Goal: Task Accomplishment & Management: Manage account settings

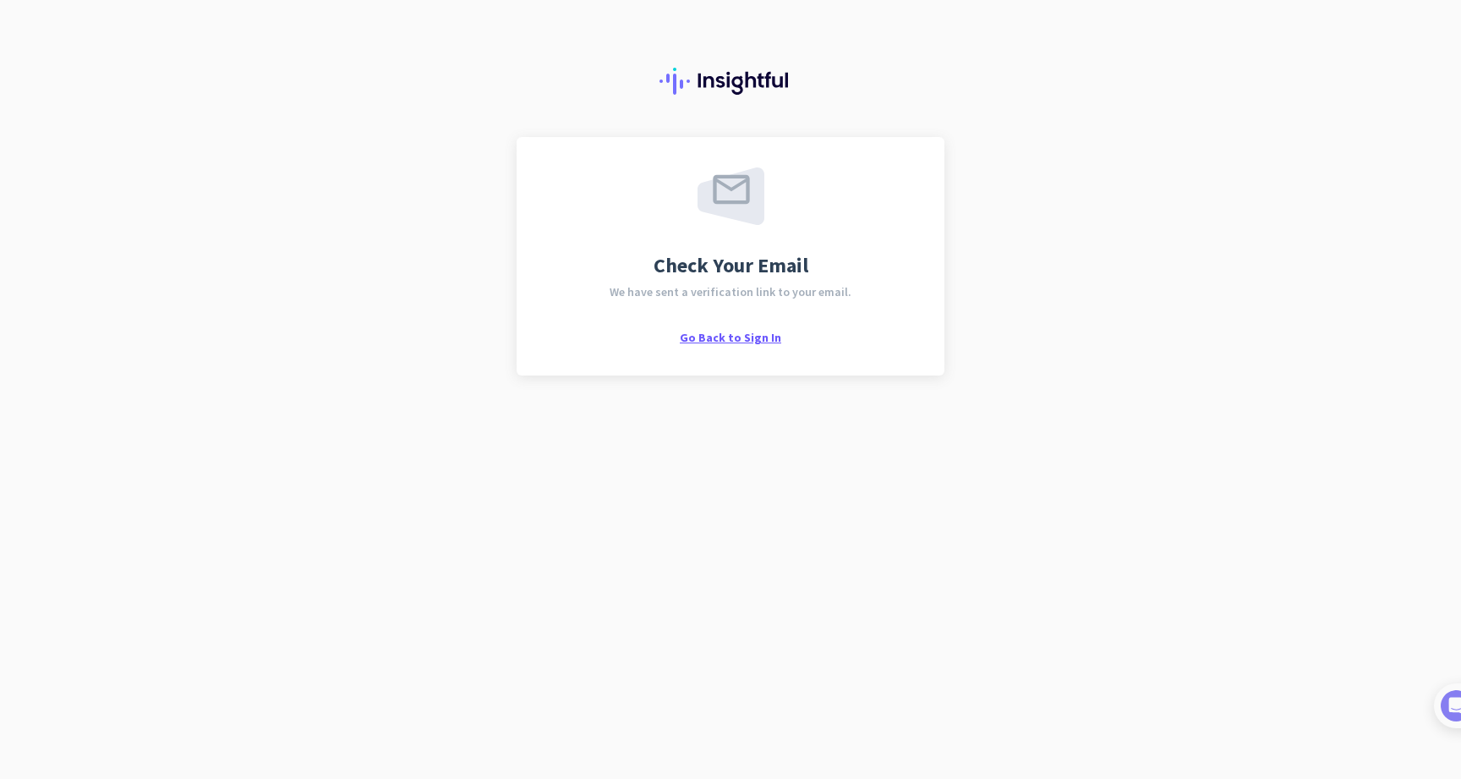
click at [741, 336] on span "Go Back to Sign In" at bounding box center [730, 337] width 101 height 15
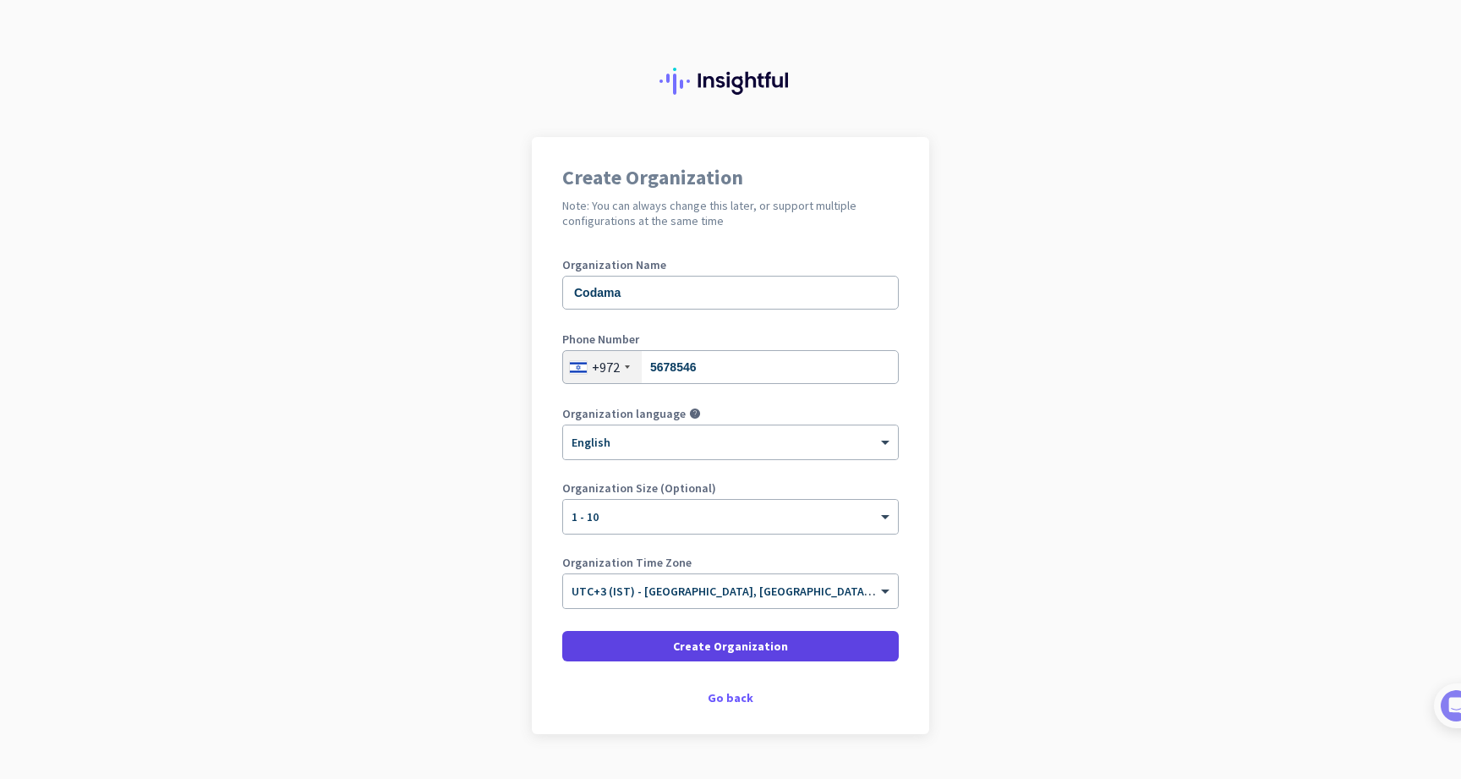
click at [729, 643] on span "Create Organization" at bounding box center [730, 645] width 115 height 17
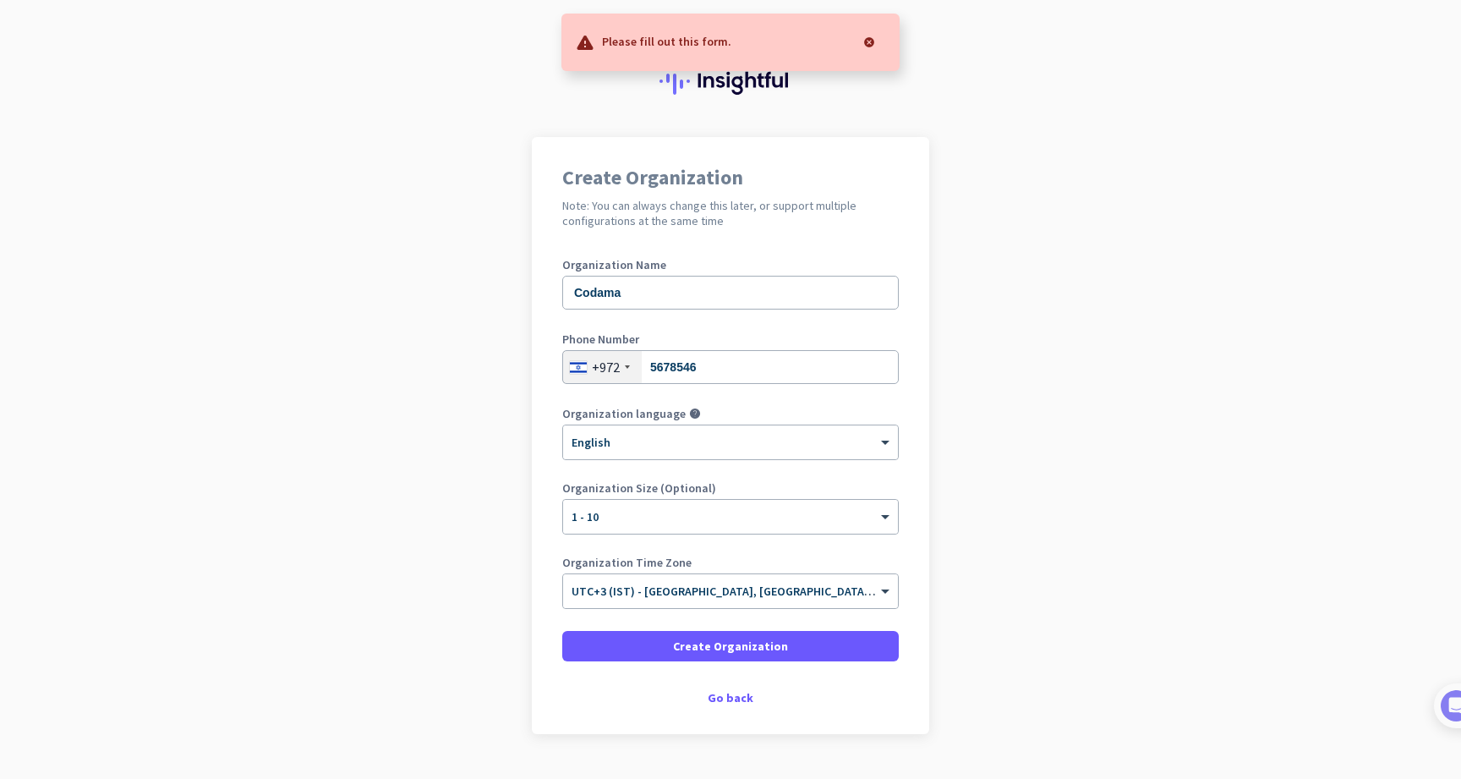
click at [793, 265] on label "Organization Name" at bounding box center [730, 265] width 336 height 12
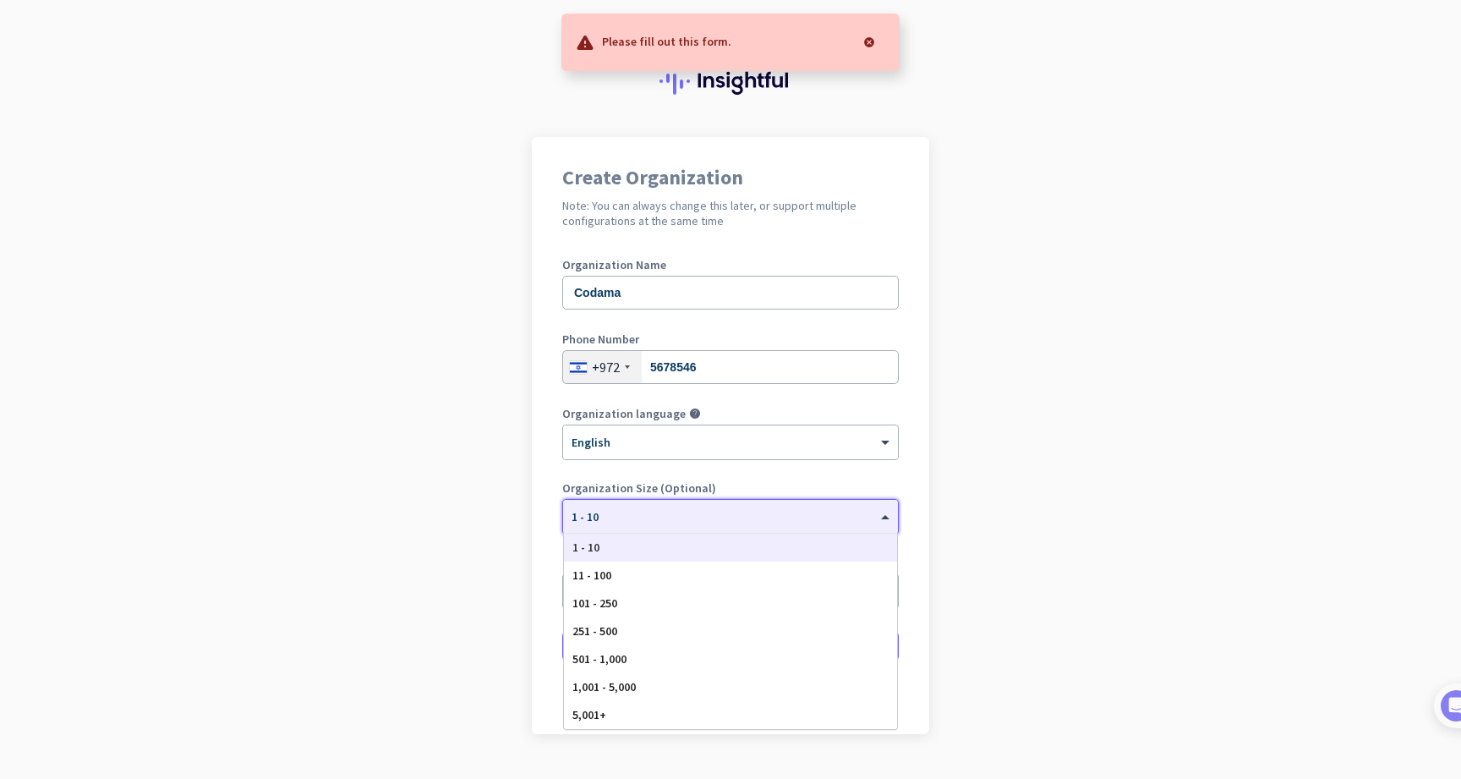
click at [702, 505] on div at bounding box center [730, 511] width 335 height 14
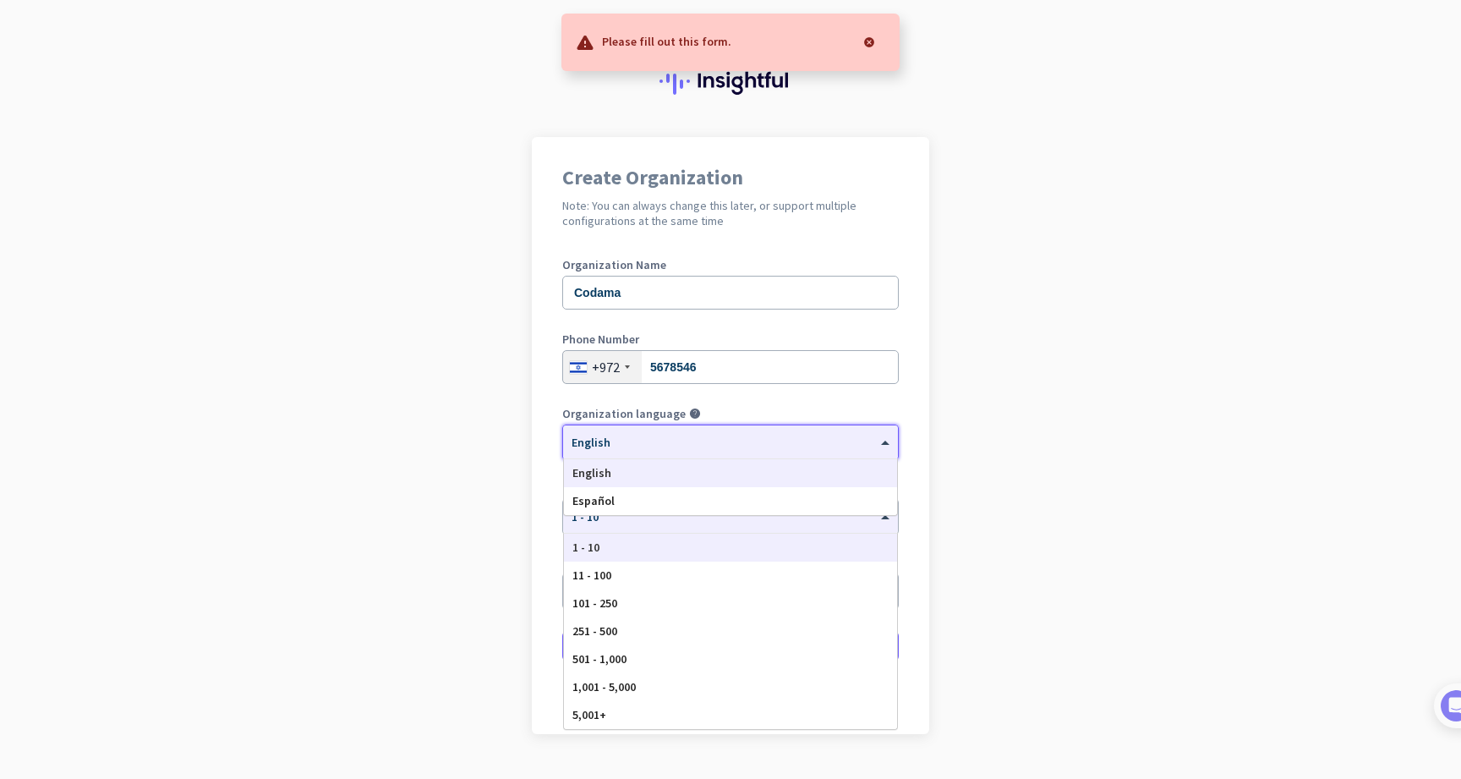
click at [704, 456] on div "× English" at bounding box center [730, 442] width 335 height 34
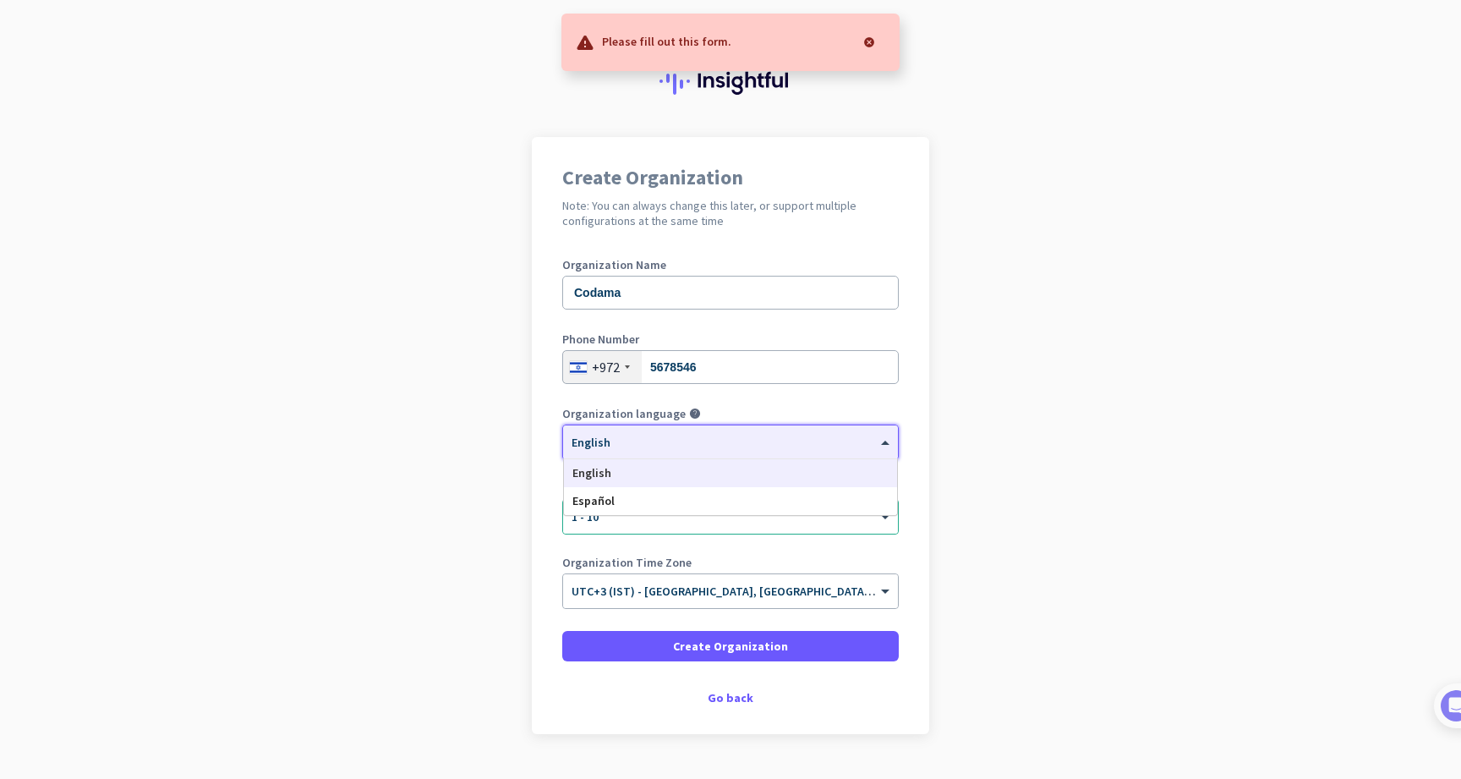
click at [688, 473] on div "English" at bounding box center [730, 473] width 333 height 28
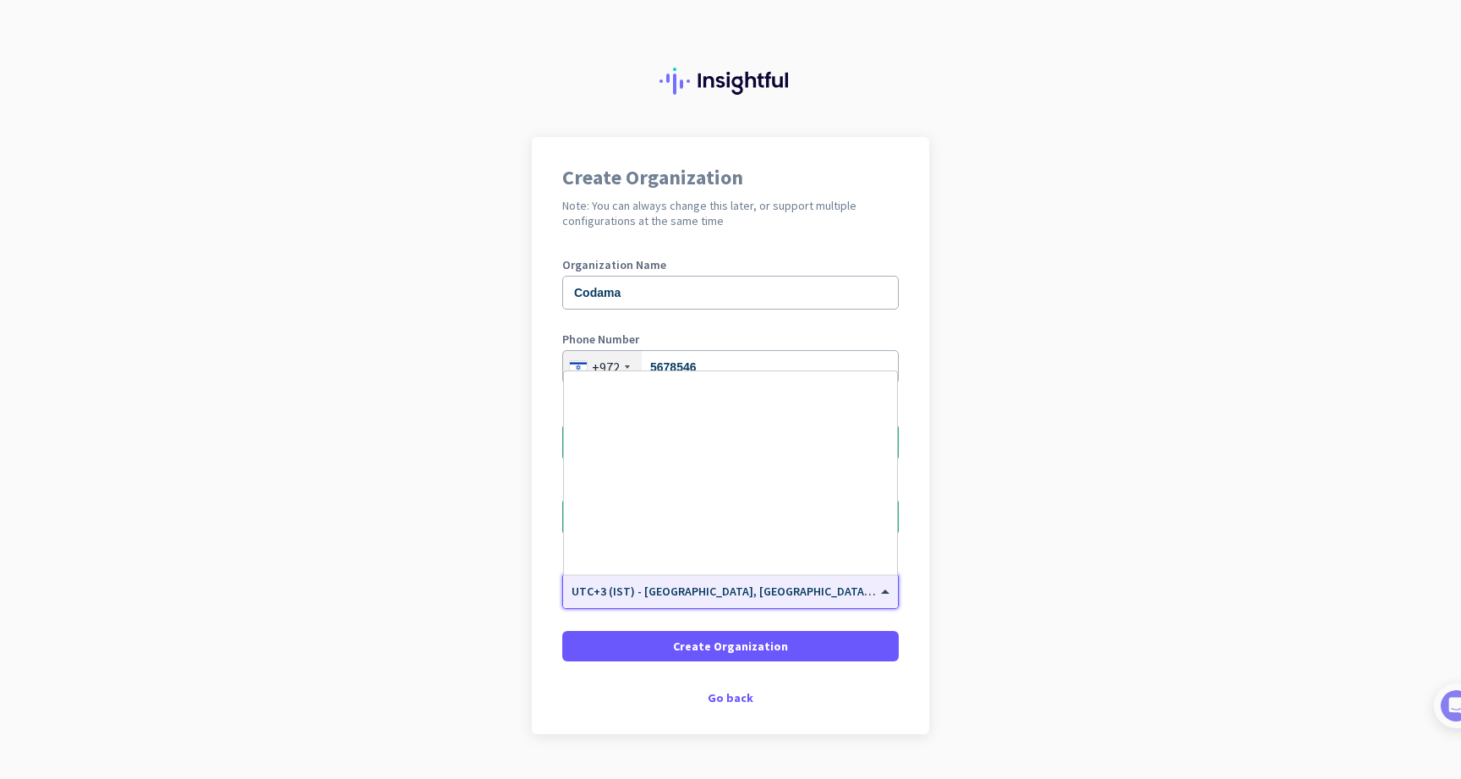
scroll to position [5997, 0]
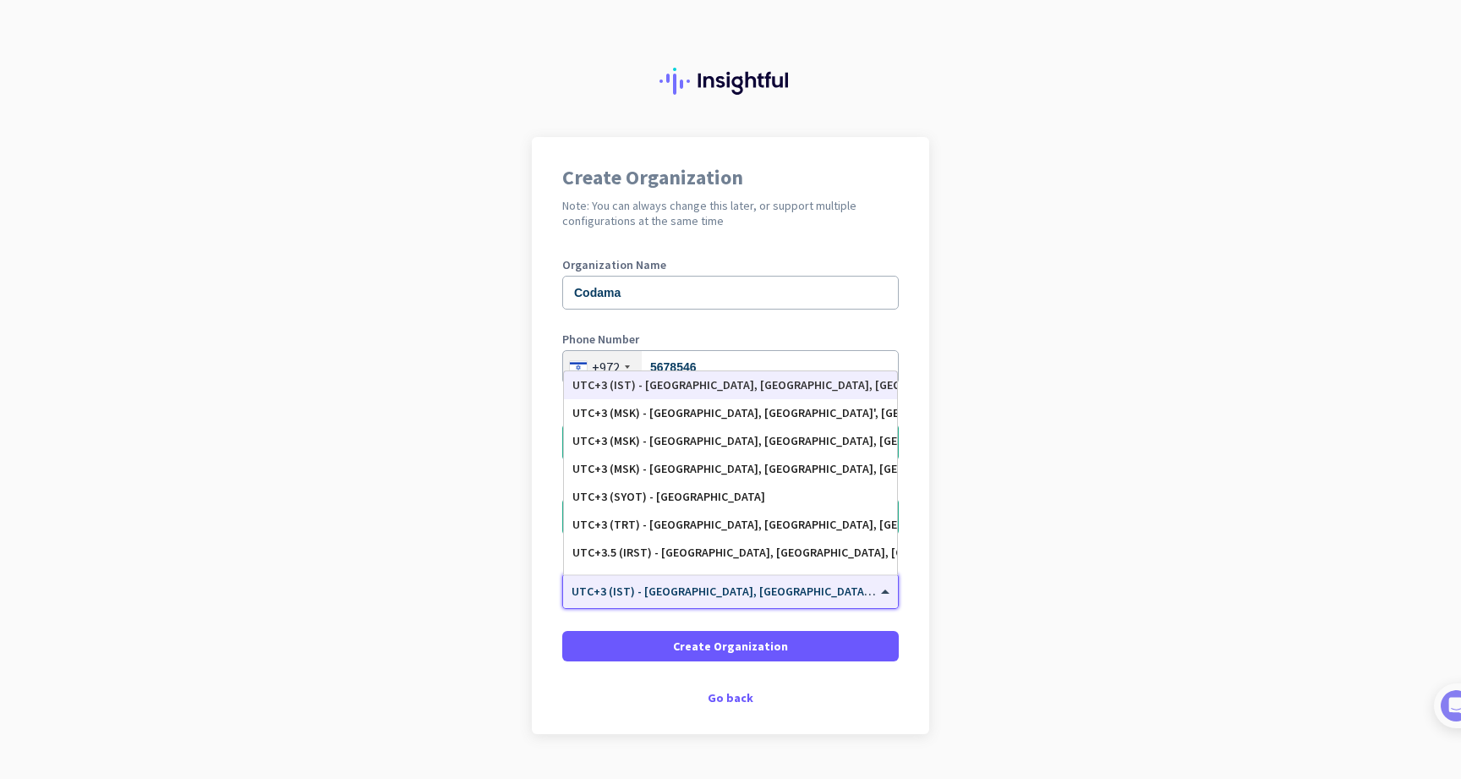
click at [717, 388] on div "UTC+3 (IST) - Jerusalem, Tel Aviv, West Jerusalem, Haifa" at bounding box center [730, 385] width 316 height 14
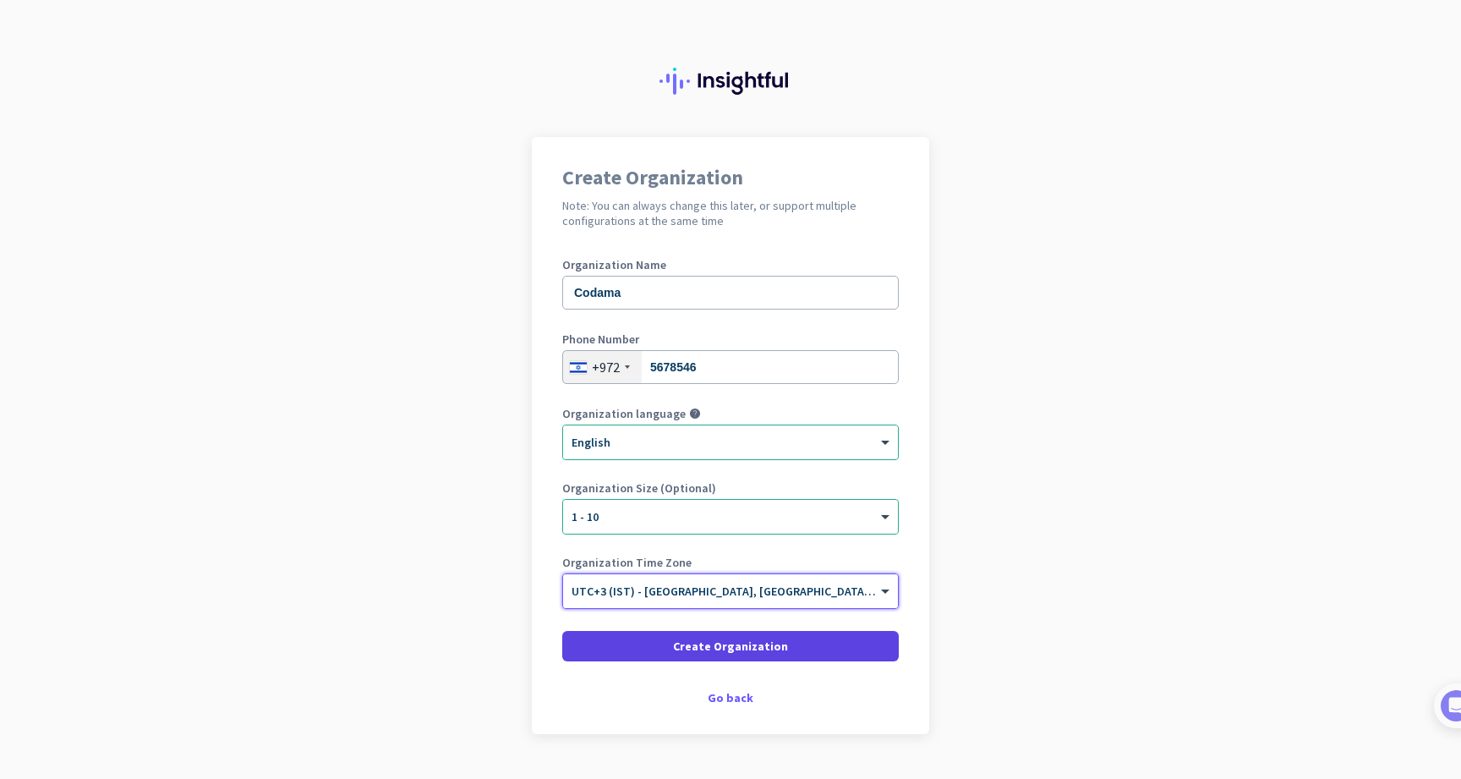
click at [686, 627] on span at bounding box center [730, 646] width 336 height 41
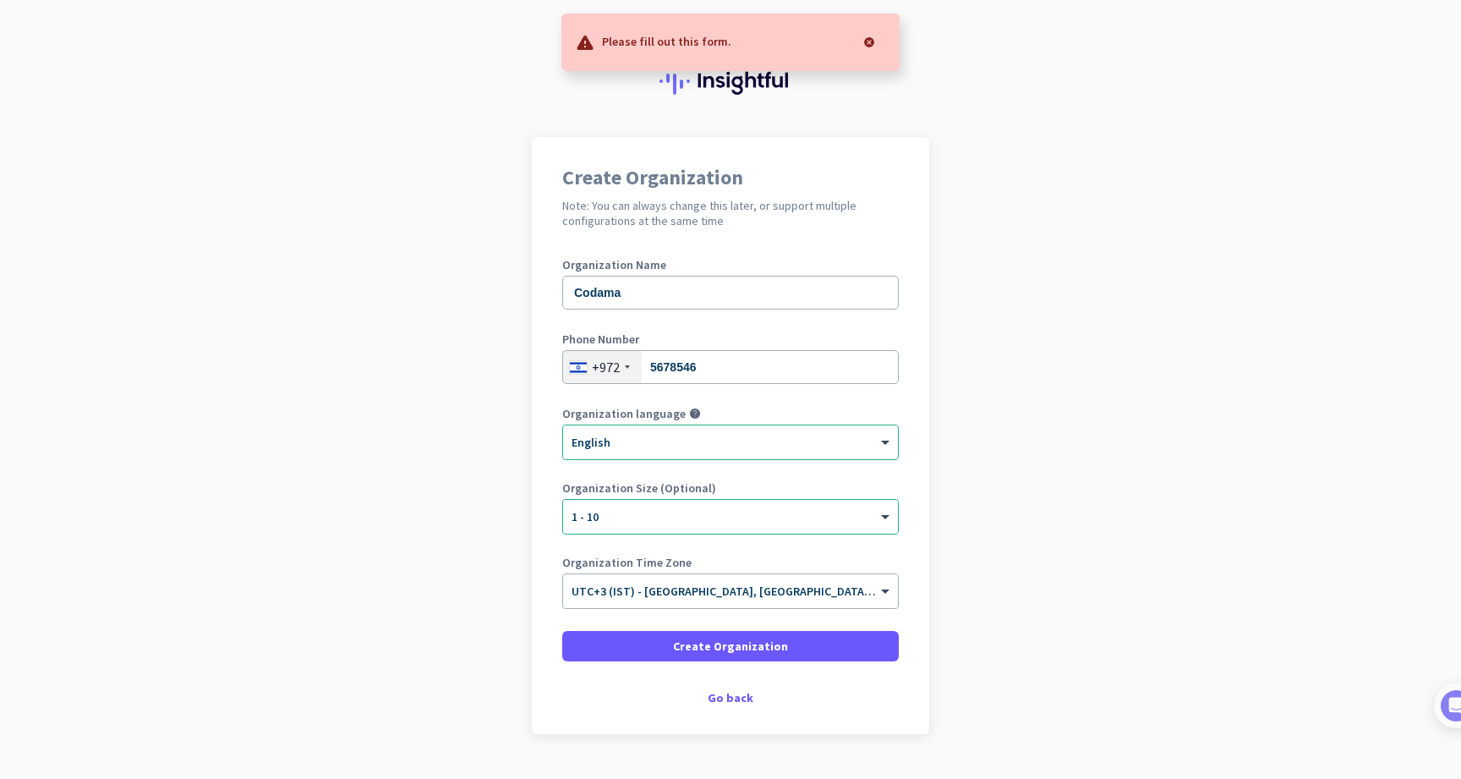
scroll to position [0, 0]
type input "Codama"
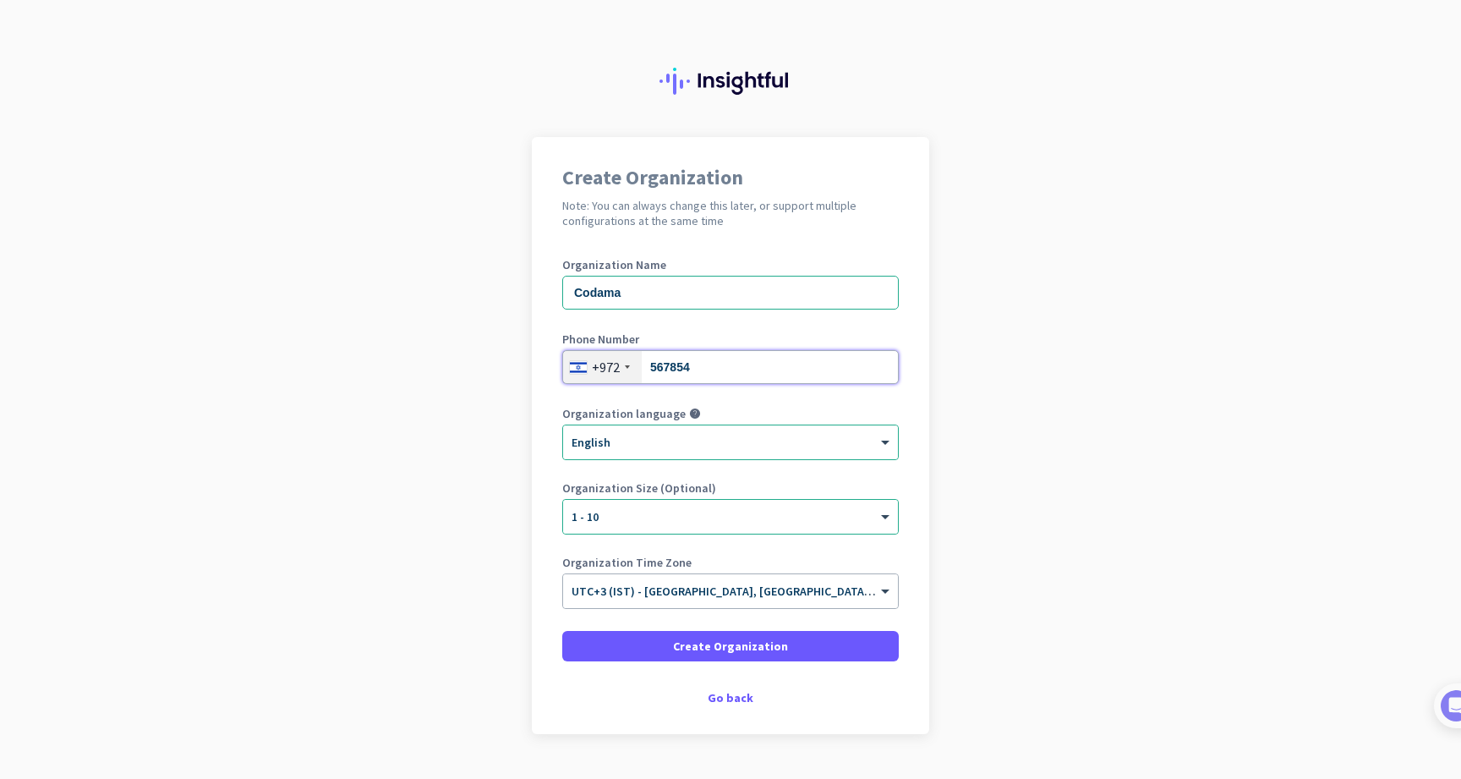
type input "5678546"
click at [680, 501] on div "× 1 - 10" at bounding box center [730, 517] width 335 height 34
click at [648, 520] on div "× 1 - 10" at bounding box center [720, 517] width 314 height 14
click at [652, 369] on input "5678546" at bounding box center [730, 367] width 336 height 34
click at [621, 367] on div "+972" at bounding box center [602, 367] width 79 height 32
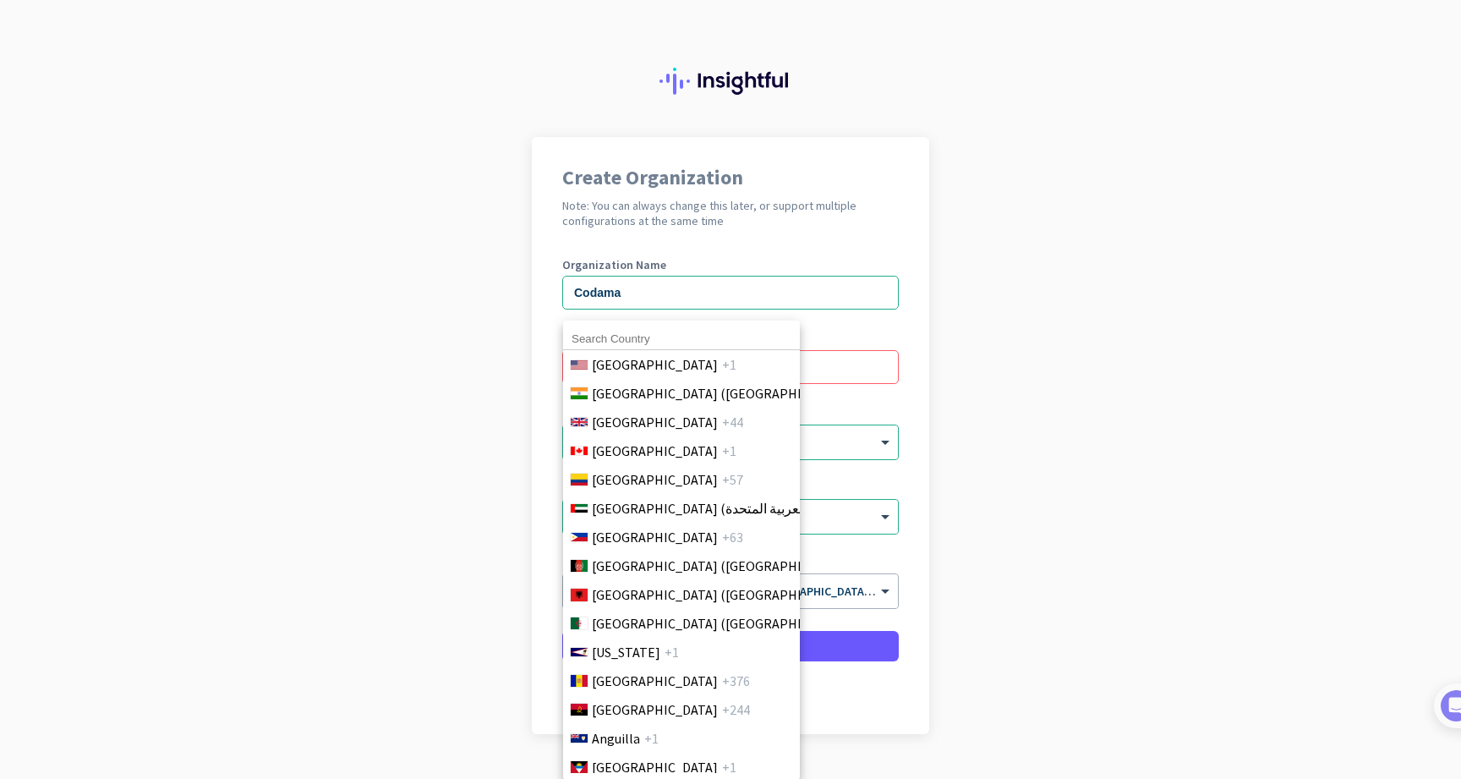
click at [624, 340] on input at bounding box center [681, 339] width 237 height 22
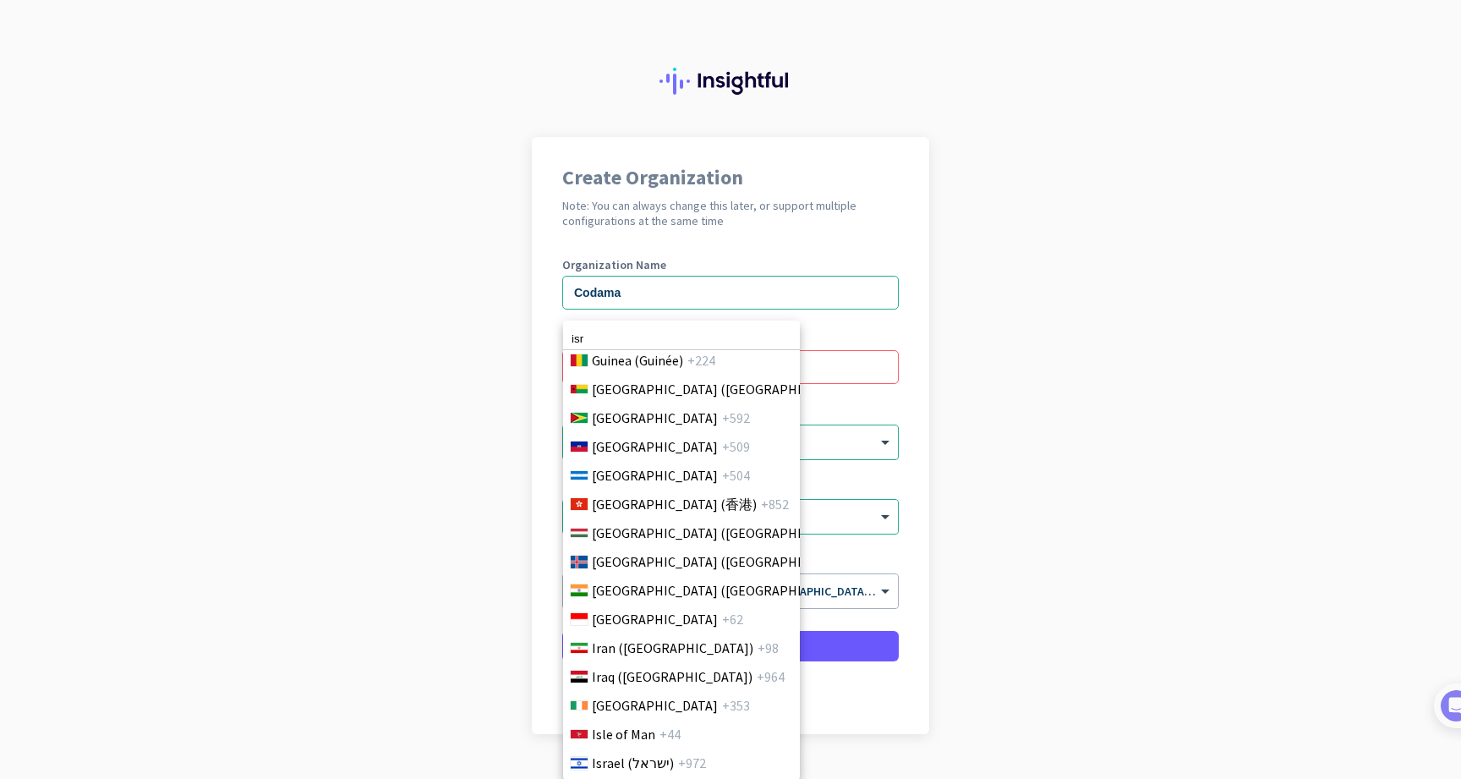
scroll to position [2964, 0]
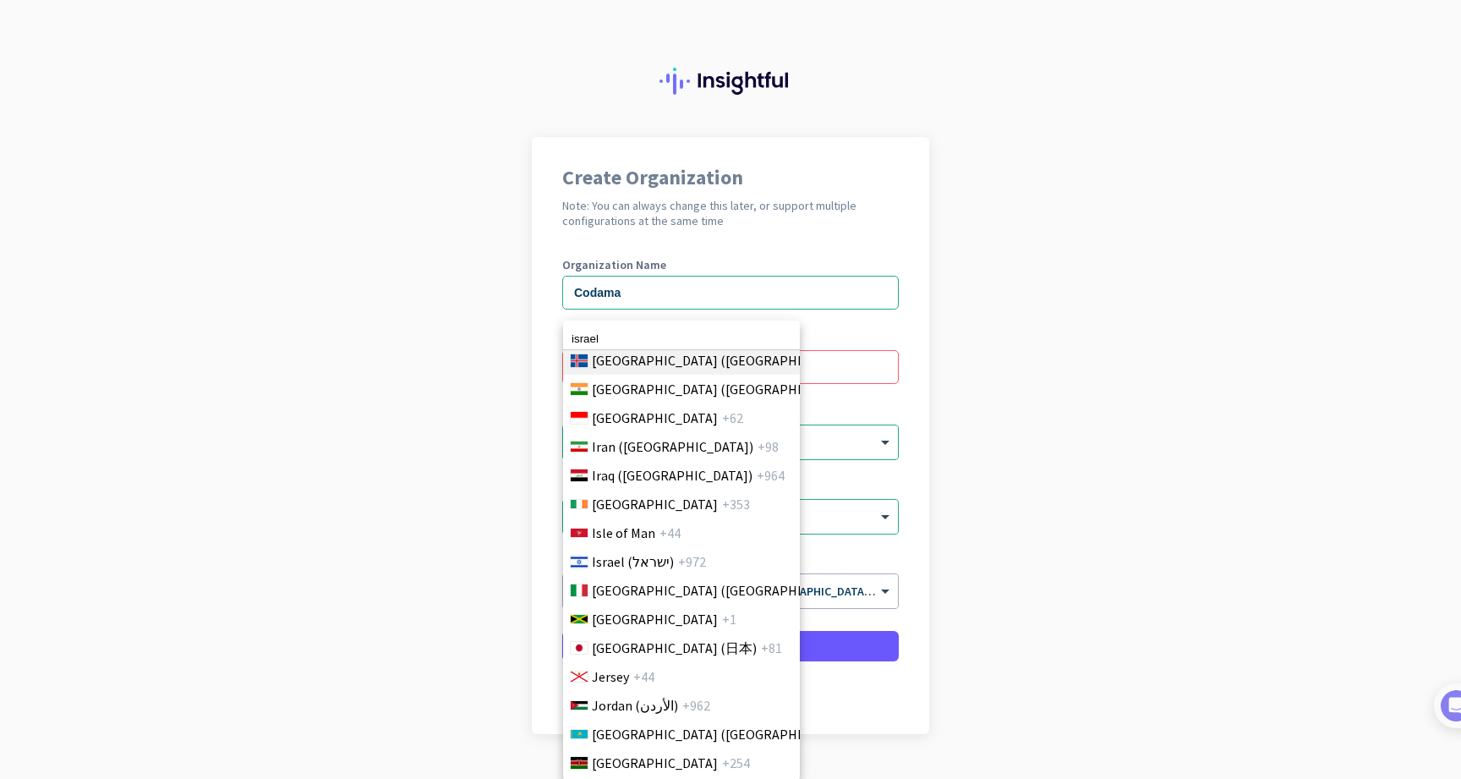
type input "Israel"
drag, startPoint x: 626, startPoint y: 361, endPoint x: 627, endPoint y: 563, distance: 202.0
click at [627, 563] on span "Israel (‫ישראל‬‎)" at bounding box center [633, 561] width 82 height 20
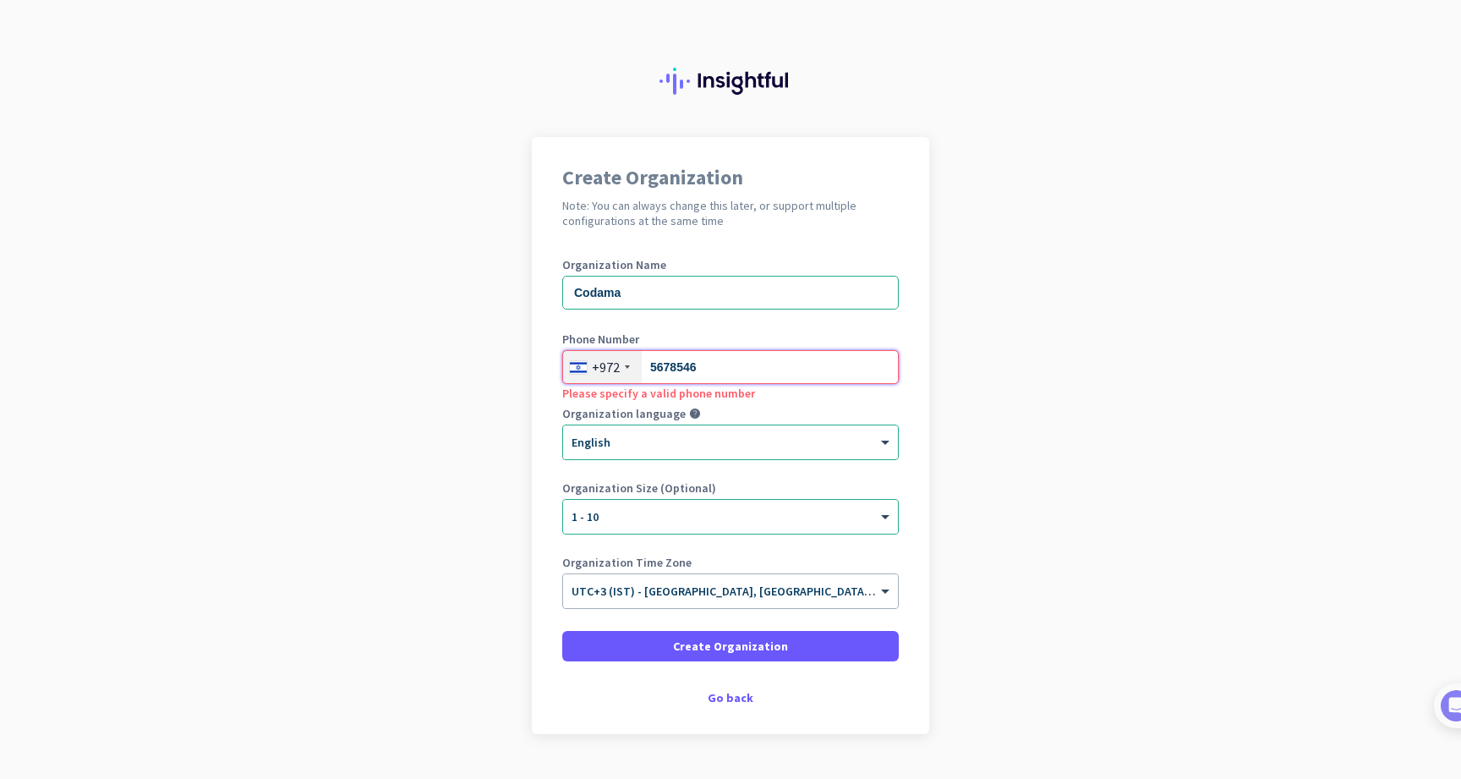
click at [718, 376] on input "5678546" at bounding box center [730, 367] width 336 height 34
click at [1034, 372] on app-onboarding-organization "Create Organization Note: You can always change this later, or support multiple…" at bounding box center [730, 477] width 1461 height 681
click at [652, 369] on input "5678546" at bounding box center [730, 367] width 336 height 34
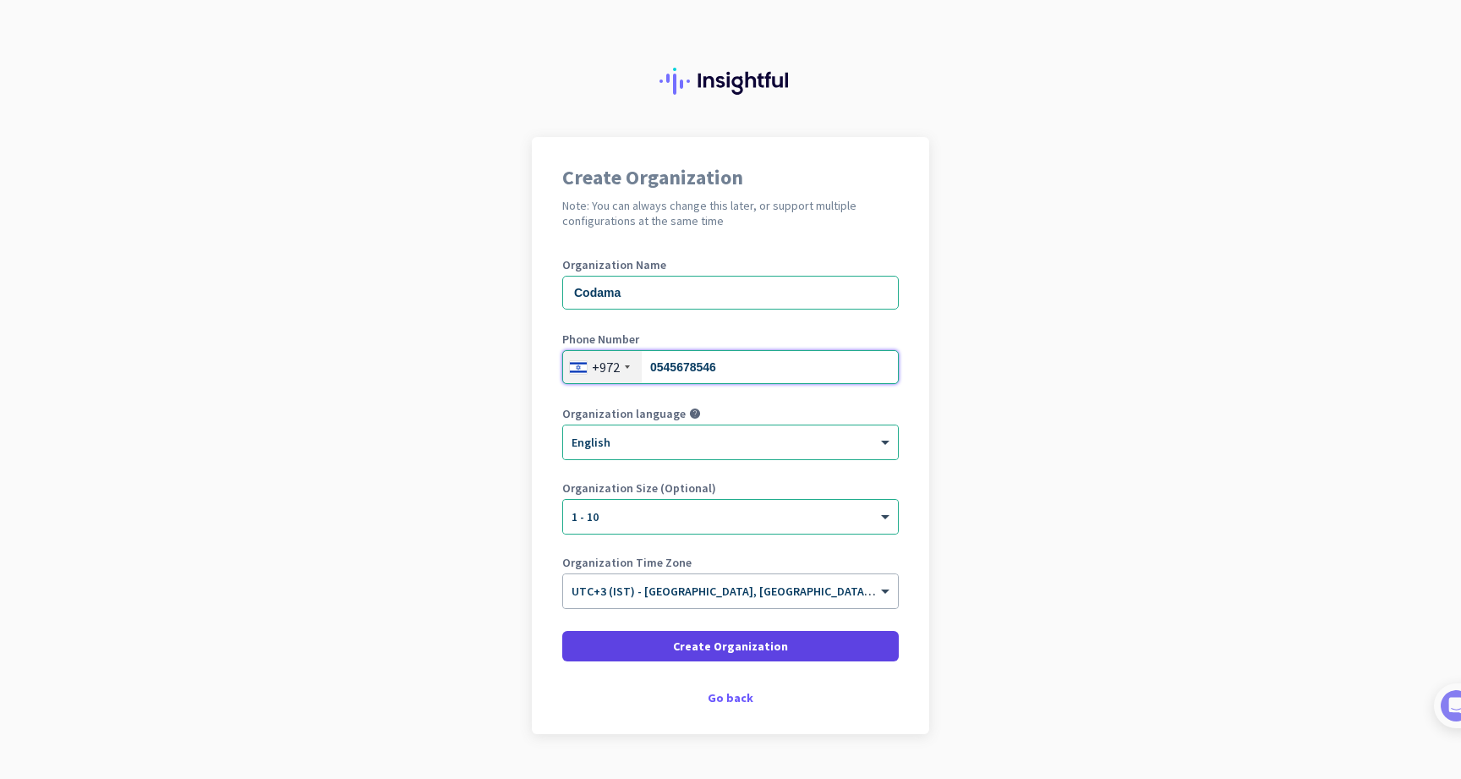
type input "0545678546"
click at [751, 639] on span "Create Organization" at bounding box center [730, 645] width 115 height 17
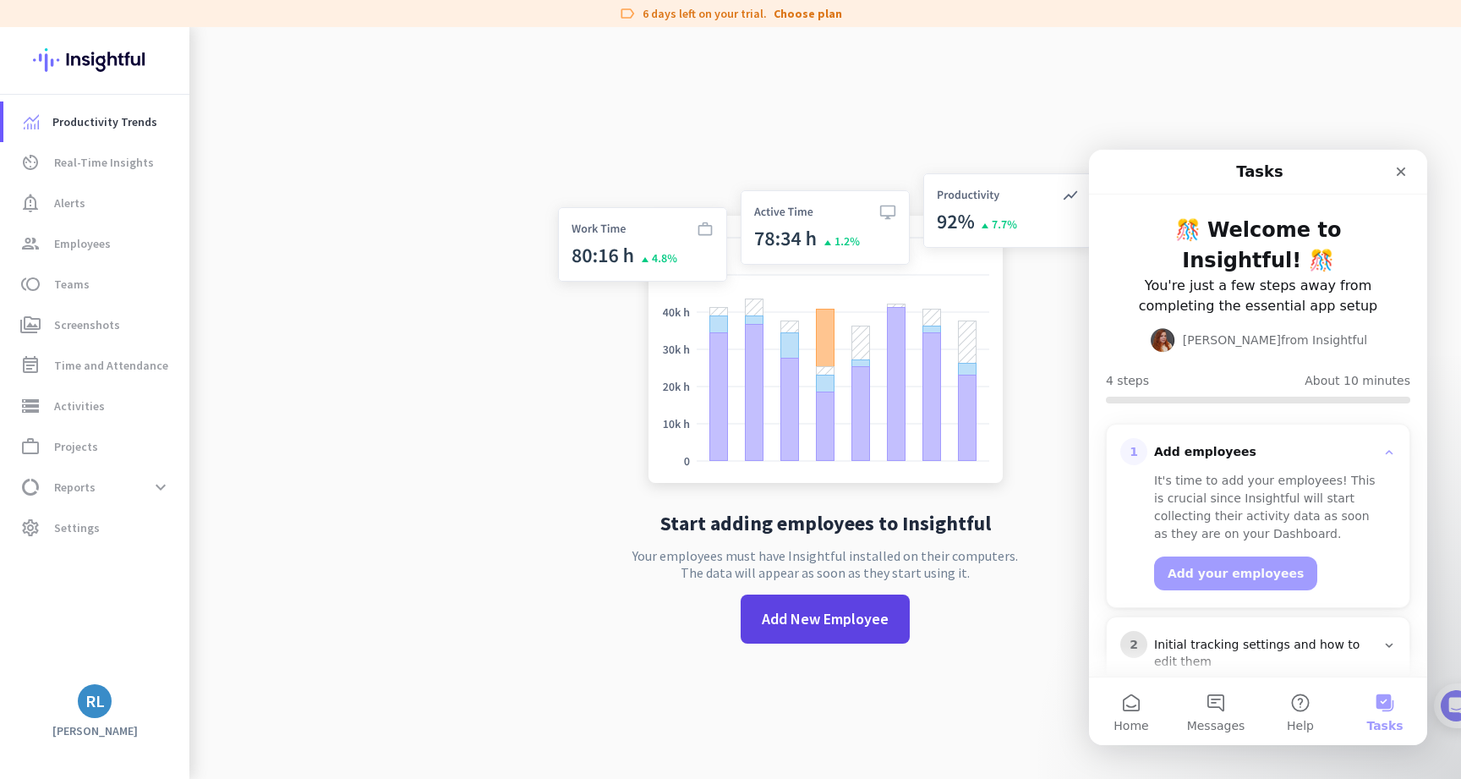
click at [863, 626] on span "Add New Employee" at bounding box center [825, 619] width 127 height 22
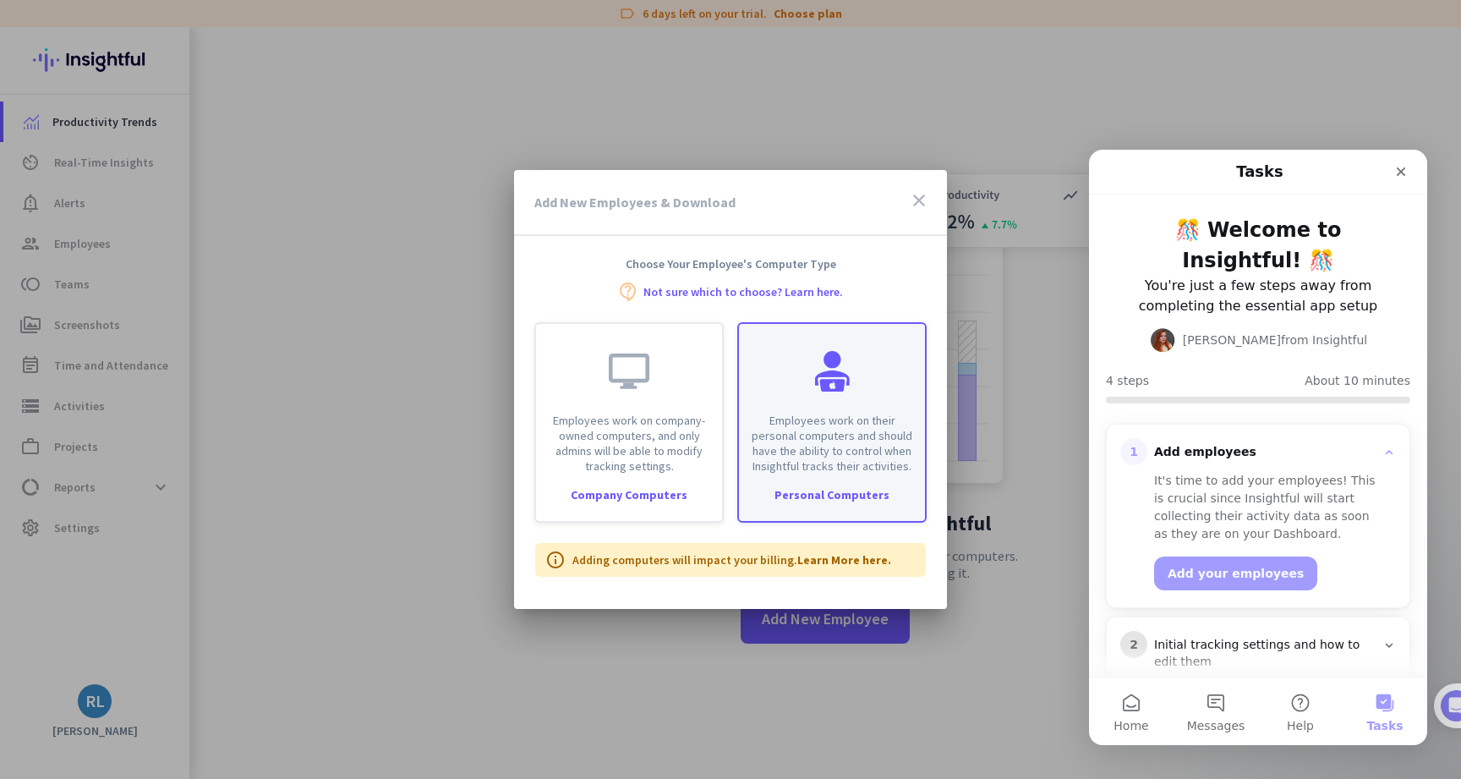
click at [817, 461] on p "Employees work on their personal computers and should have the ability to contr…" at bounding box center [832, 443] width 166 height 61
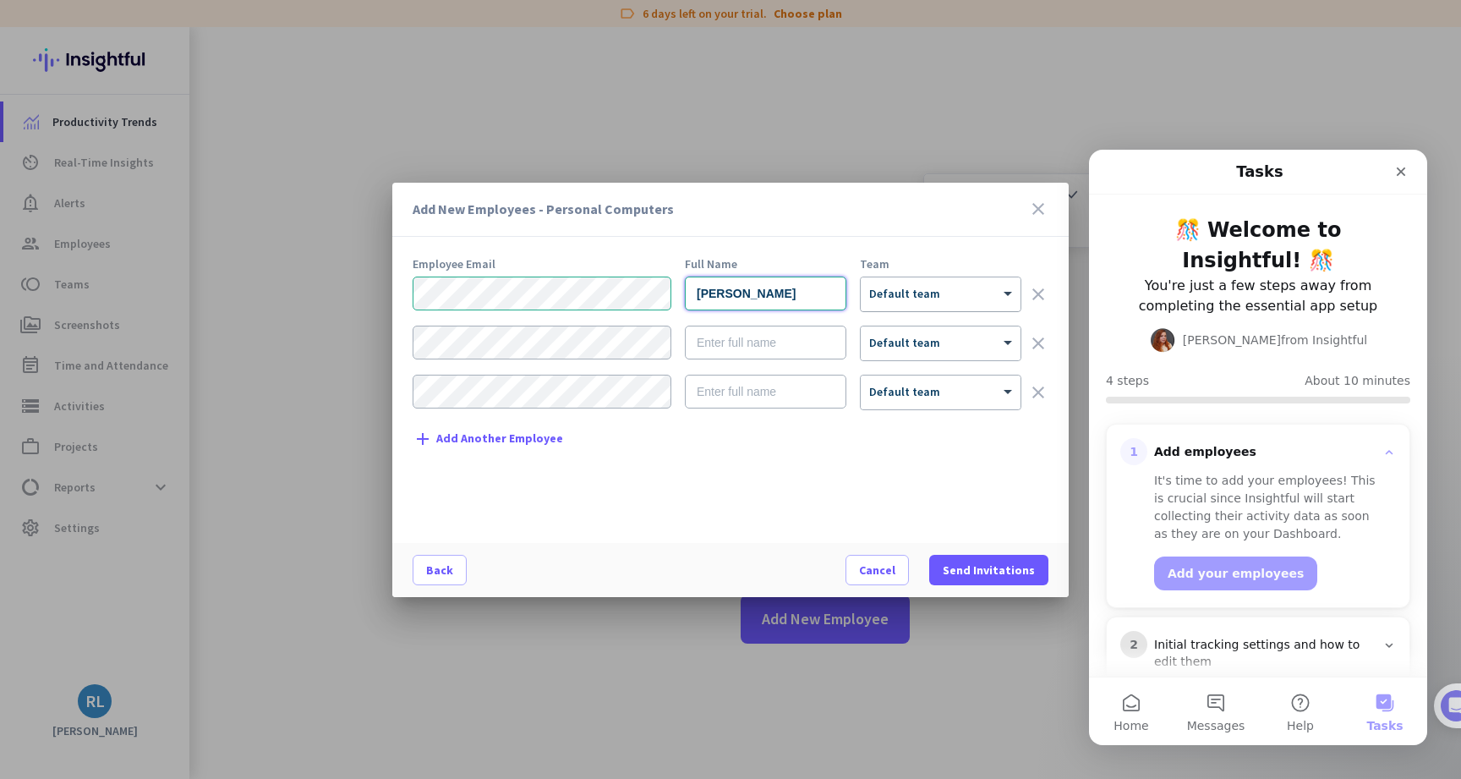
type input "Solomon Bosteng"
click at [987, 288] on div at bounding box center [941, 288] width 160 height 14
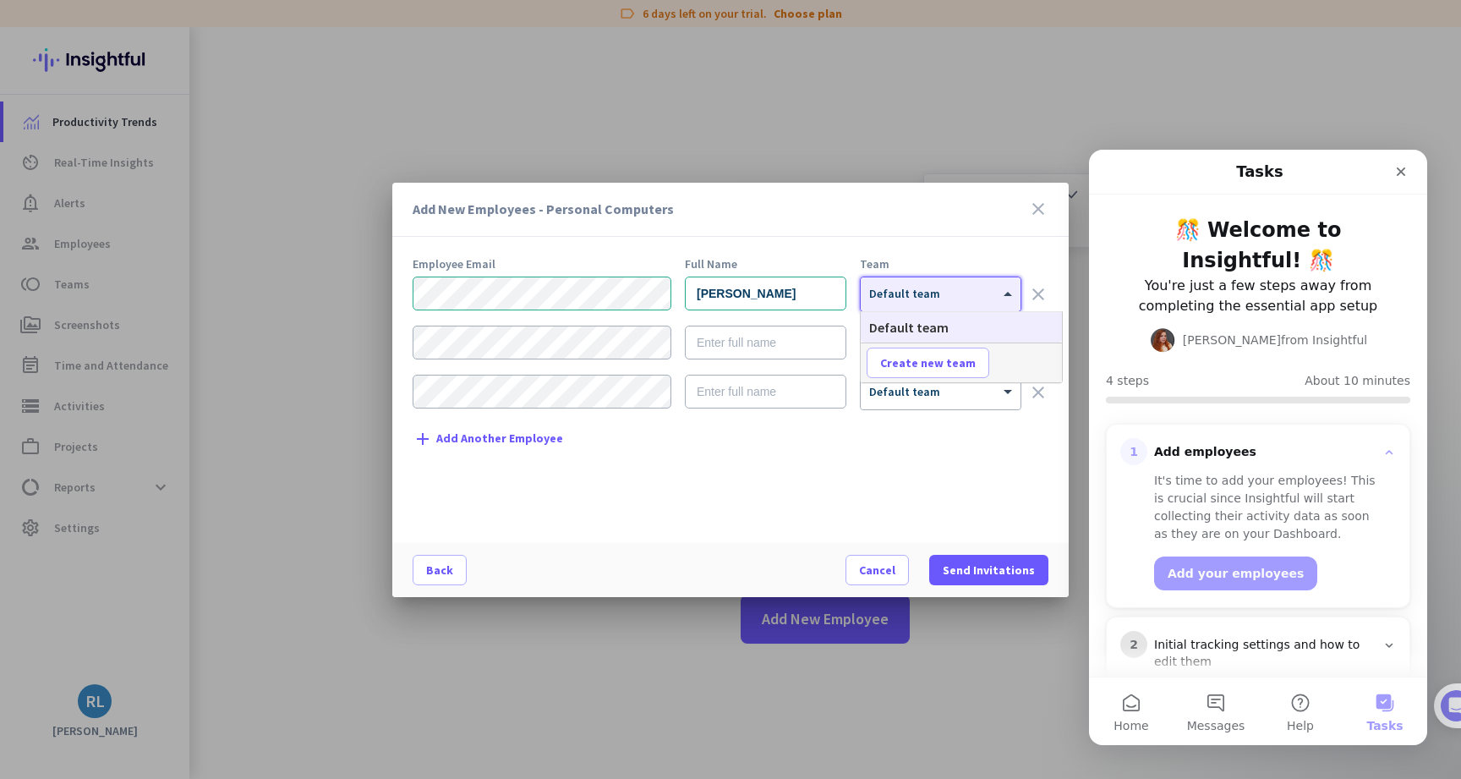
click at [987, 288] on div at bounding box center [941, 288] width 160 height 14
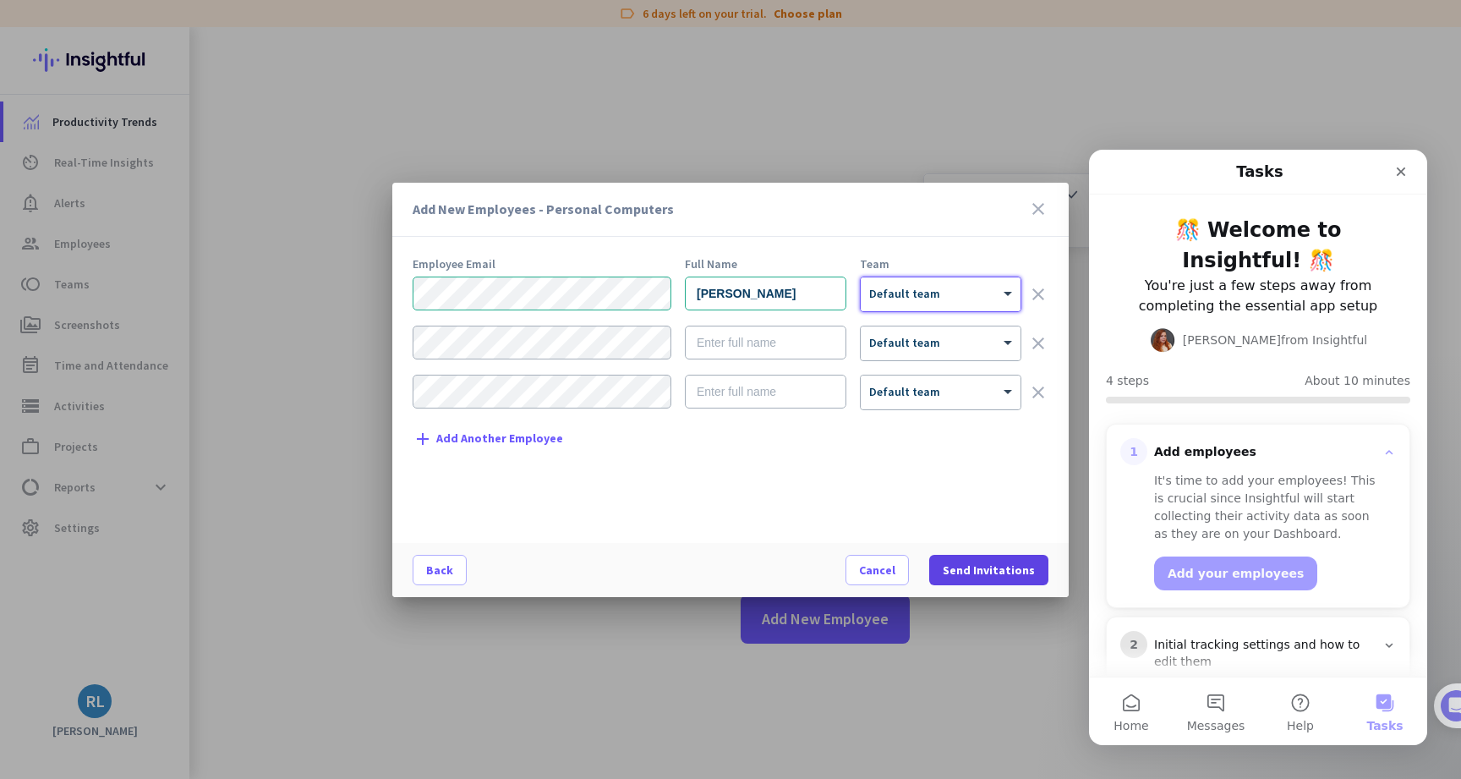
click at [985, 574] on span "Send Invitations" at bounding box center [989, 569] width 92 height 17
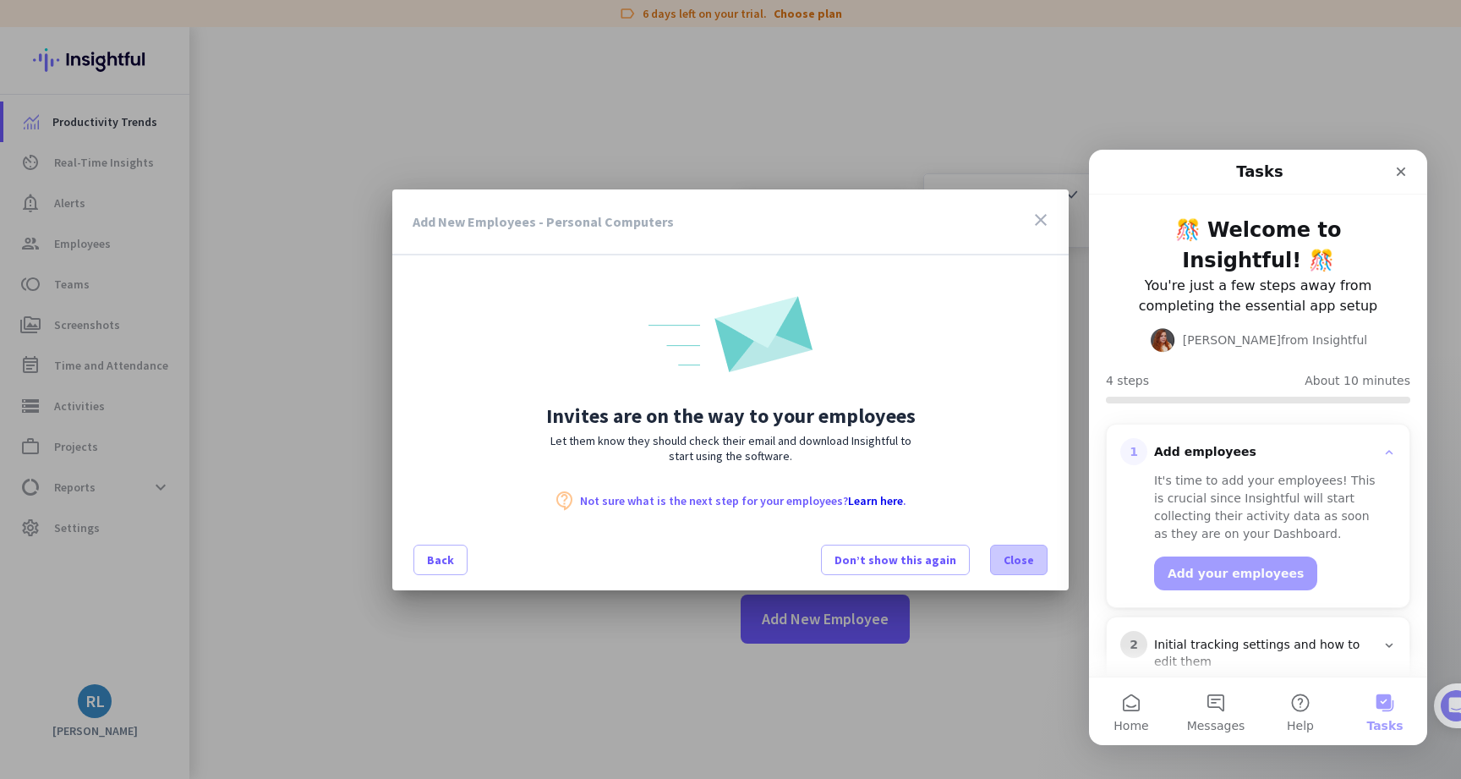
click at [1033, 551] on span "Close" at bounding box center [1018, 559] width 30 height 17
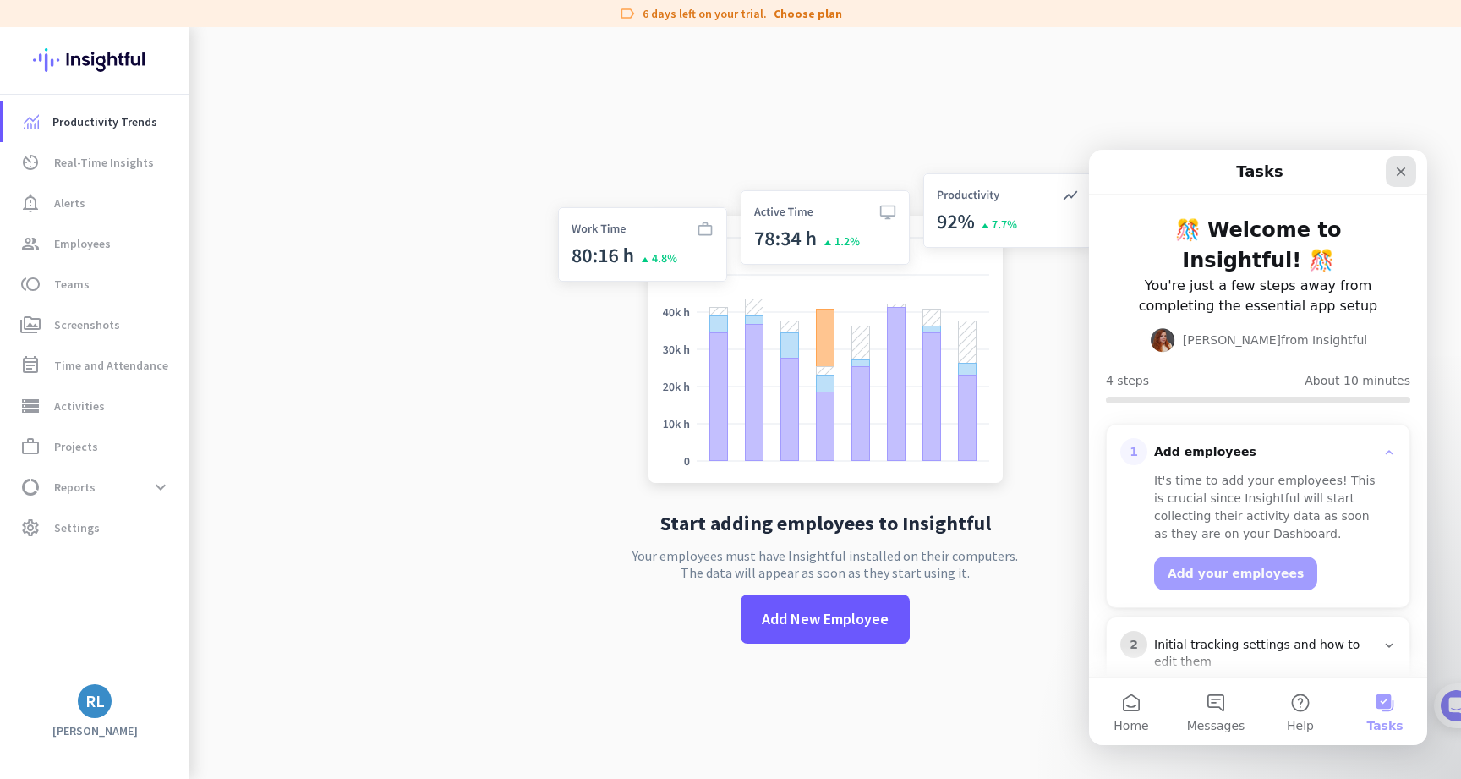
click at [1400, 167] on icon "Close" at bounding box center [1401, 172] width 14 height 14
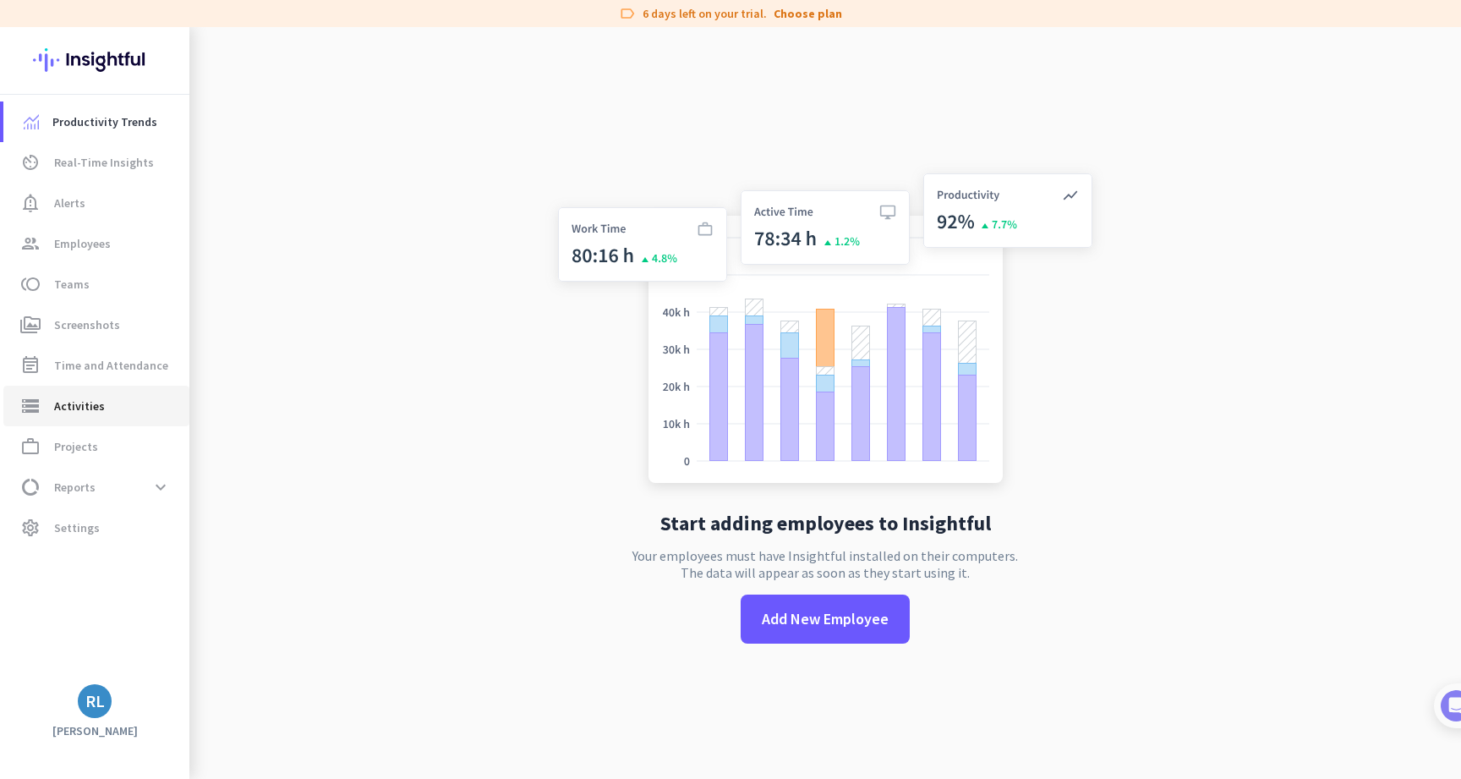
click at [100, 405] on span "Activities" at bounding box center [79, 406] width 51 height 20
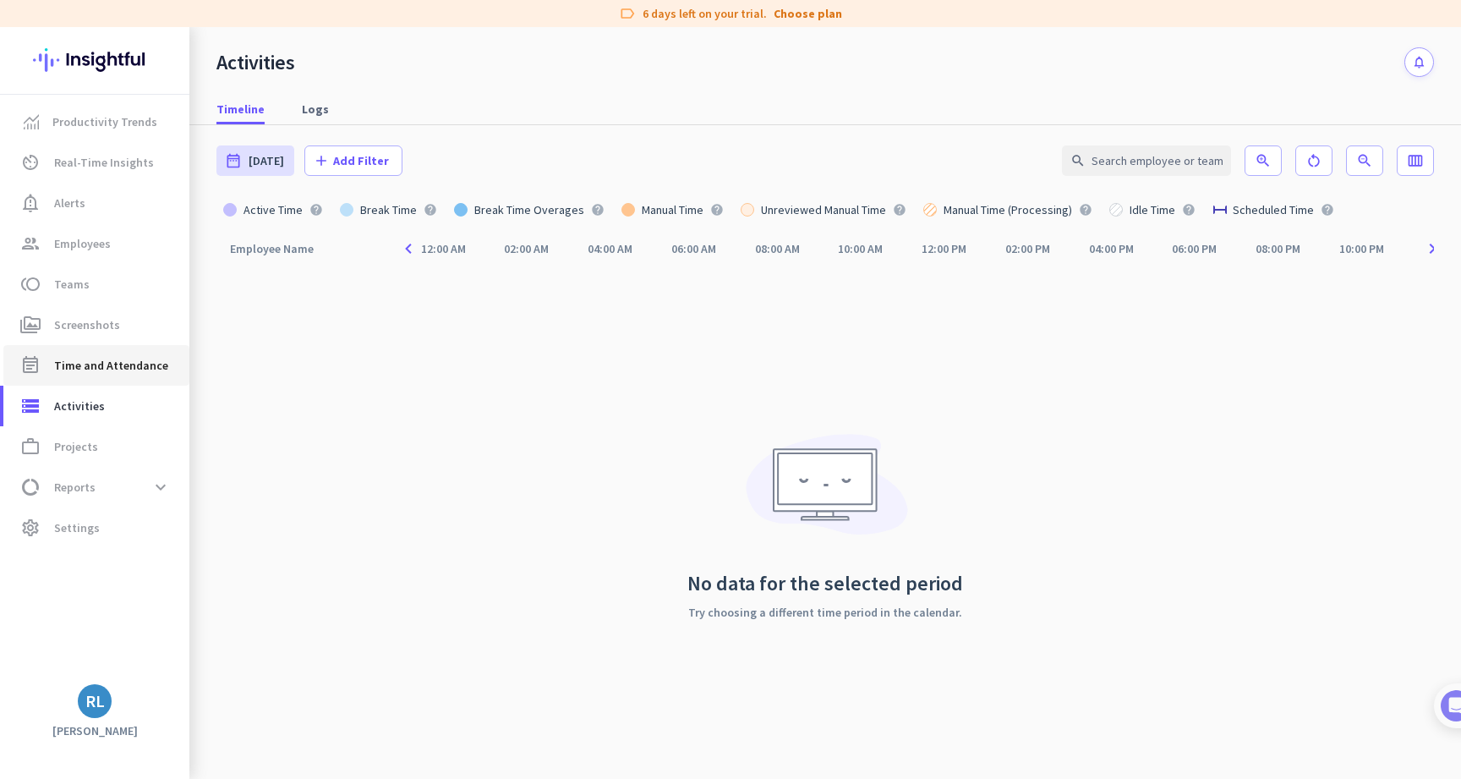
click at [121, 362] on span "Time and Attendance" at bounding box center [111, 365] width 114 height 20
type input "Wed, Sep 10 - Wed, Sep 10"
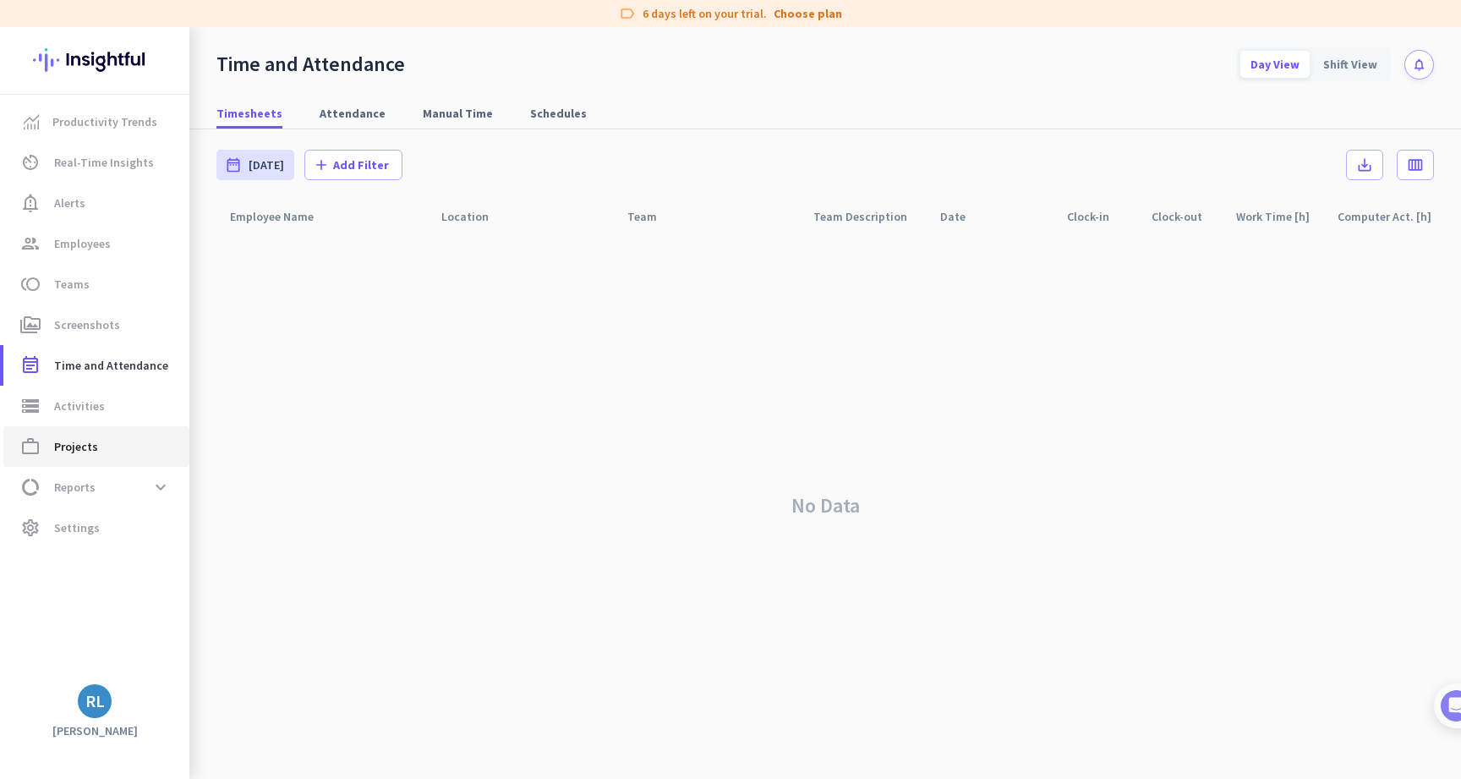
click at [90, 455] on span "Projects" at bounding box center [76, 446] width 44 height 20
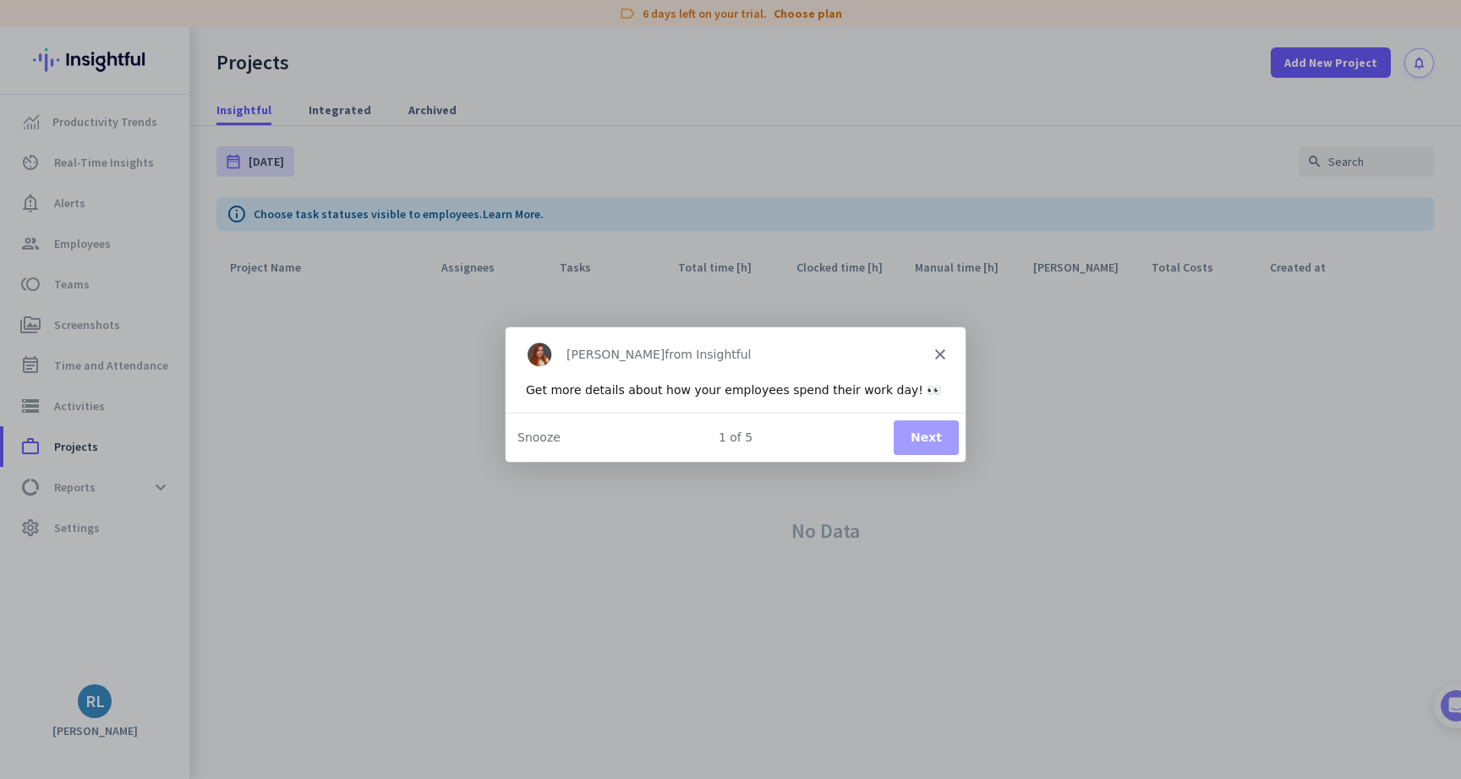
click at [943, 359] on div "Tamara from Insightful" at bounding box center [735, 353] width 460 height 54
click at [939, 434] on button "Next" at bounding box center [925, 436] width 65 height 35
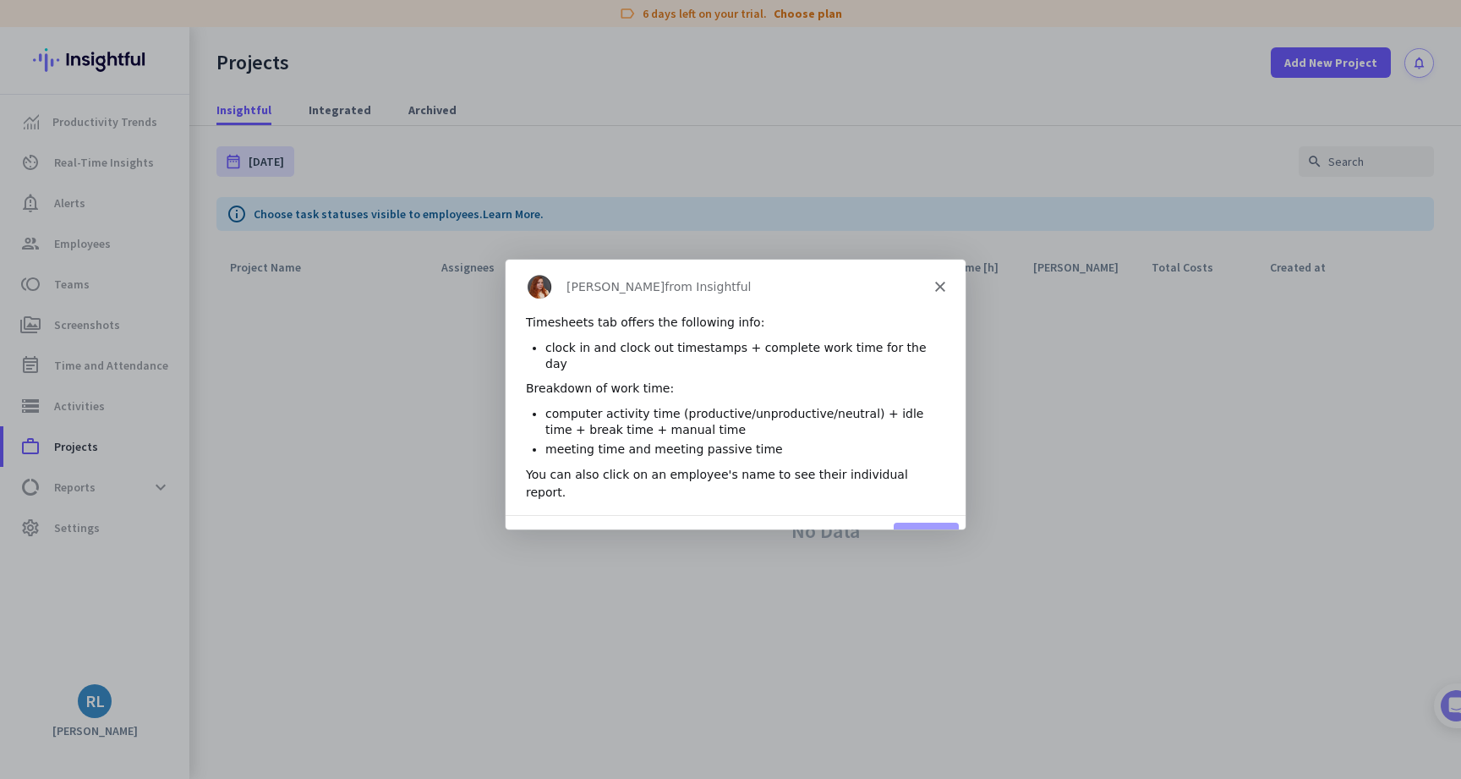
click at [942, 521] on button "Next" at bounding box center [925, 538] width 65 height 35
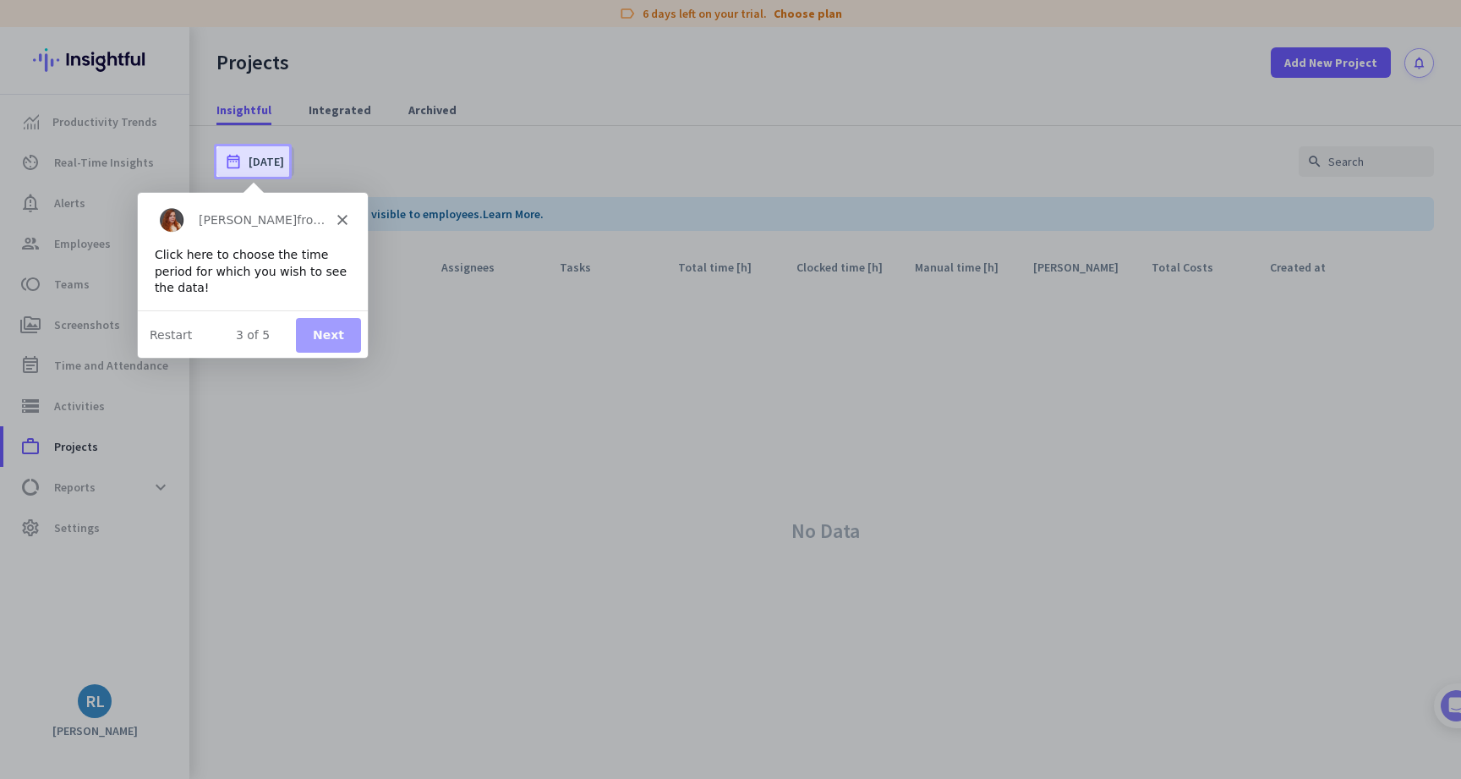
click at [336, 232] on div "Tamara from Insightful" at bounding box center [252, 219] width 230 height 54
click at [336, 225] on div "Tamara from Insightful" at bounding box center [252, 219] width 230 height 54
click at [340, 221] on polygon "Close" at bounding box center [341, 219] width 10 height 10
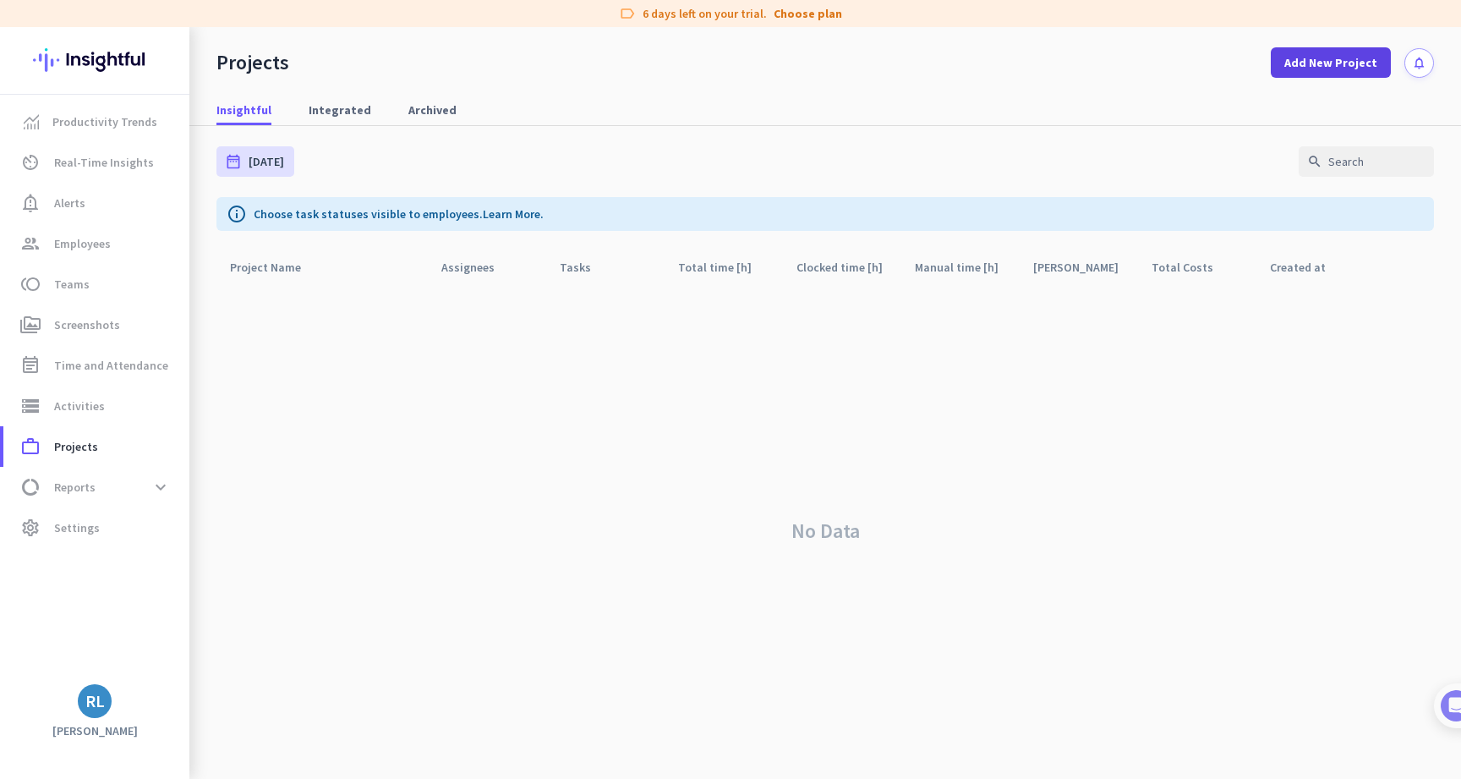
click at [1333, 73] on span at bounding box center [1330, 62] width 120 height 41
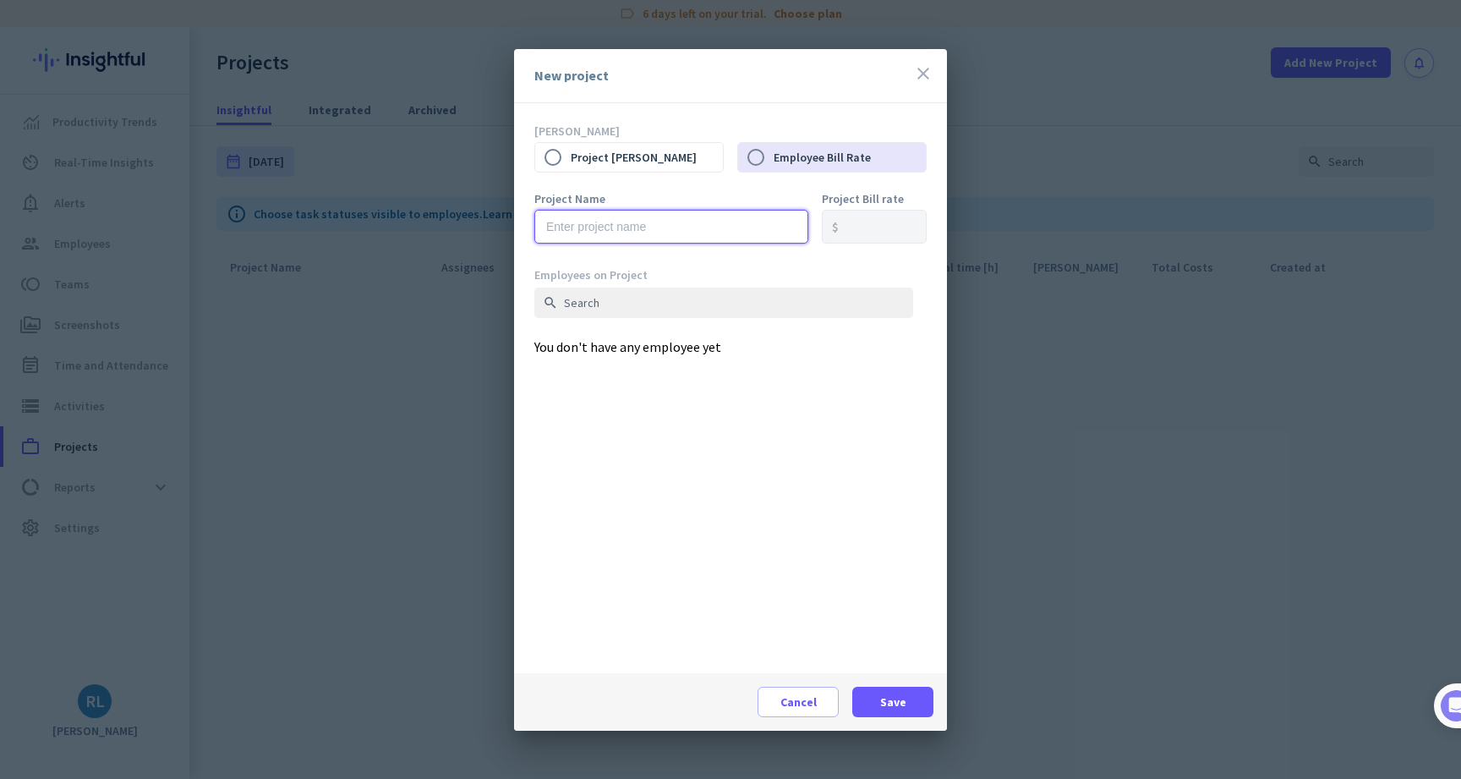
click at [740, 227] on input "text" at bounding box center [671, 227] width 274 height 34
click at [669, 166] on label "Project Bill Rate" at bounding box center [647, 157] width 152 height 36
click at [571, 166] on input "Project Bill Rate" at bounding box center [553, 157] width 36 height 36
radio input "true"
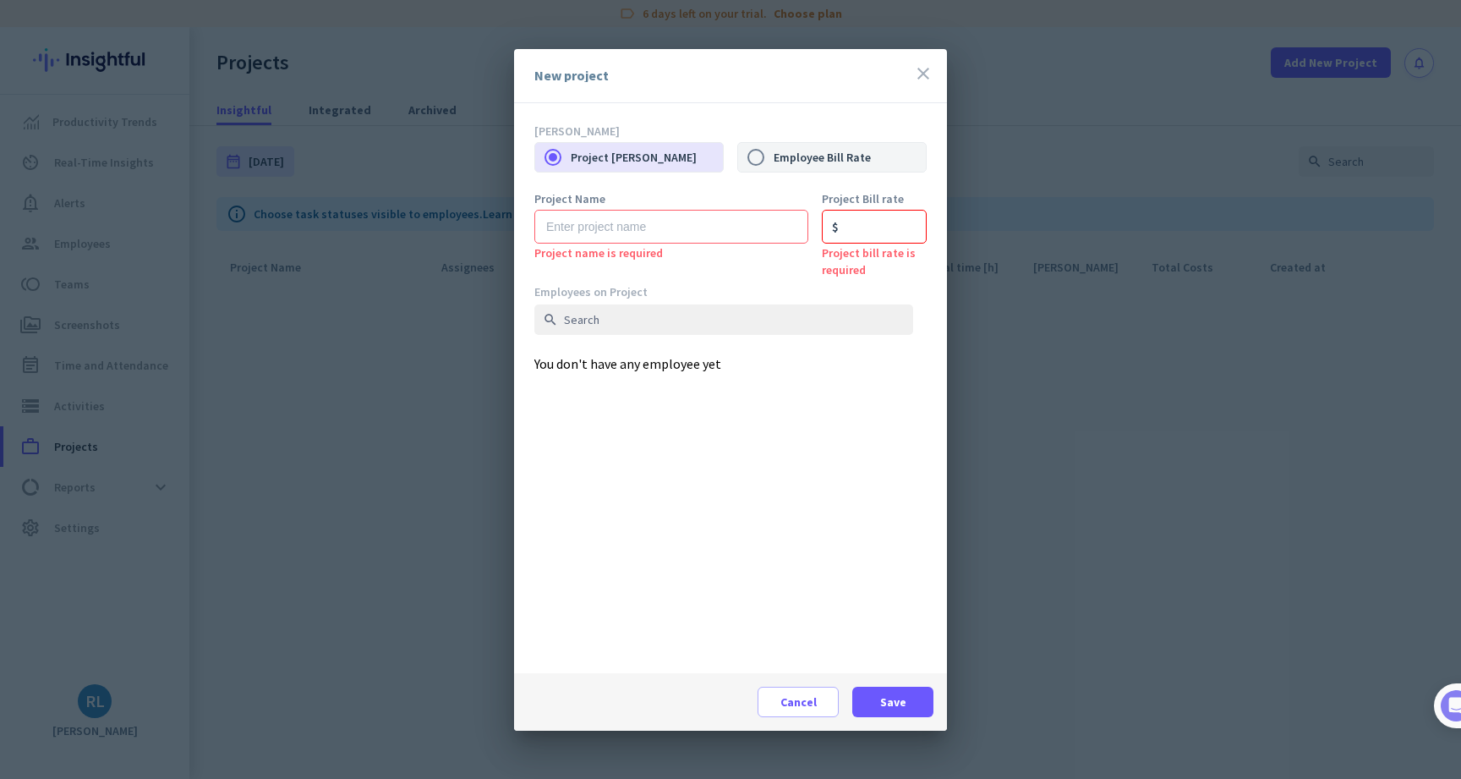
click at [785, 164] on label "Employee Bill Rate" at bounding box center [849, 157] width 152 height 36
click at [773, 164] on input "Employee Bill Rate" at bounding box center [756, 157] width 36 height 36
radio input "true"
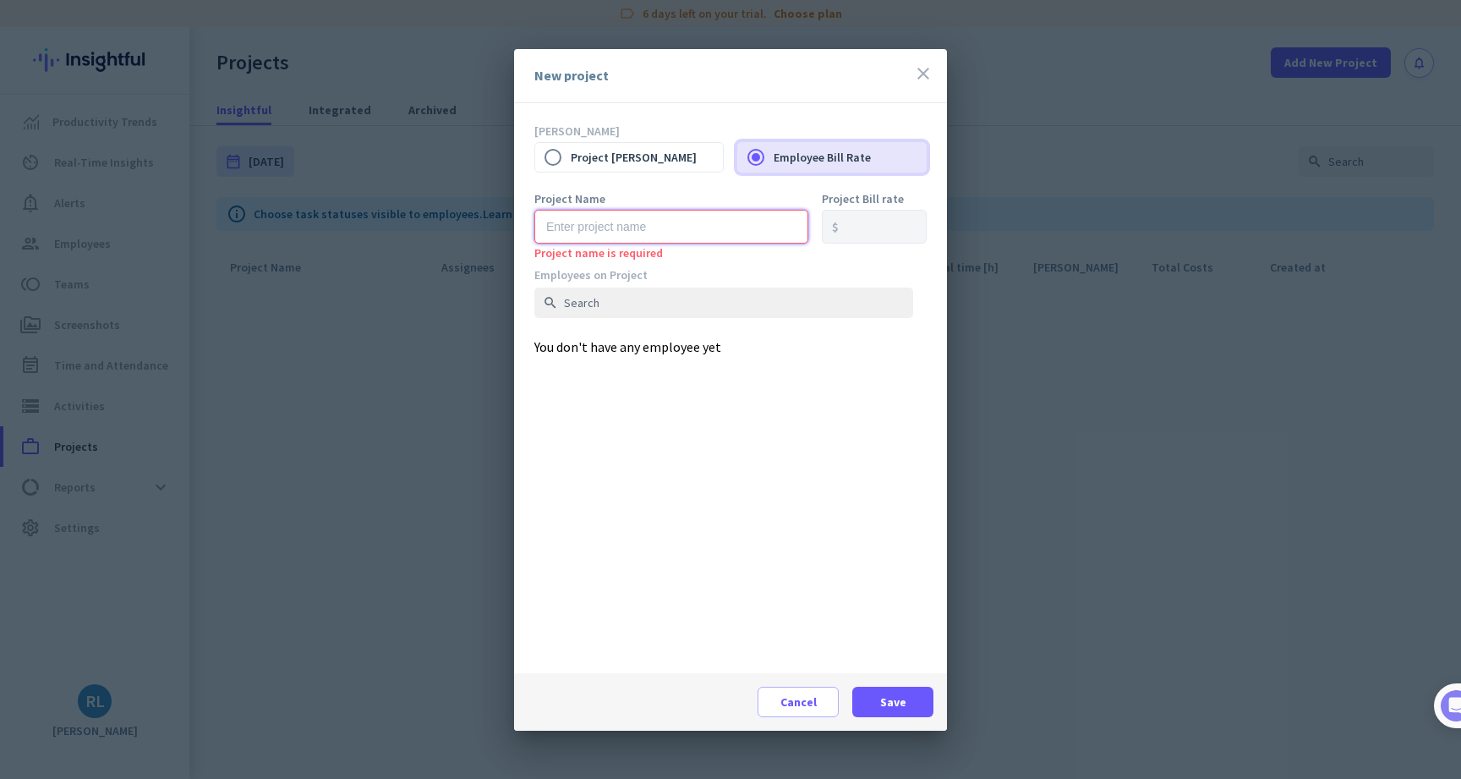
click at [739, 233] on input "text" at bounding box center [671, 227] width 274 height 34
type input "SmartClip"
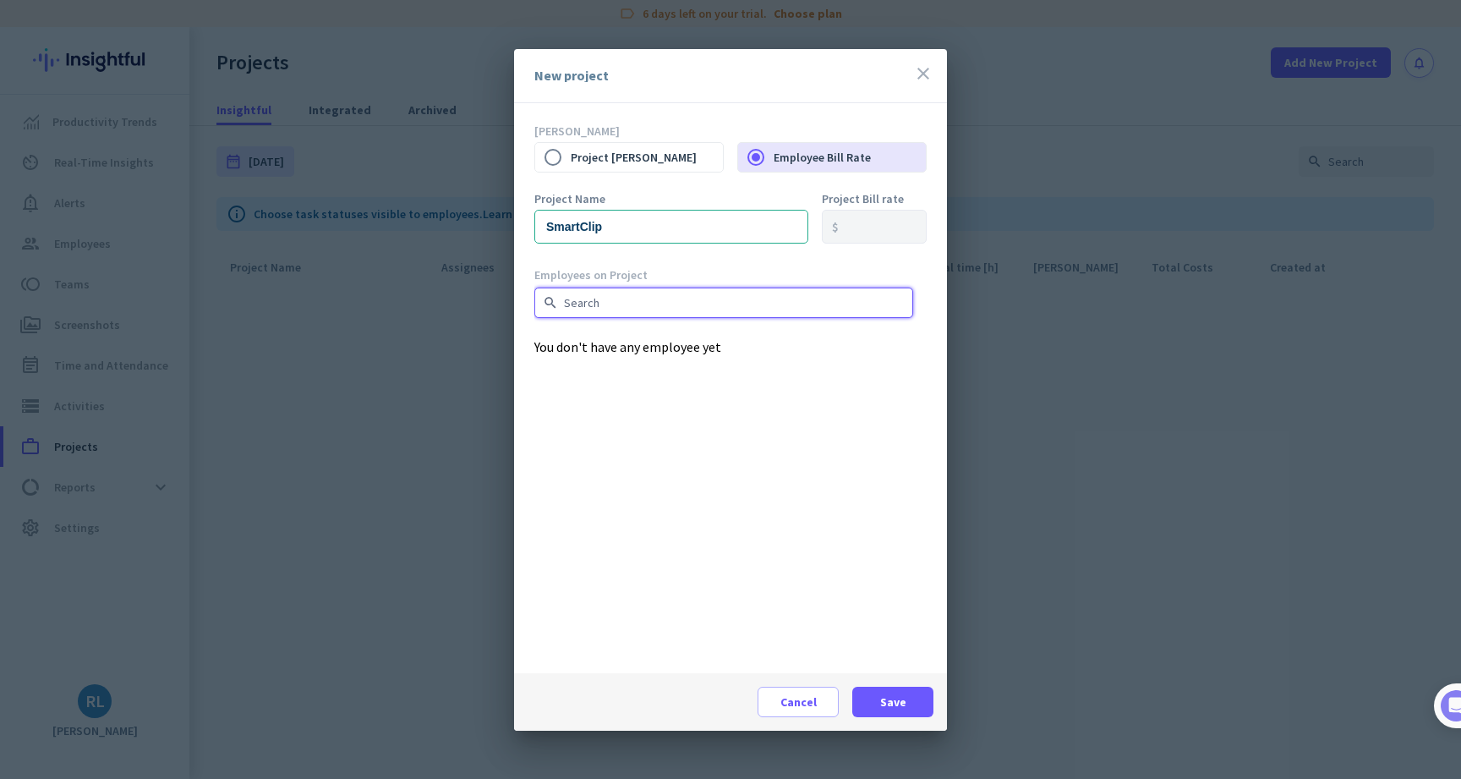
click at [727, 314] on input "text" at bounding box center [723, 302] width 379 height 30
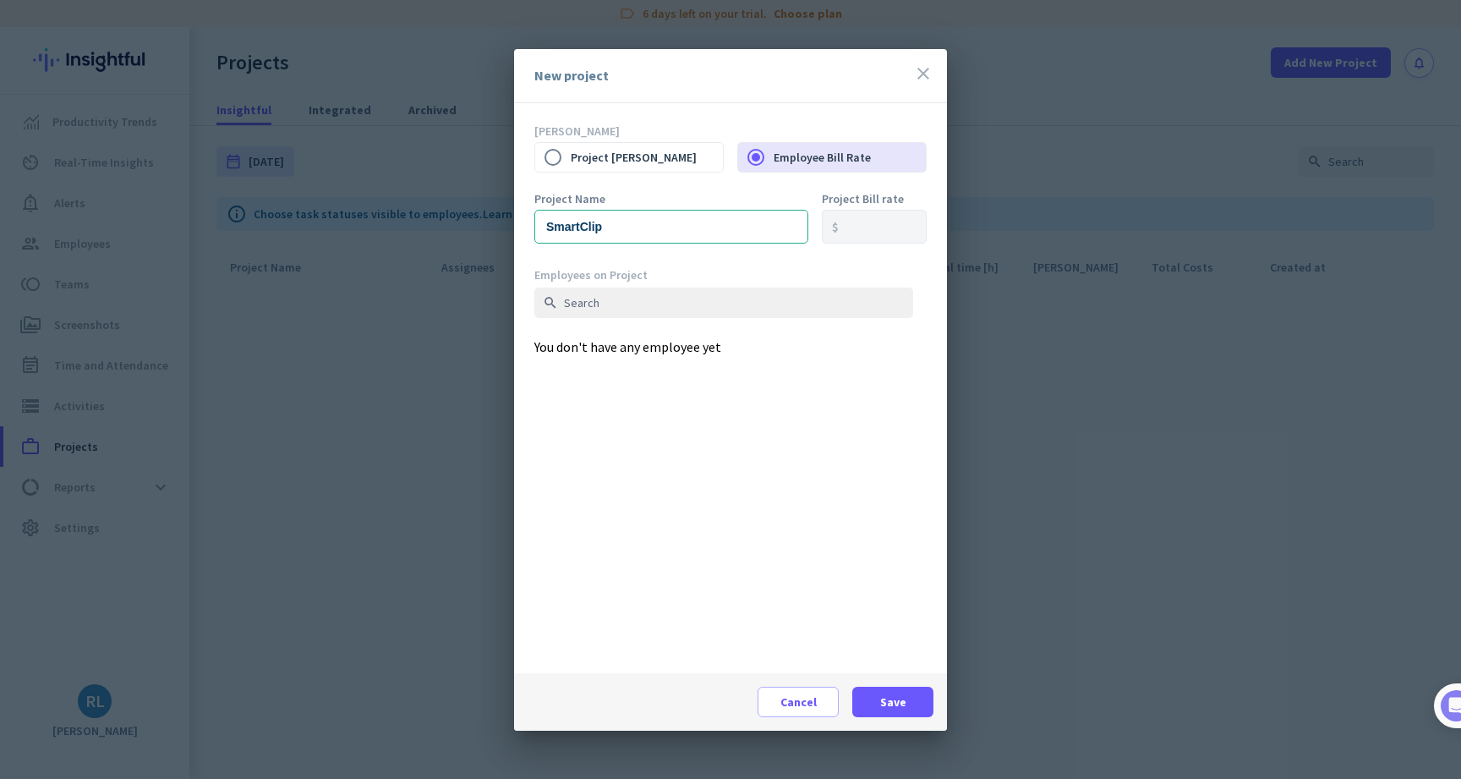
click at [892, 673] on div "Cancel Save" at bounding box center [730, 701] width 433 height 57
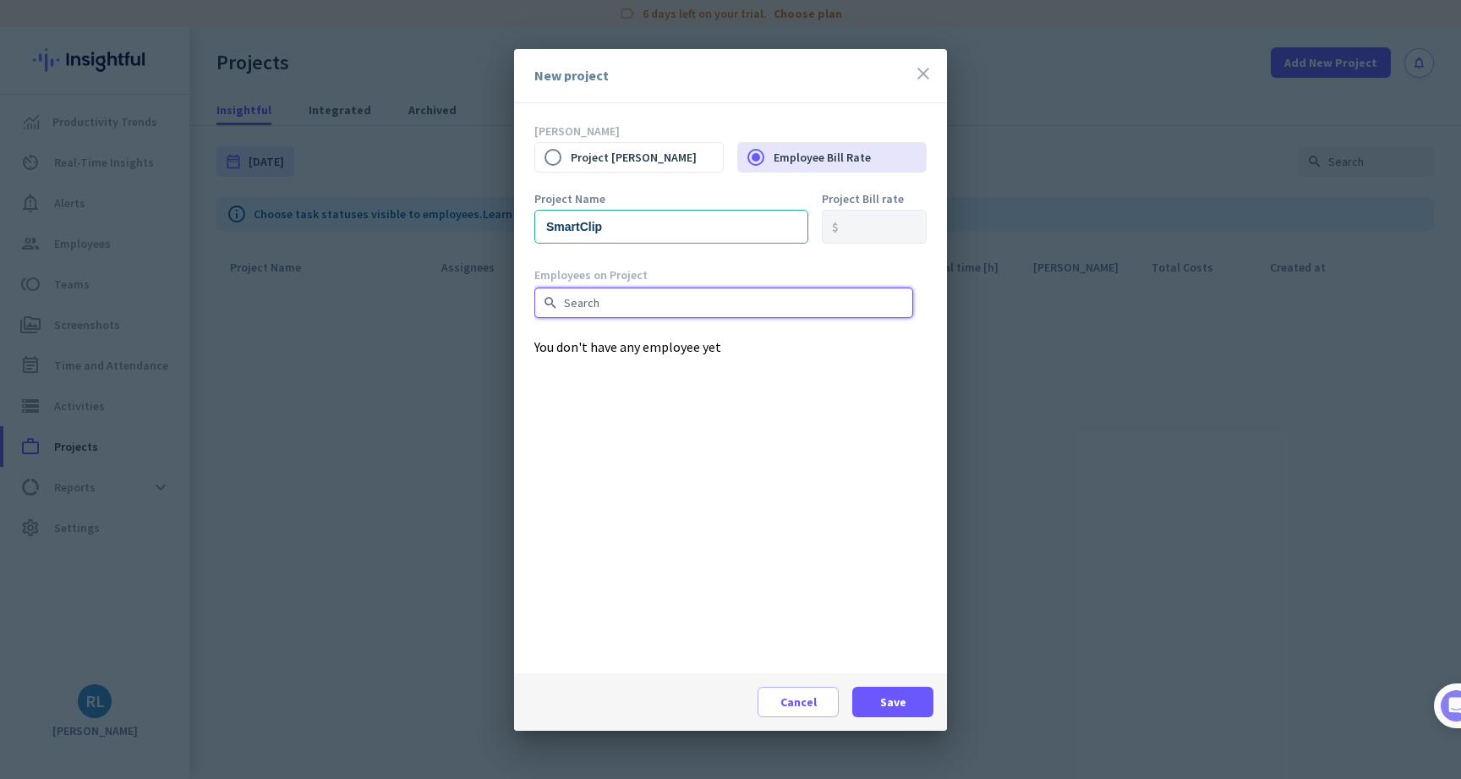
click at [775, 308] on input "text" at bounding box center [723, 302] width 379 height 30
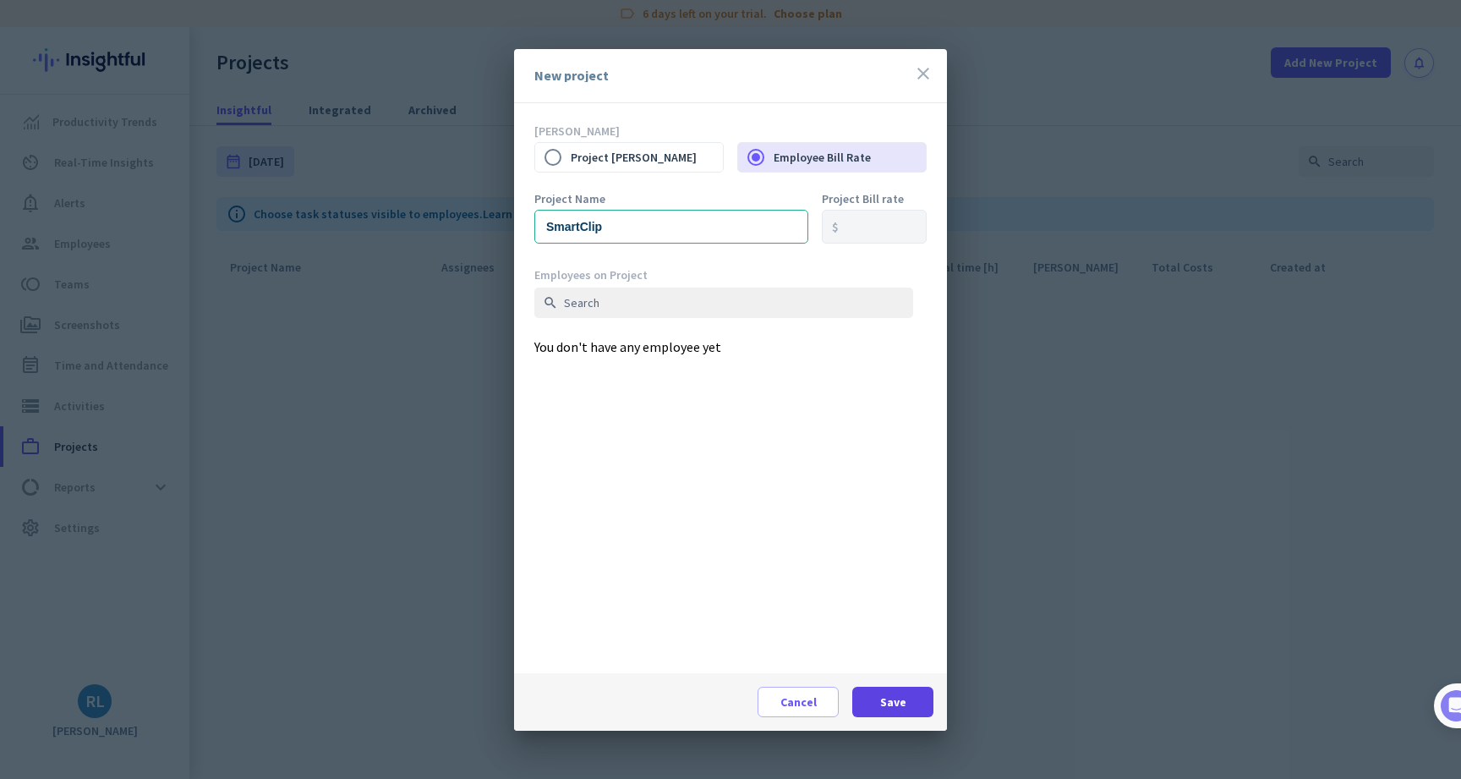
click at [883, 702] on span "Save" at bounding box center [893, 701] width 26 height 17
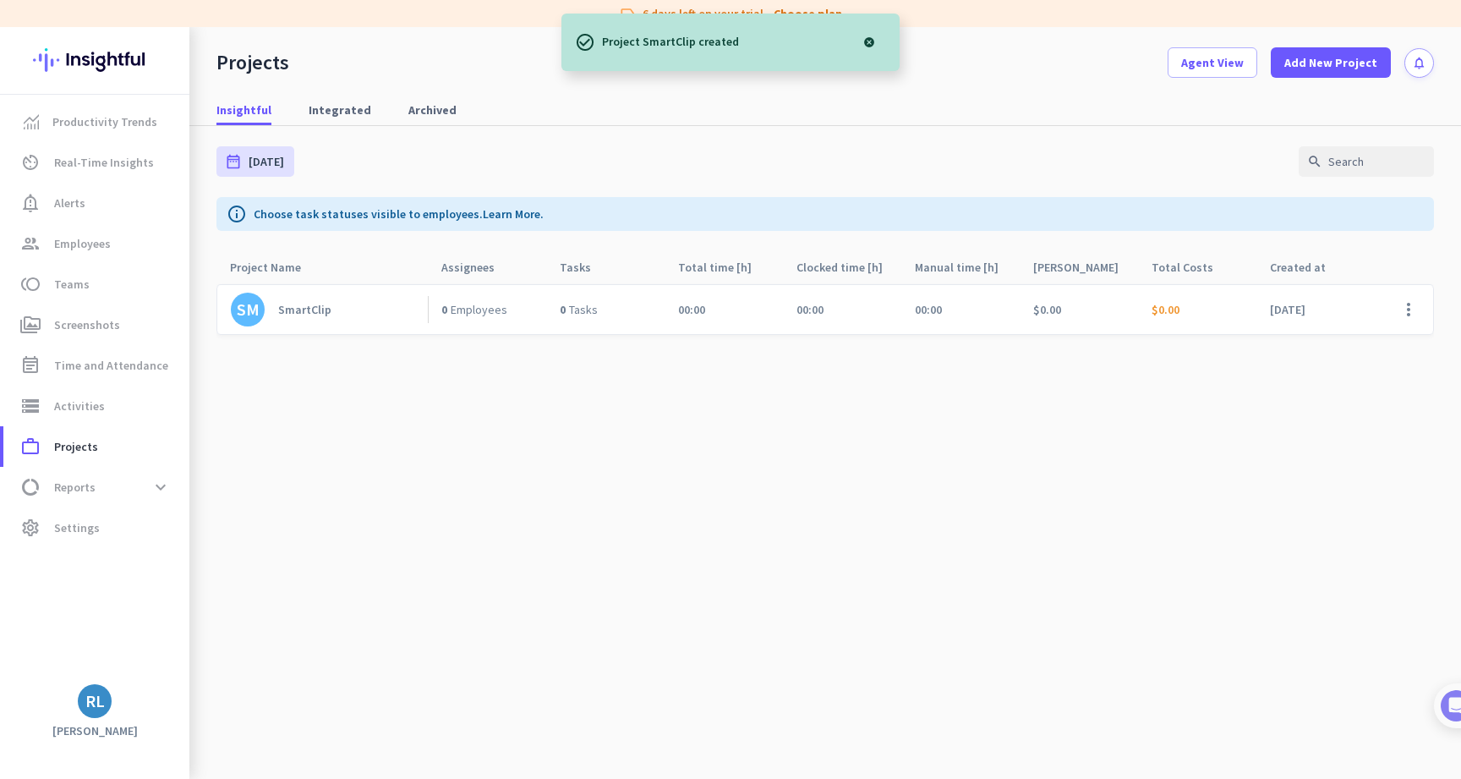
click at [872, 39] on div at bounding box center [869, 42] width 34 height 34
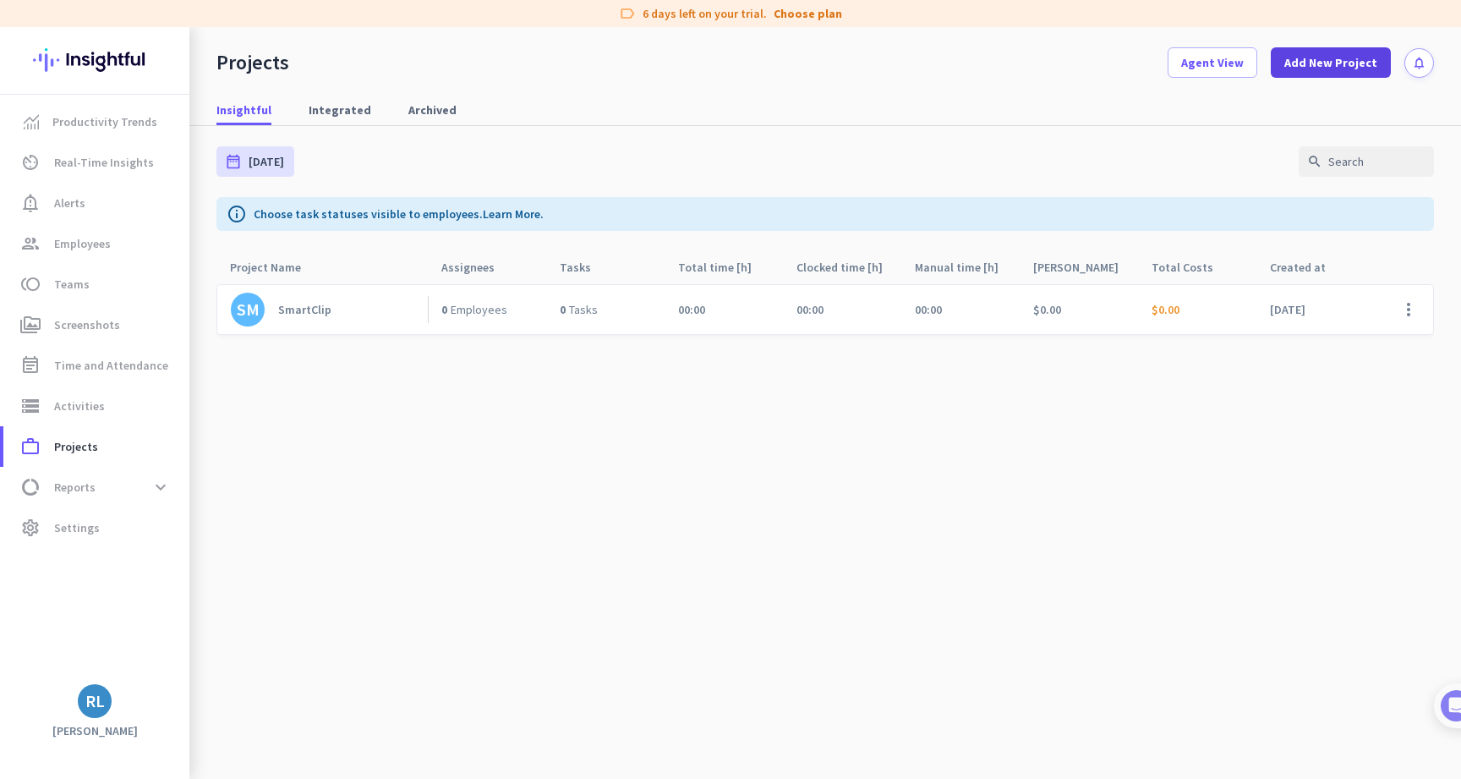
click at [1332, 60] on span "Add New Project" at bounding box center [1330, 62] width 93 height 17
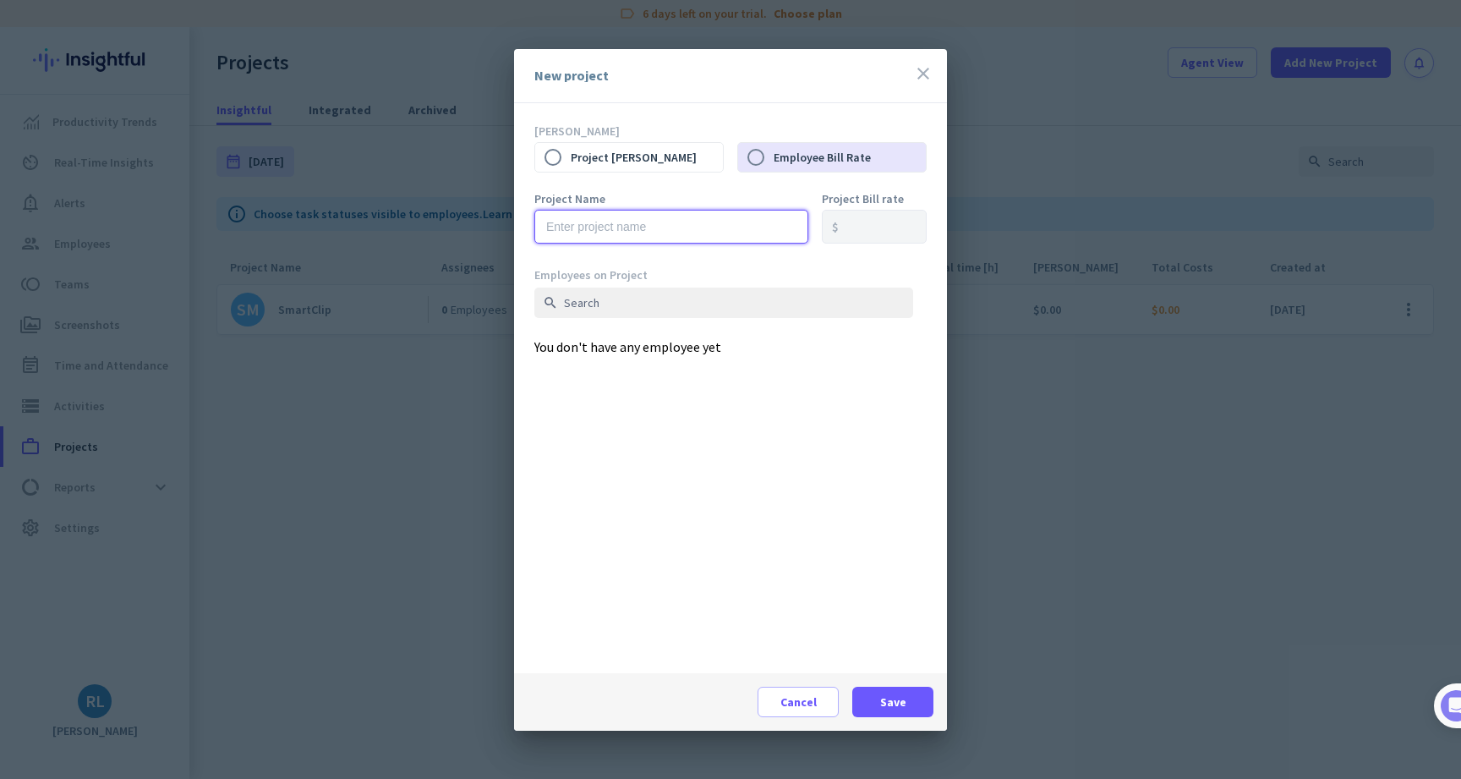
click at [732, 232] on input "text" at bounding box center [671, 227] width 274 height 34
click at [662, 165] on label "Project Bill Rate" at bounding box center [647, 157] width 152 height 36
click at [571, 165] on input "Project Bill Rate" at bounding box center [553, 157] width 36 height 36
radio input "true"
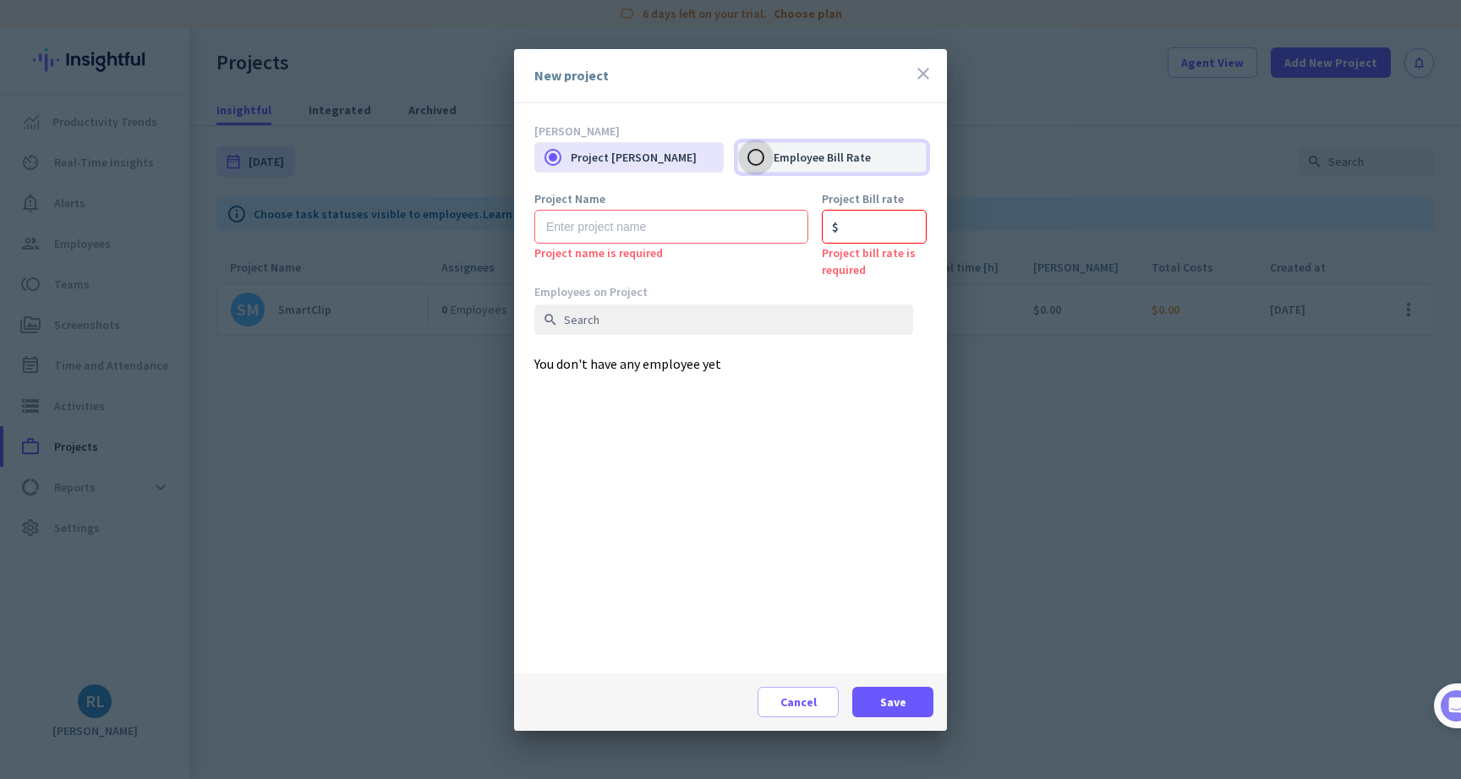
click at [764, 155] on input "Employee Bill Rate" at bounding box center [756, 157] width 36 height 36
radio input "true"
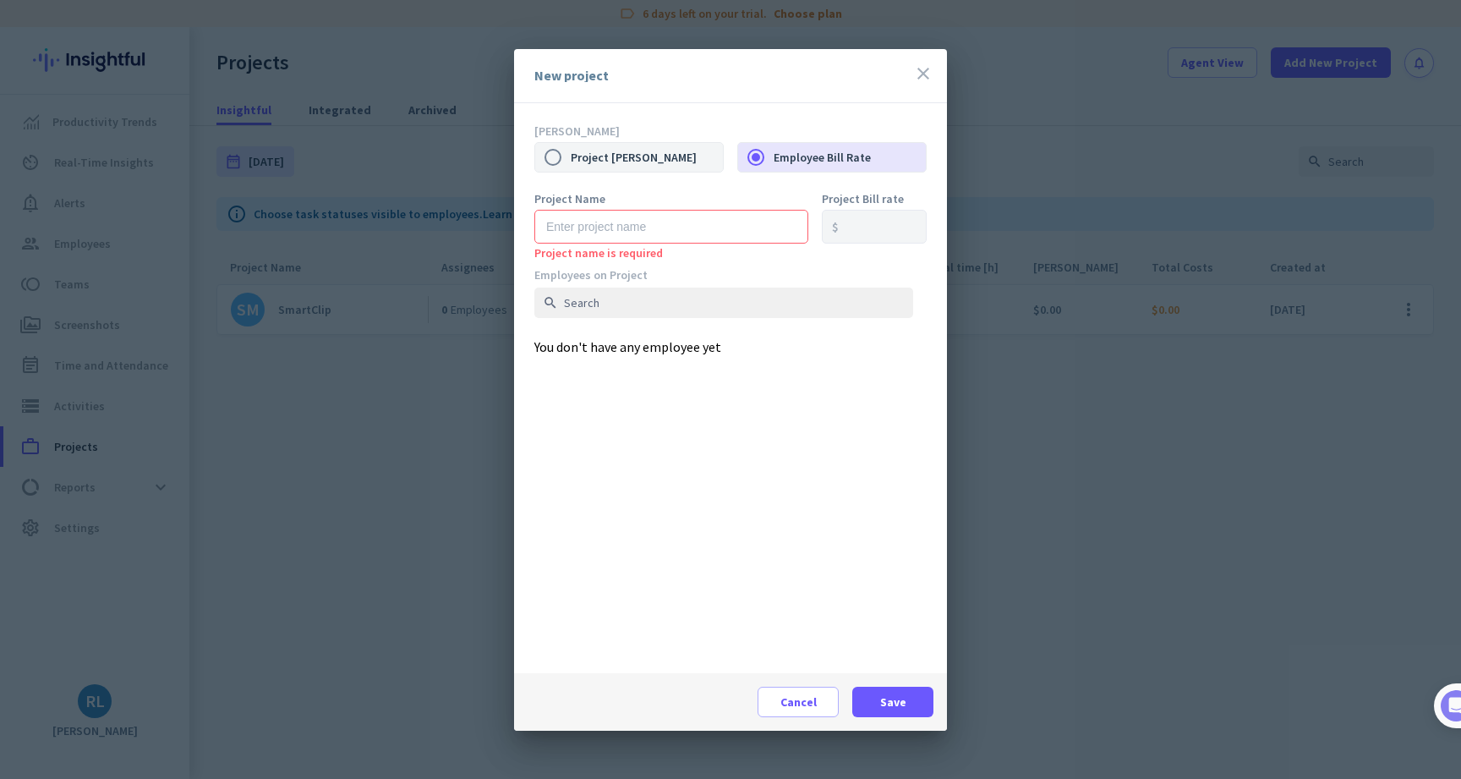
click at [708, 153] on label "Project Bill Rate" at bounding box center [647, 157] width 152 height 36
click at [571, 153] on input "Project Bill Rate" at bounding box center [553, 157] width 36 height 36
radio input "true"
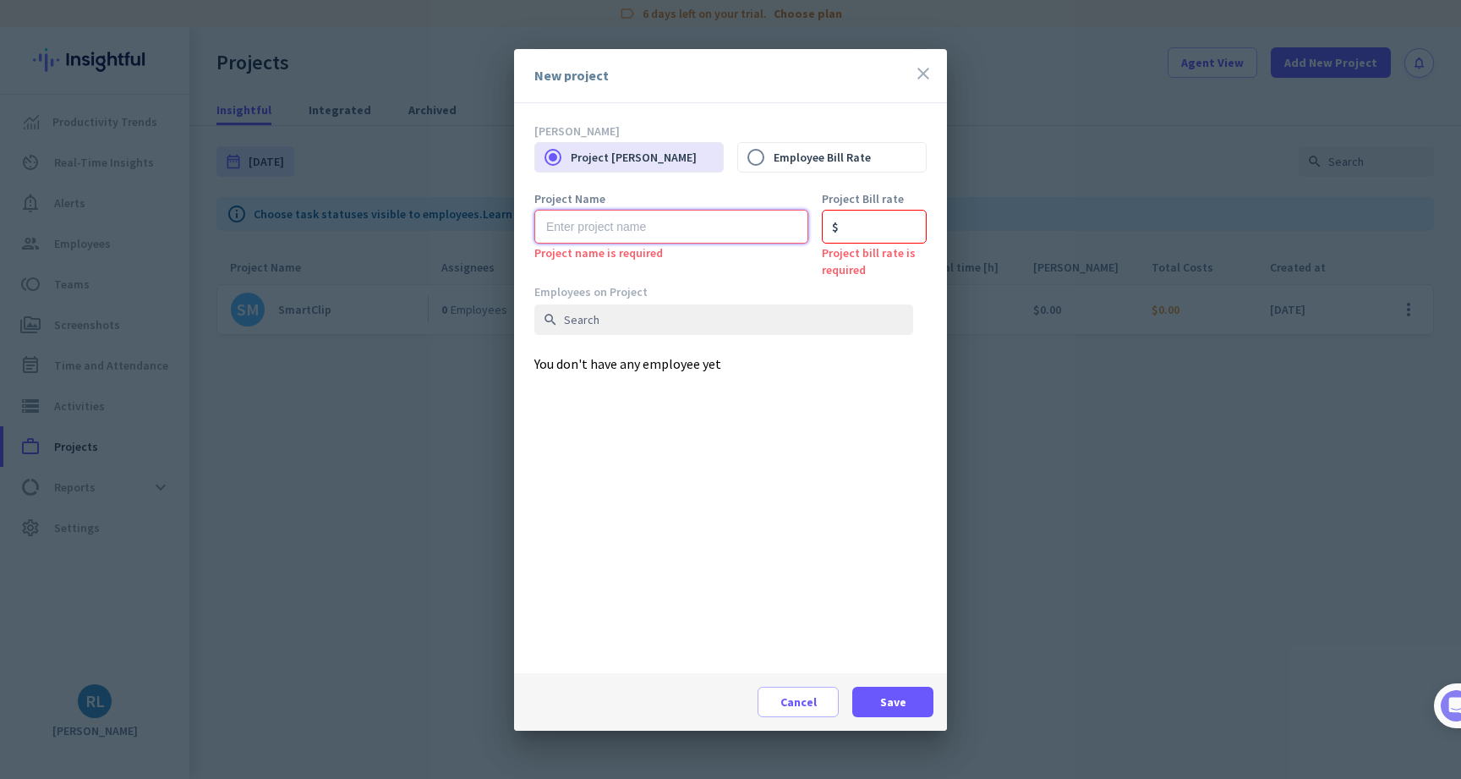
click at [700, 232] on input "text" at bounding box center [671, 227] width 274 height 34
click at [790, 159] on label "Employee Bill Rate" at bounding box center [849, 157] width 152 height 36
click at [773, 159] on input "Employee Bill Rate" at bounding box center [756, 157] width 36 height 36
radio input "true"
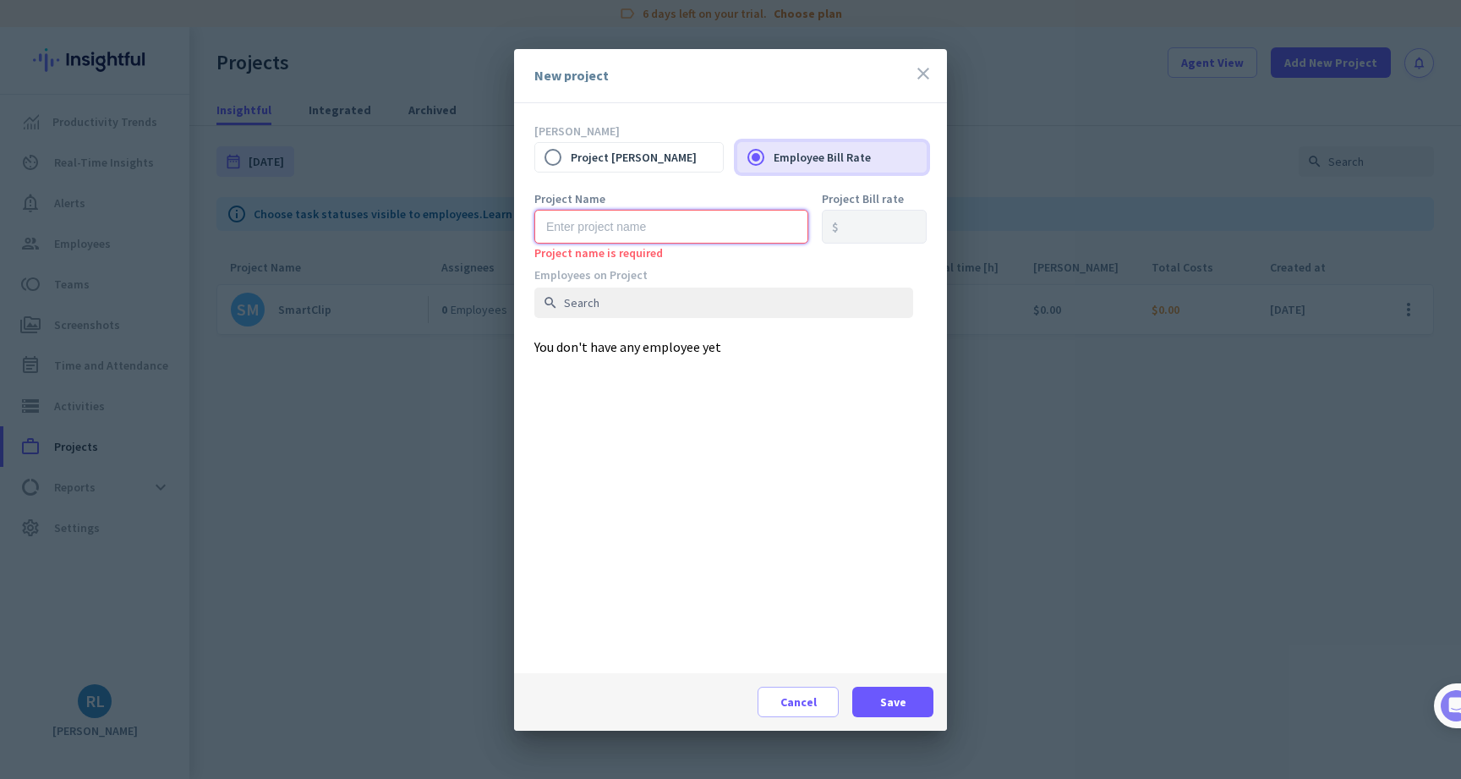
click at [722, 222] on input "text" at bounding box center [671, 227] width 274 height 34
type input "PicMic"
click at [880, 691] on span at bounding box center [892, 701] width 81 height 41
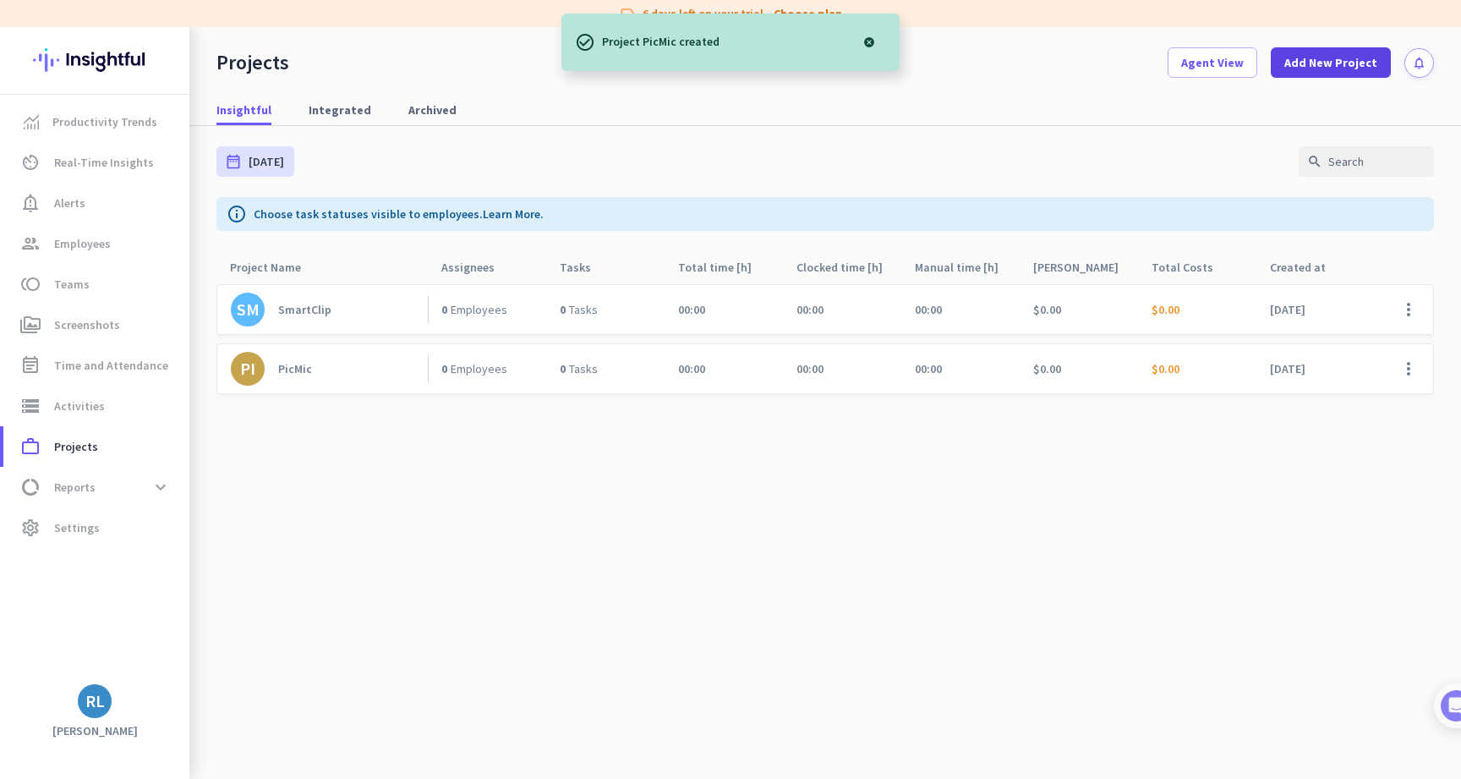
click at [1314, 61] on span "Add New Project" at bounding box center [1330, 62] width 93 height 17
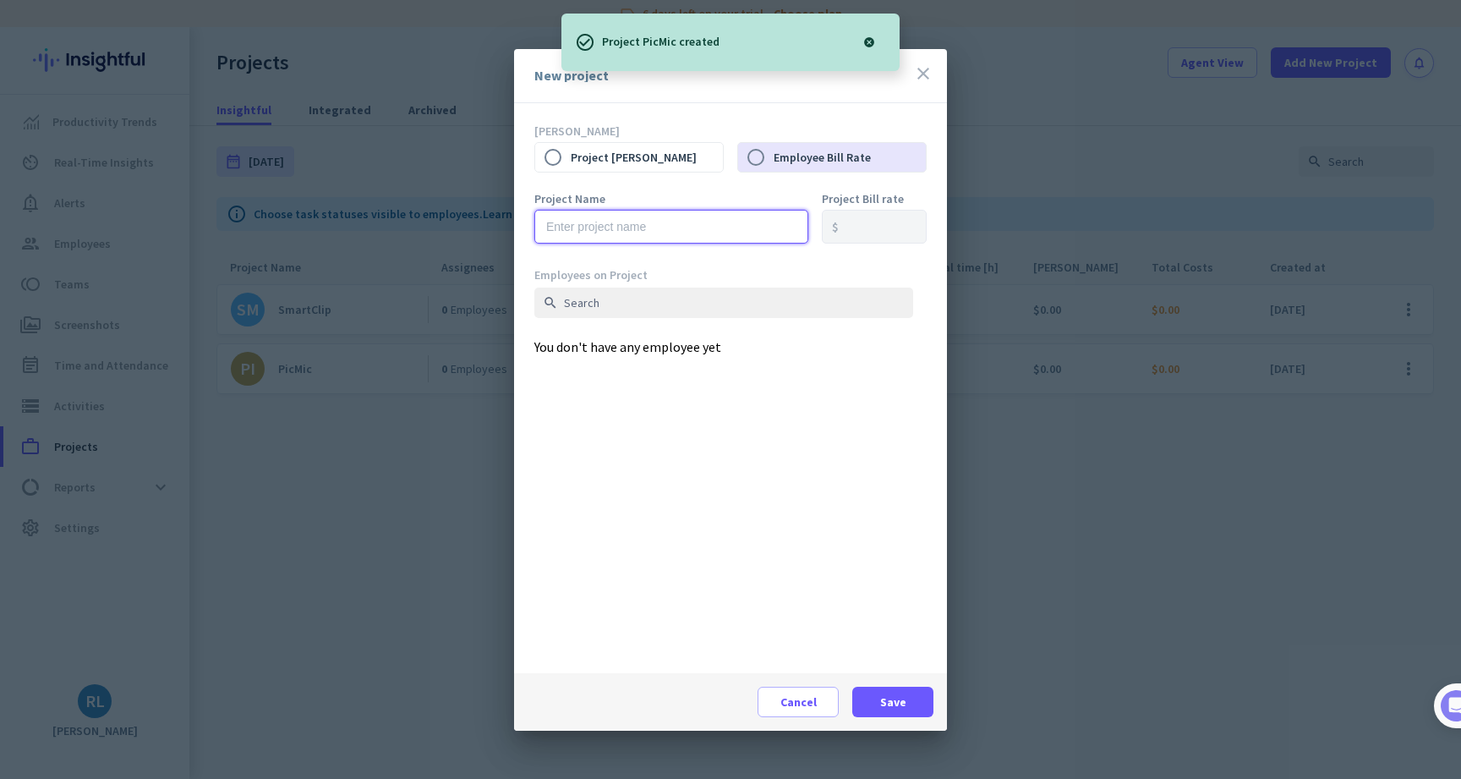
click at [670, 227] on input "text" at bounding box center [671, 227] width 274 height 34
type input "Navigo"
click at [872, 709] on span at bounding box center [892, 701] width 81 height 41
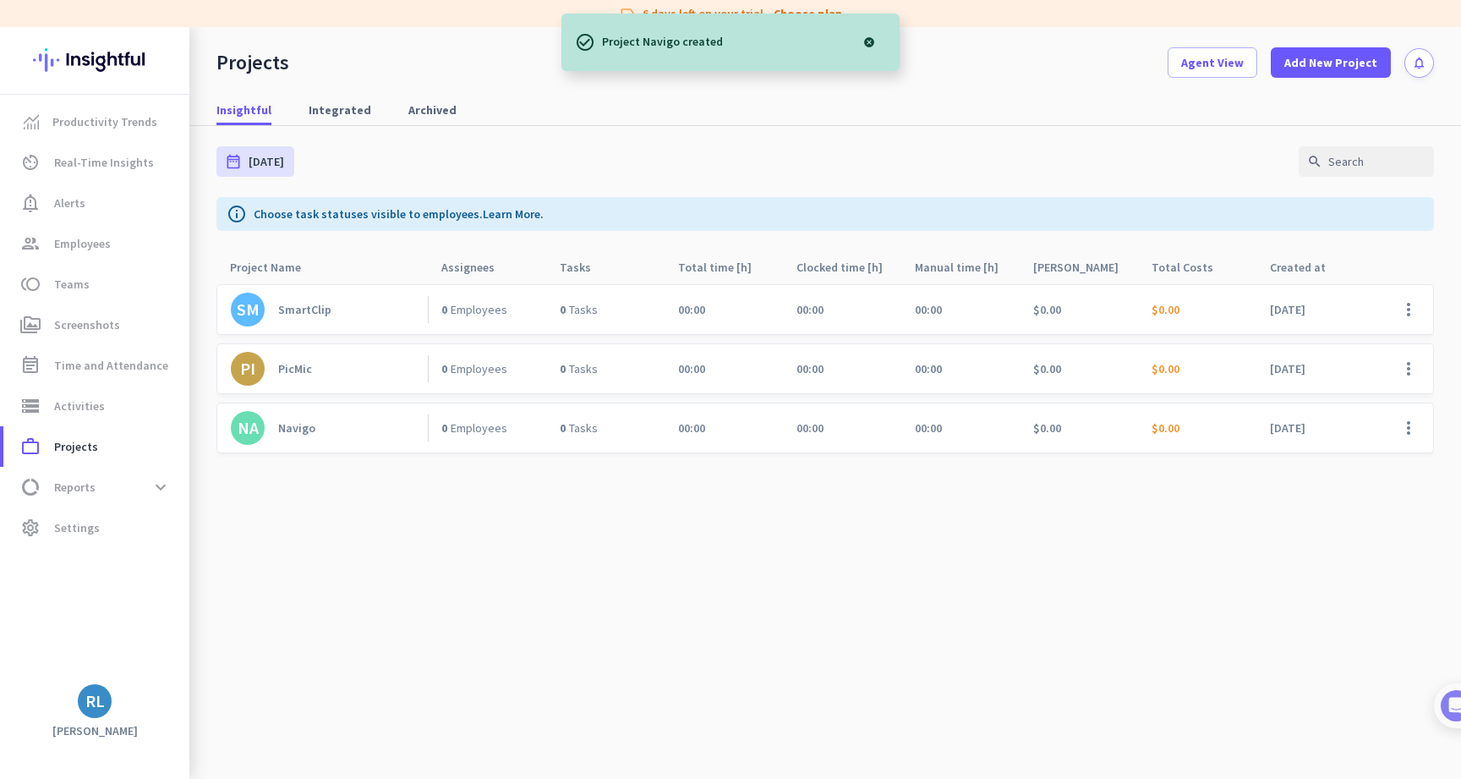
click at [872, 39] on div at bounding box center [869, 42] width 34 height 34
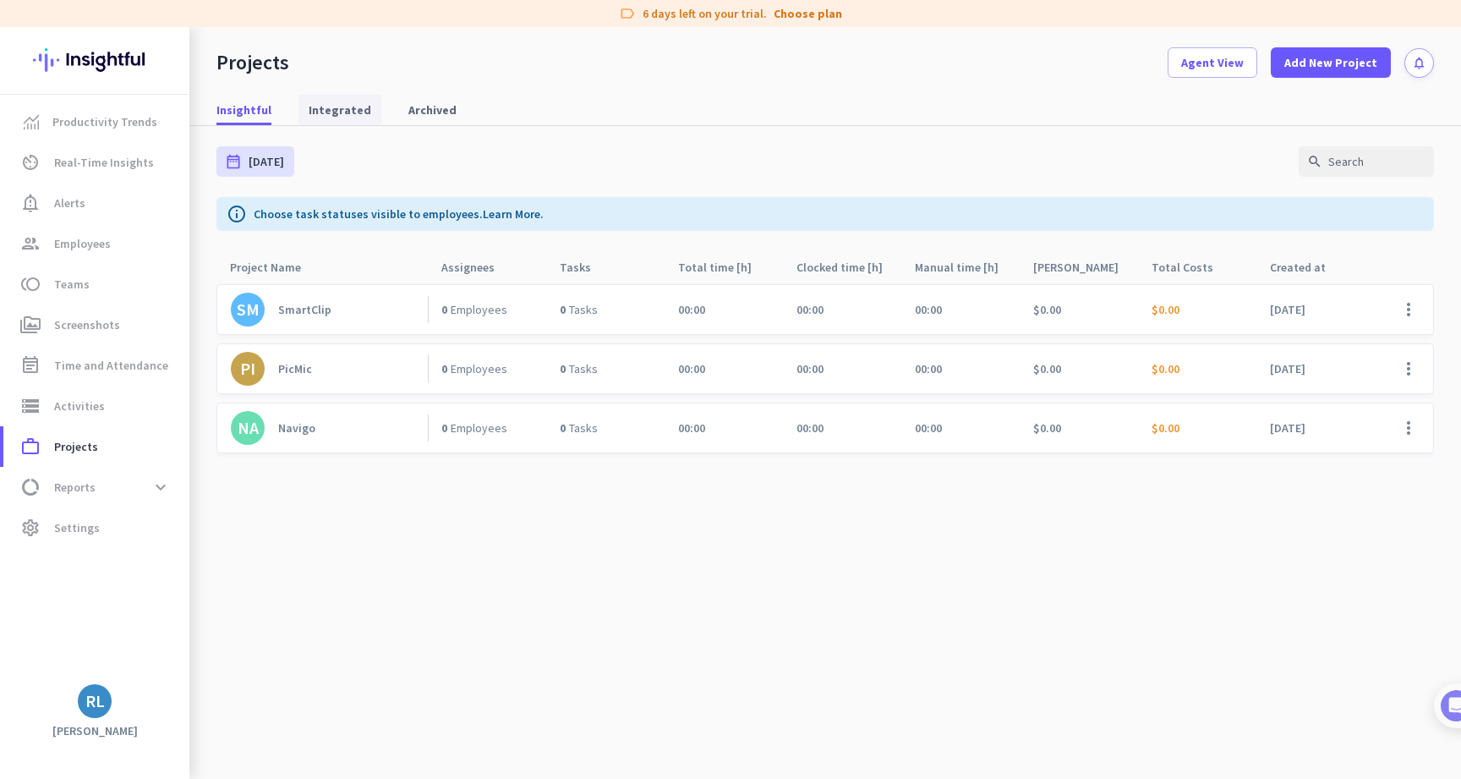
click at [327, 118] on span "Integrated" at bounding box center [340, 110] width 63 height 30
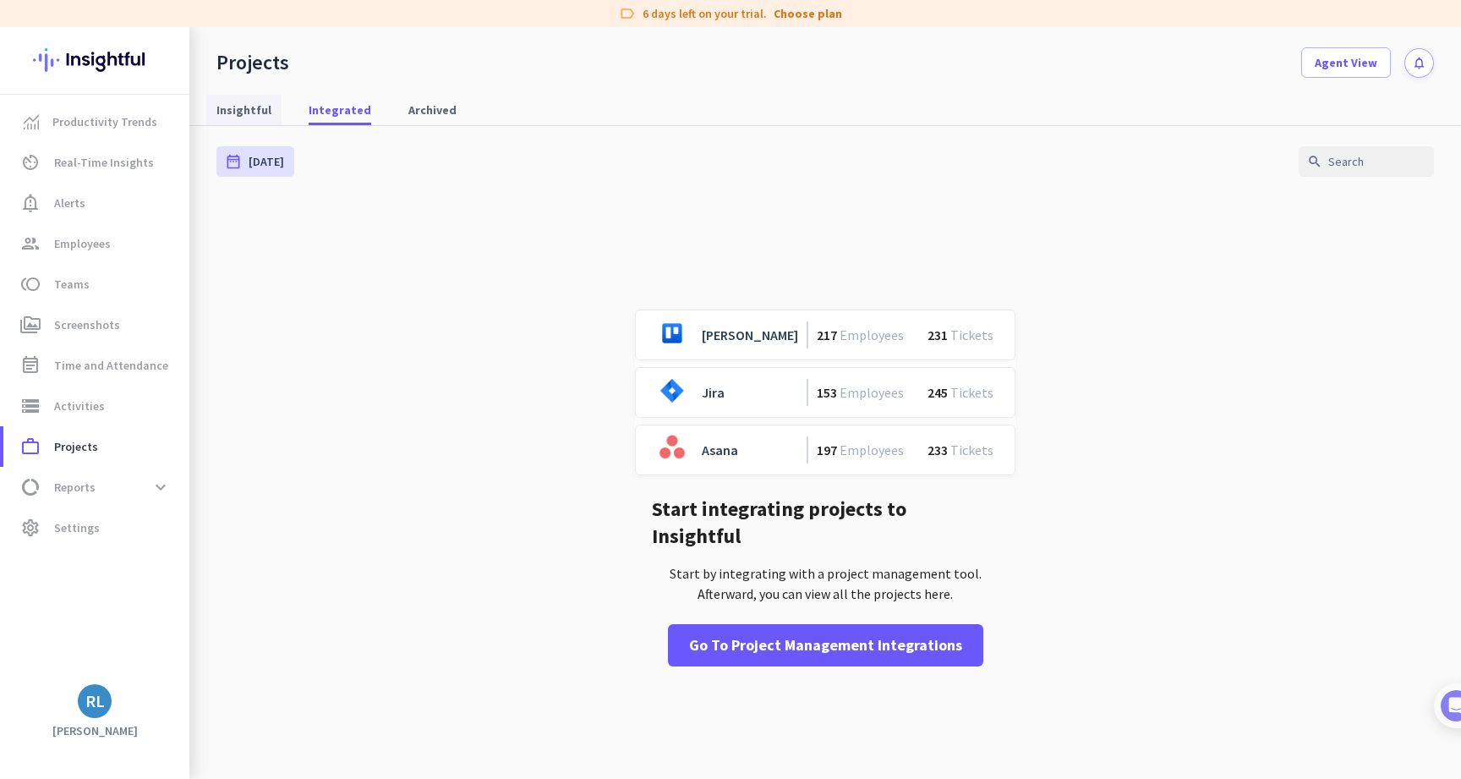
click at [252, 112] on span "Insightful" at bounding box center [243, 109] width 55 height 17
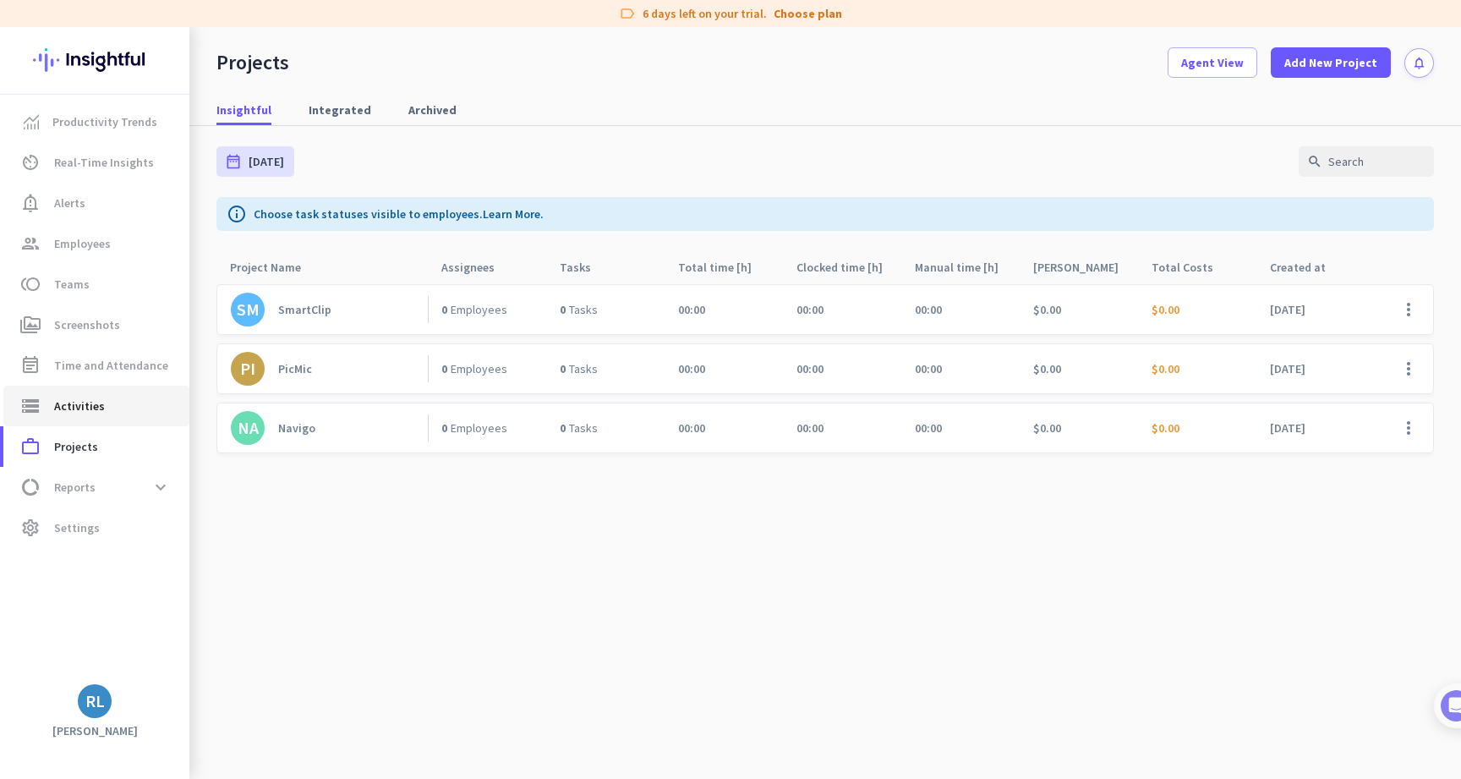
click at [103, 399] on span "storage Activities" at bounding box center [96, 406] width 159 height 20
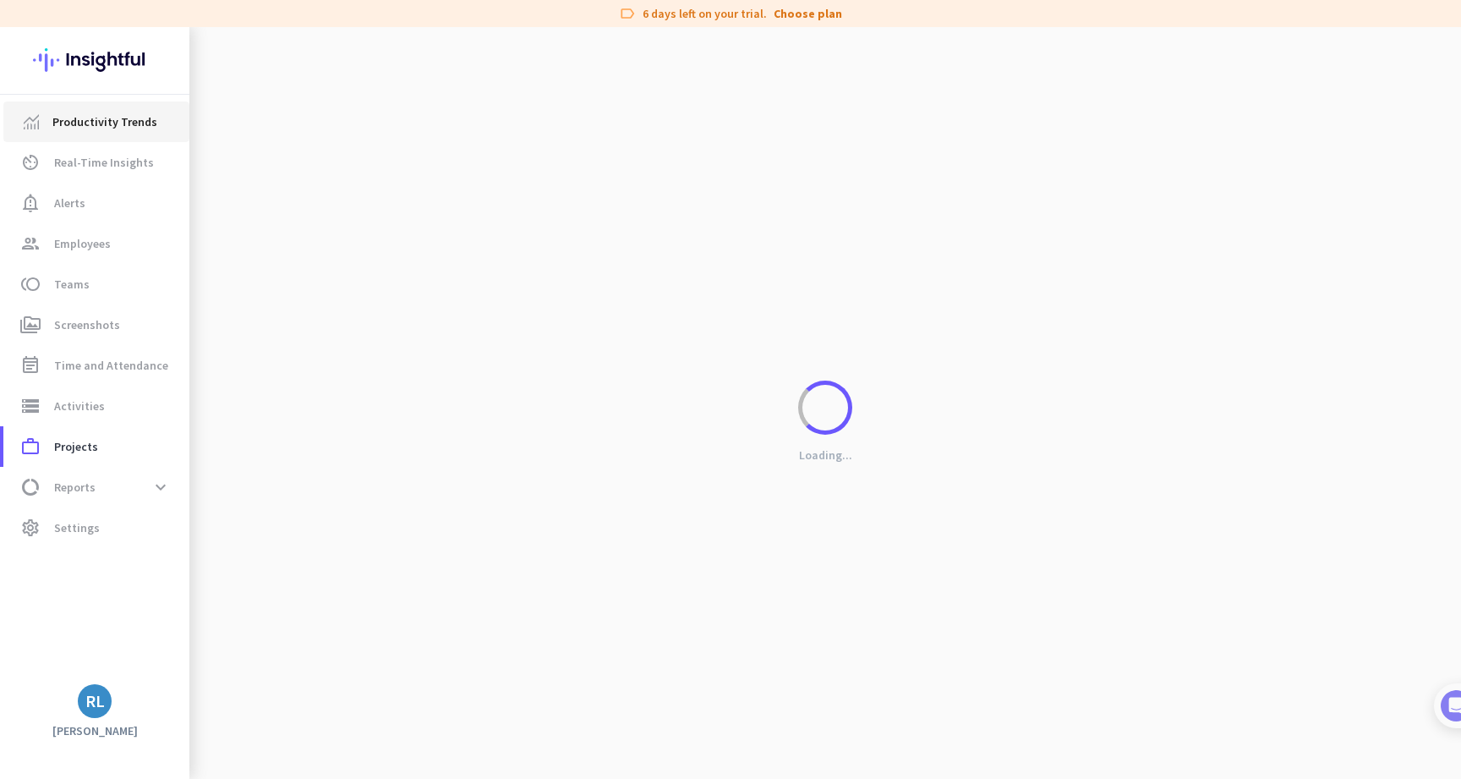
click at [144, 135] on link "Productivity Trends" at bounding box center [96, 121] width 186 height 41
type input "Wed, Sep 10 - Wed, Sep 10"
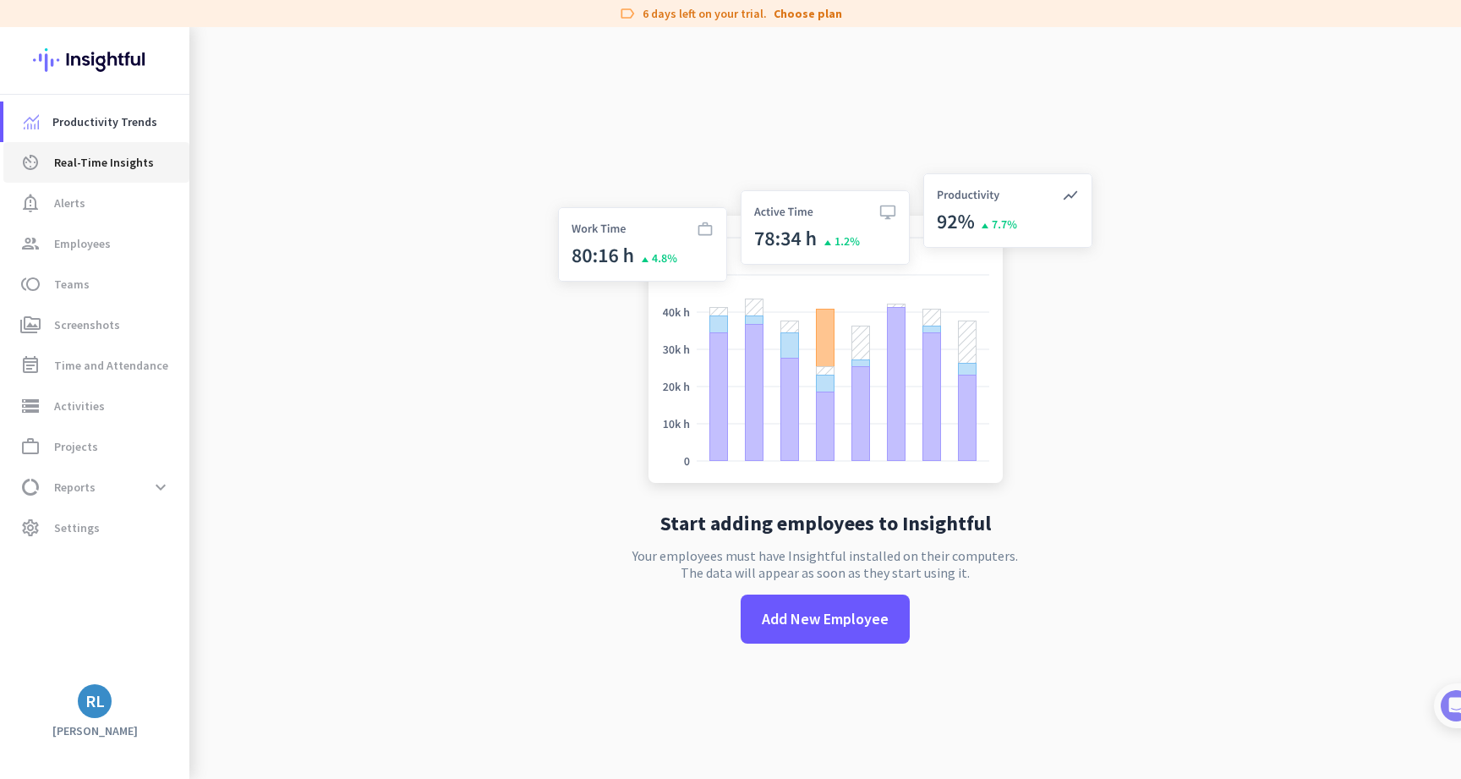
click at [132, 165] on span "Real-Time Insights" at bounding box center [104, 162] width 100 height 20
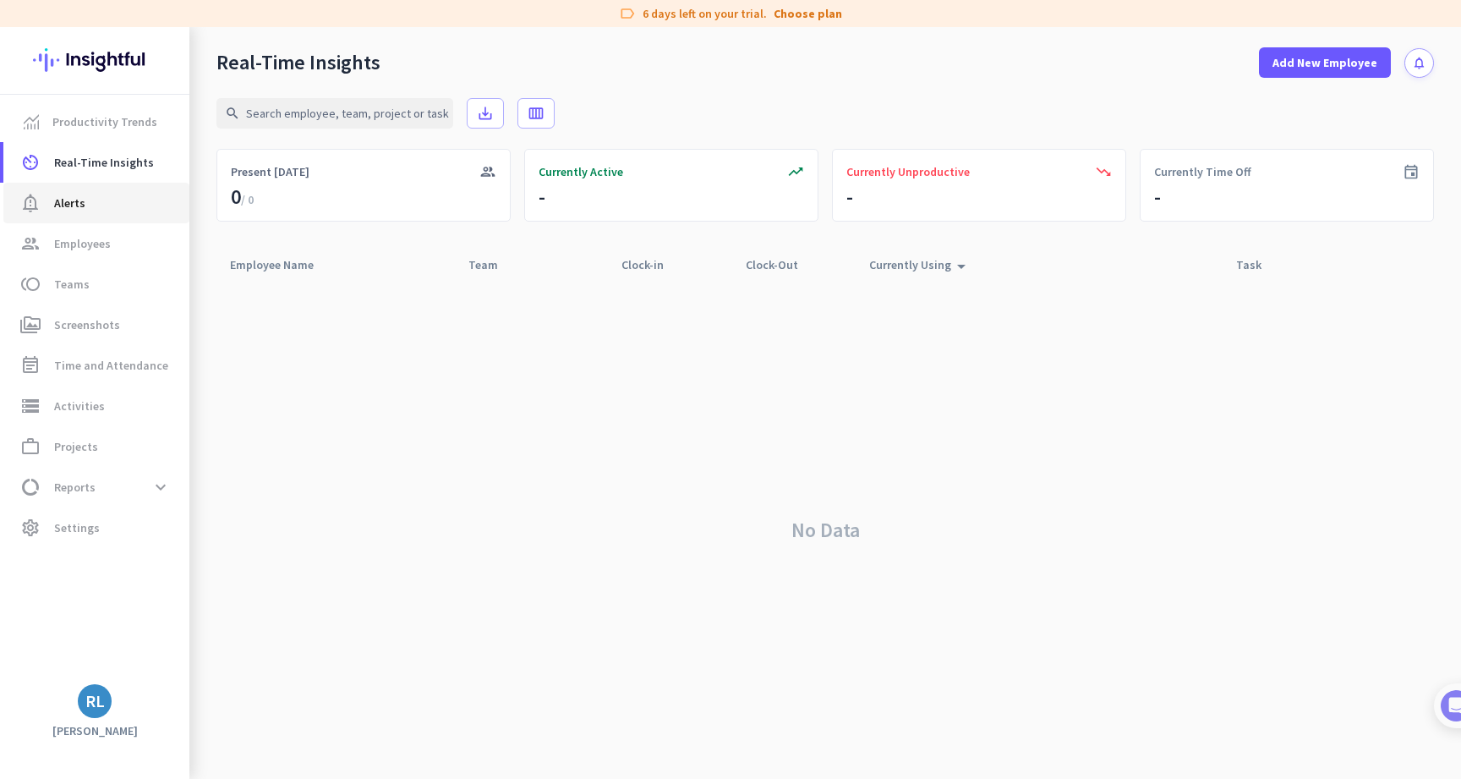
click at [123, 199] on span "notification_important Alerts" at bounding box center [96, 203] width 159 height 20
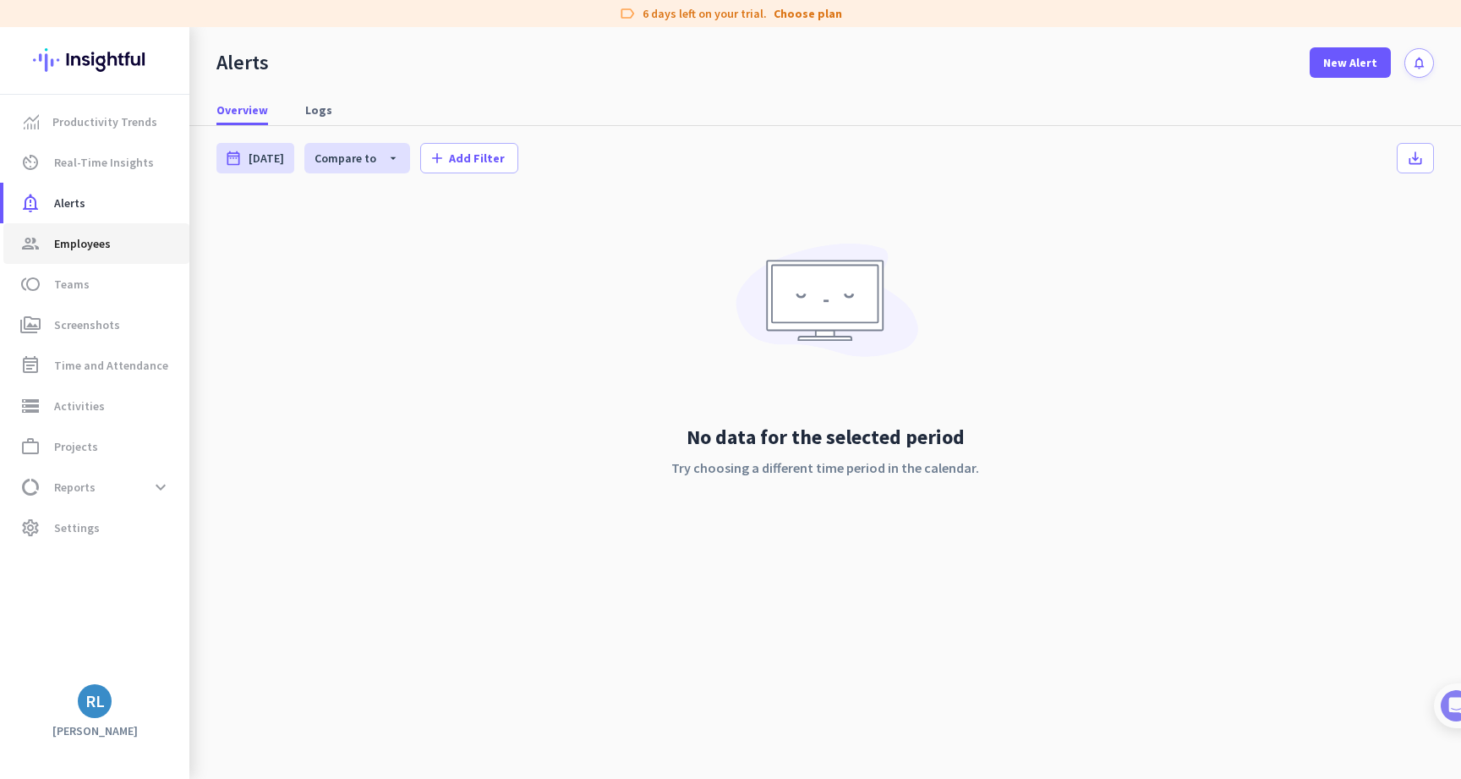
click at [109, 243] on span "Employees" at bounding box center [82, 243] width 57 height 20
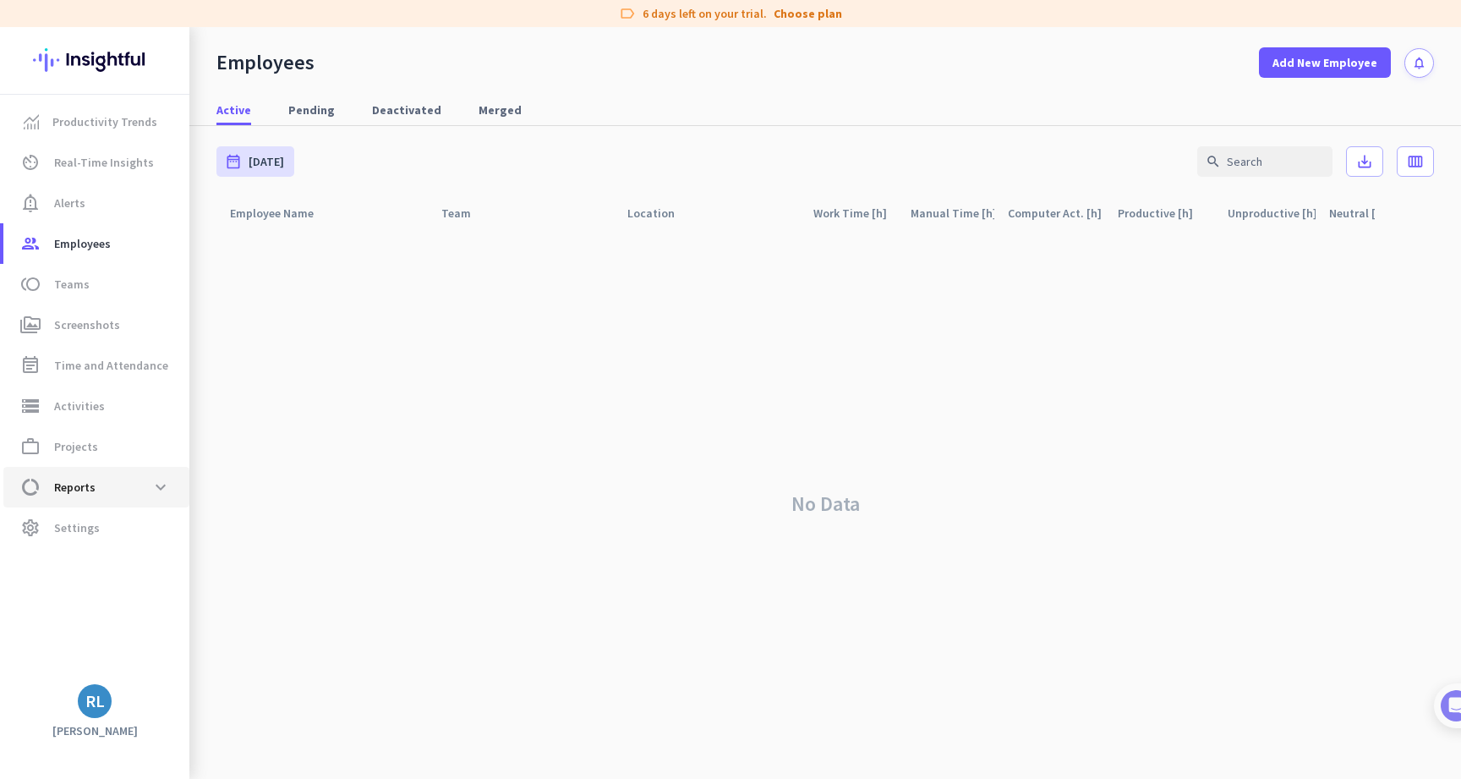
click at [81, 491] on span "Reports" at bounding box center [74, 487] width 41 height 20
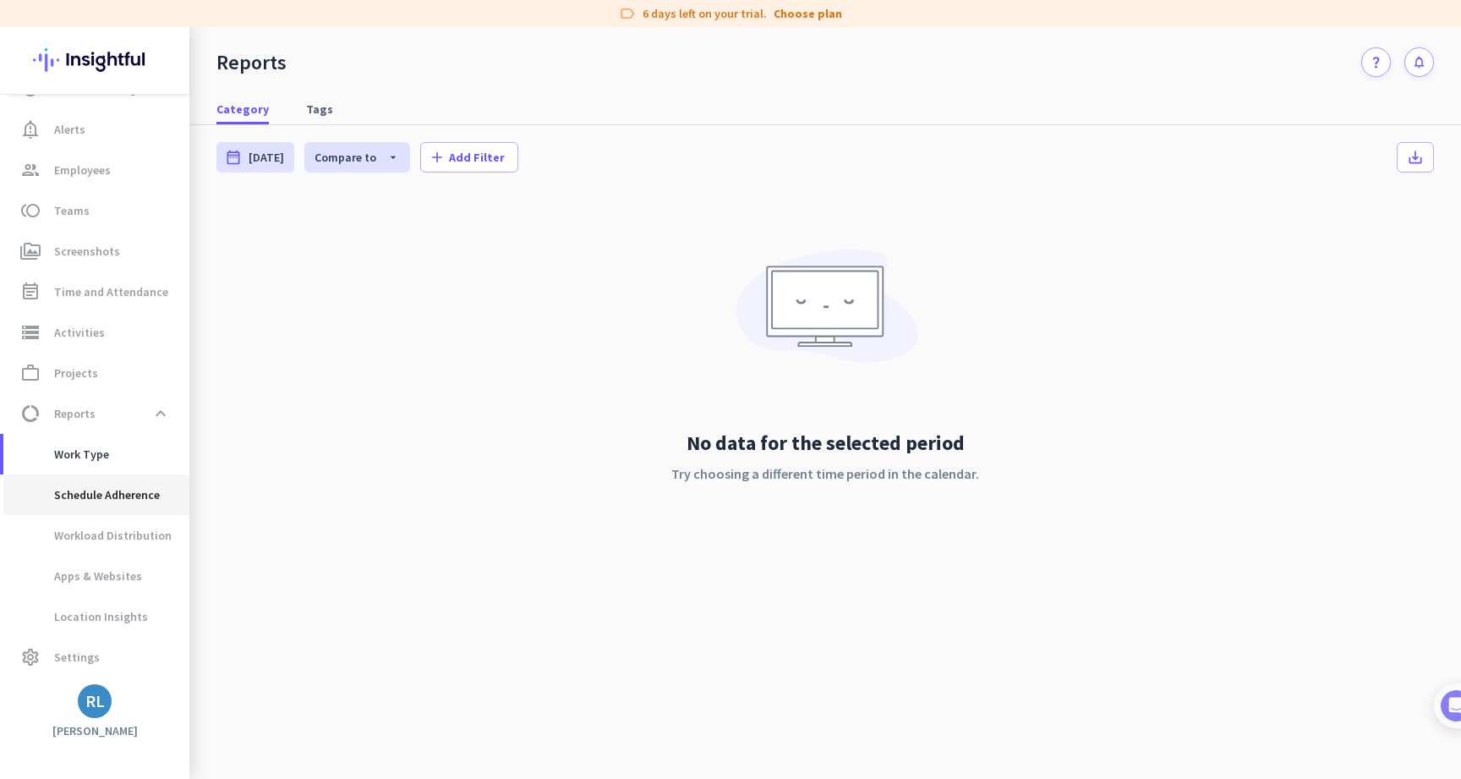
scroll to position [74, 0]
click at [89, 698] on div "RL" at bounding box center [94, 700] width 19 height 17
click at [78, 654] on div "Personal Settings Organizations Help Sign out" at bounding box center [164, 623] width 172 height 122
click at [74, 664] on div at bounding box center [730, 389] width 1461 height 779
click at [47, 661] on span "settings Settings" at bounding box center [96, 657] width 159 height 20
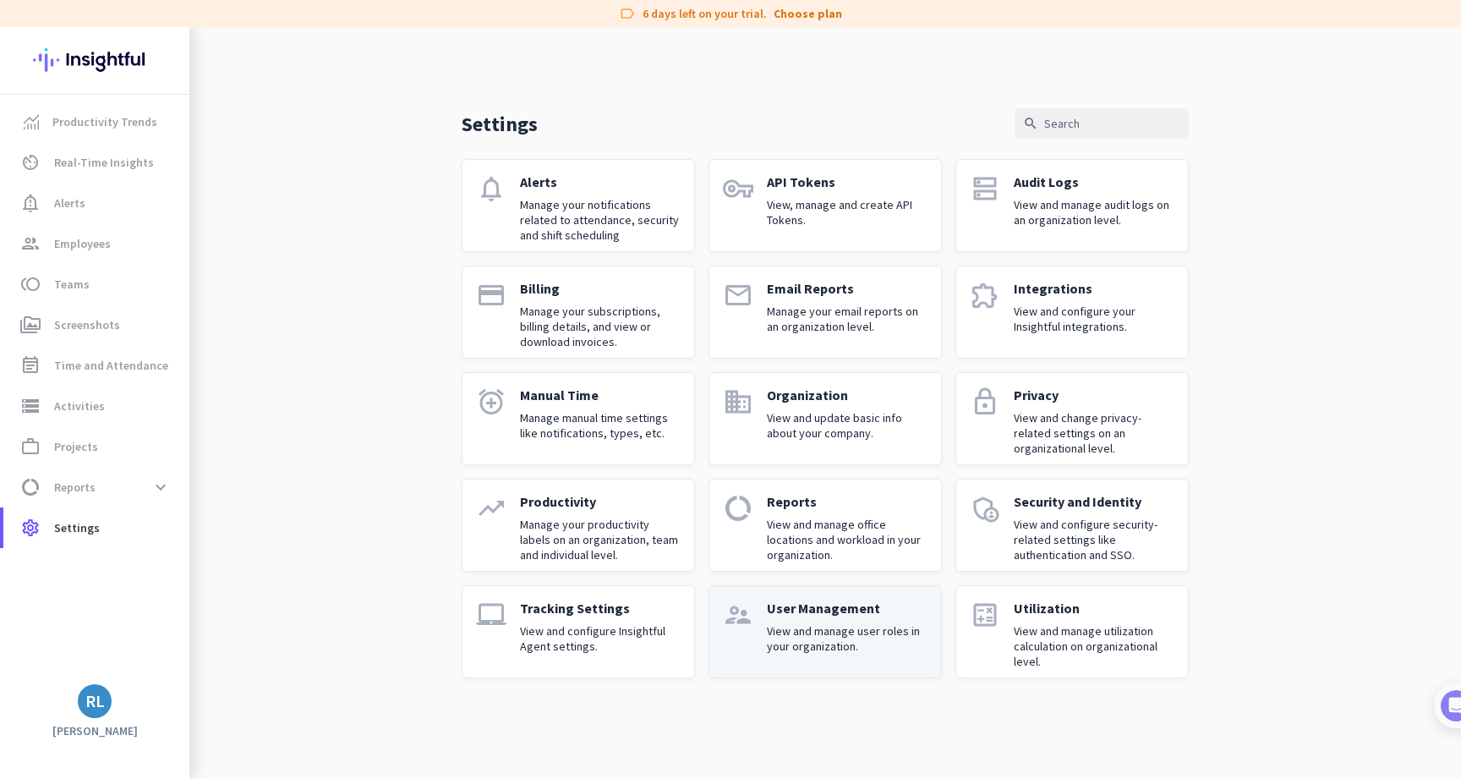
click at [791, 601] on p "User Management" at bounding box center [847, 607] width 161 height 17
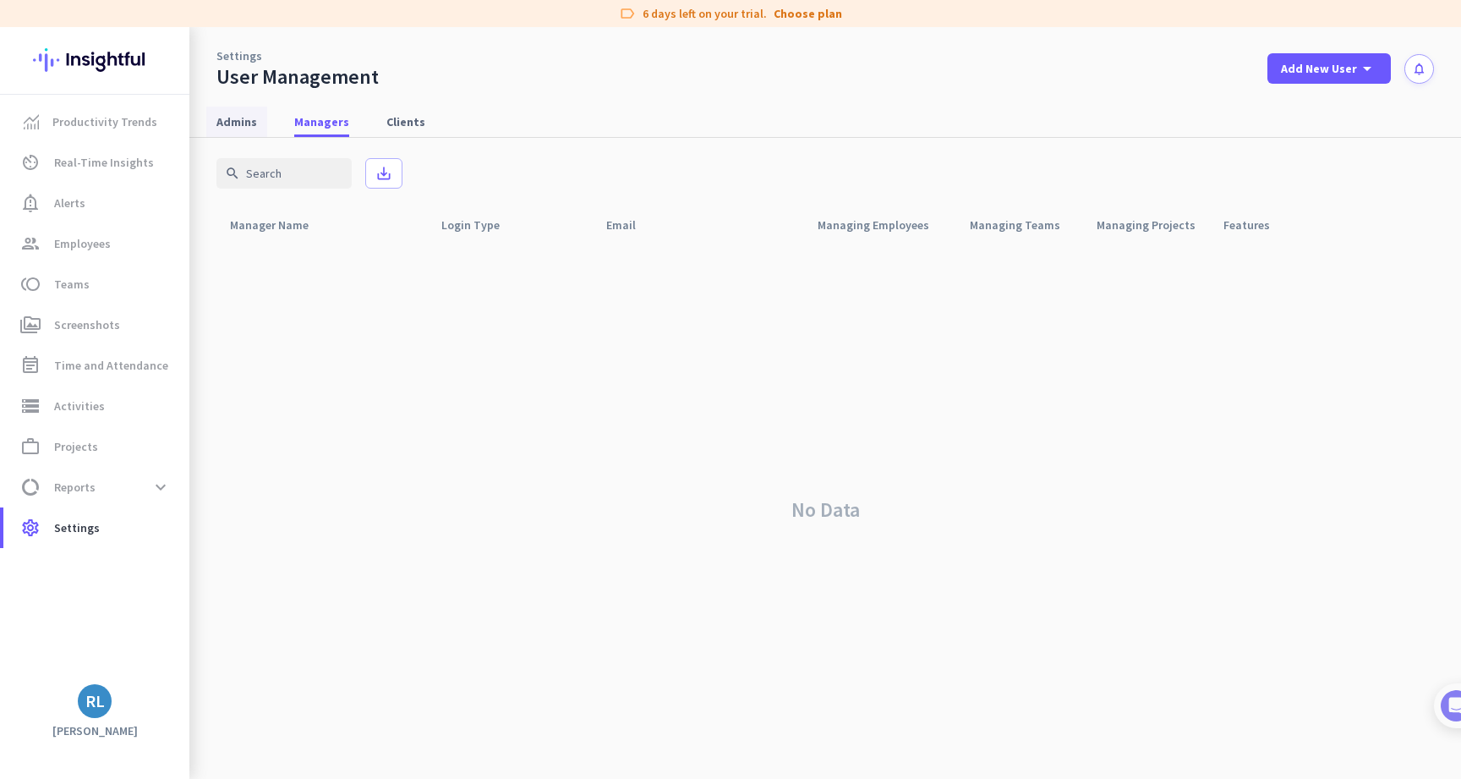
click at [246, 117] on span "Admins" at bounding box center [236, 121] width 41 height 17
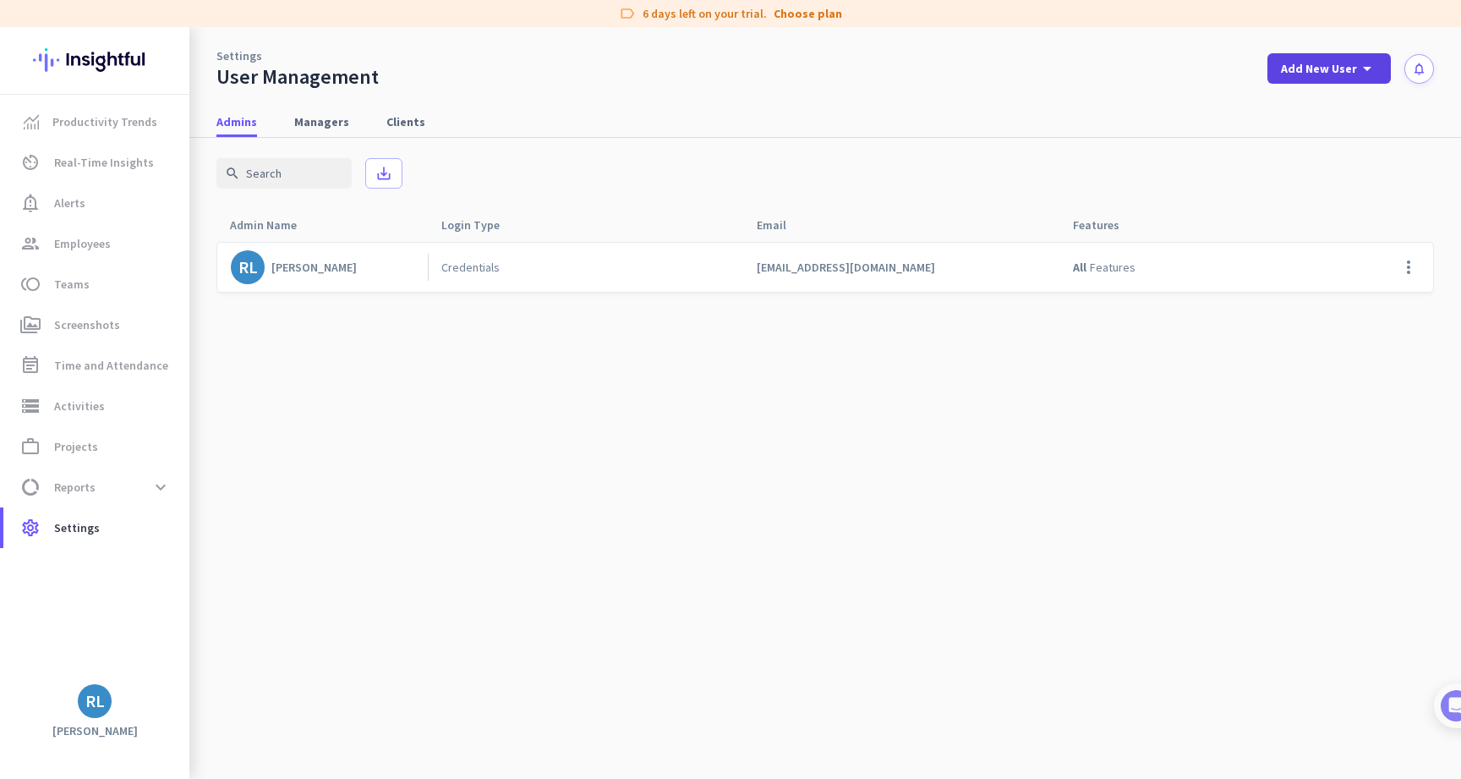
click at [1325, 52] on span at bounding box center [1328, 68] width 123 height 41
click at [1310, 112] on div "Admin" at bounding box center [1328, 105] width 38 height 17
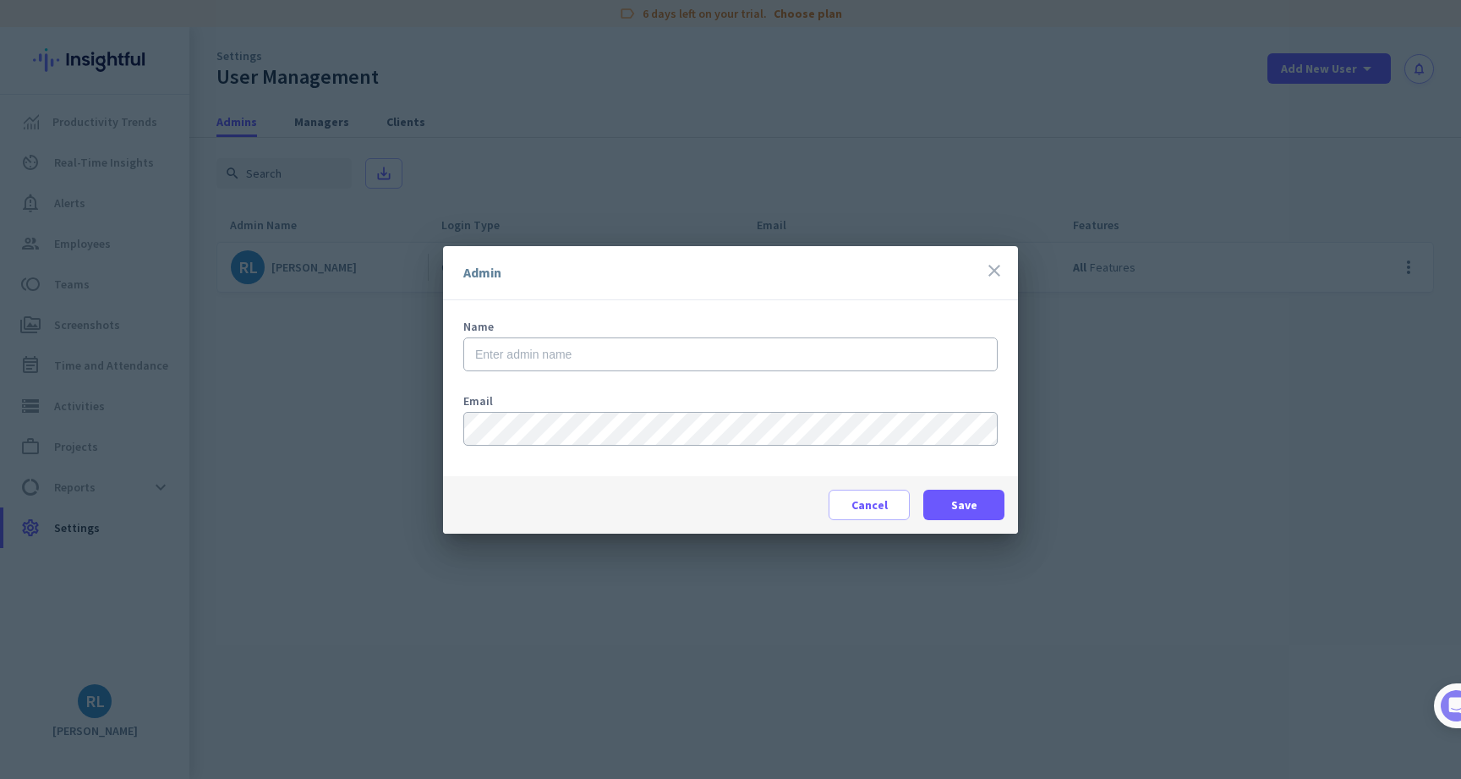
click at [1004, 273] on div "Admin close" at bounding box center [730, 273] width 575 height 54
click at [999, 276] on icon "close" at bounding box center [994, 270] width 20 height 20
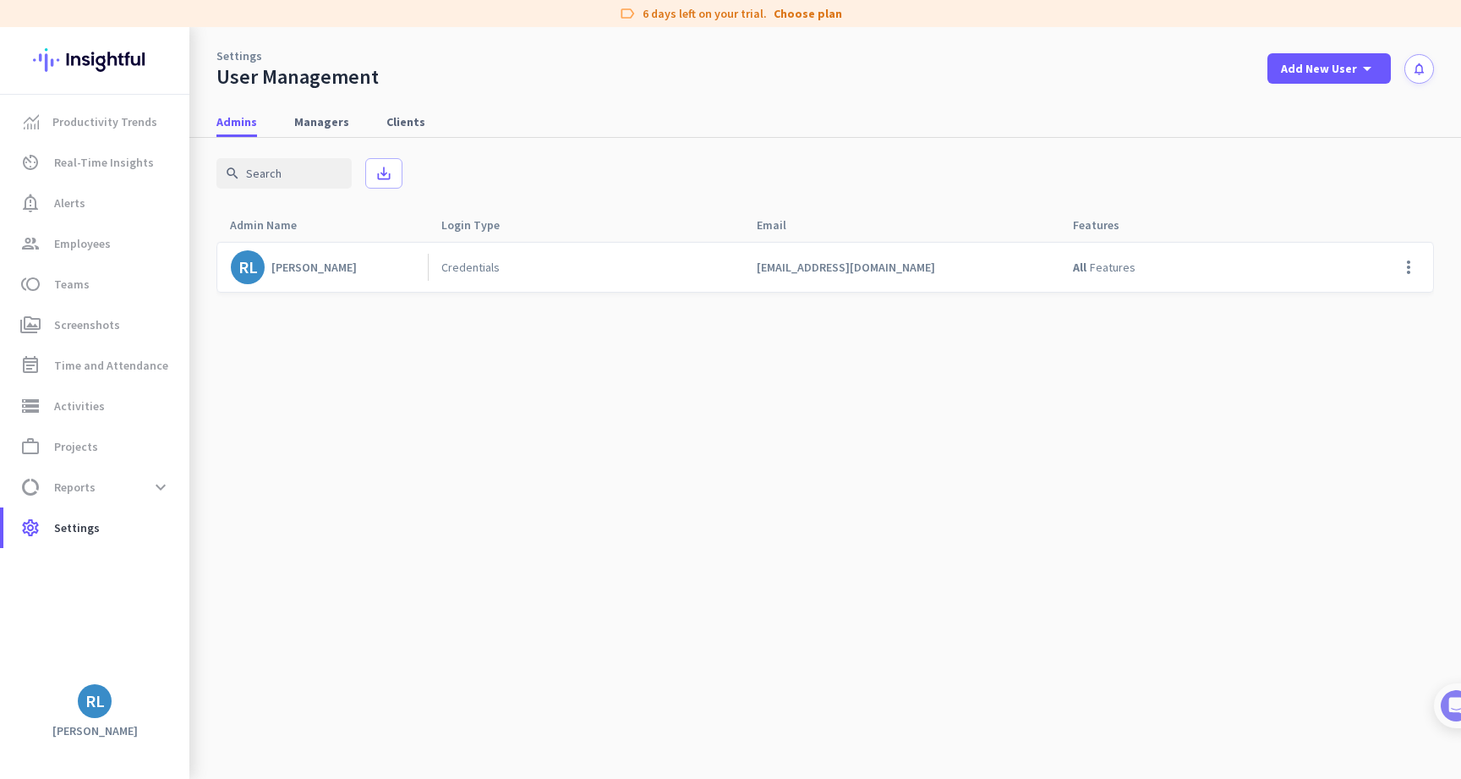
click at [110, 691] on app-letter-avatar "RL" at bounding box center [95, 701] width 34 height 34
click at [180, 609] on span "Organizations" at bounding box center [175, 607] width 82 height 15
click at [178, 577] on span "Personal Settings" at bounding box center [185, 577] width 102 height 15
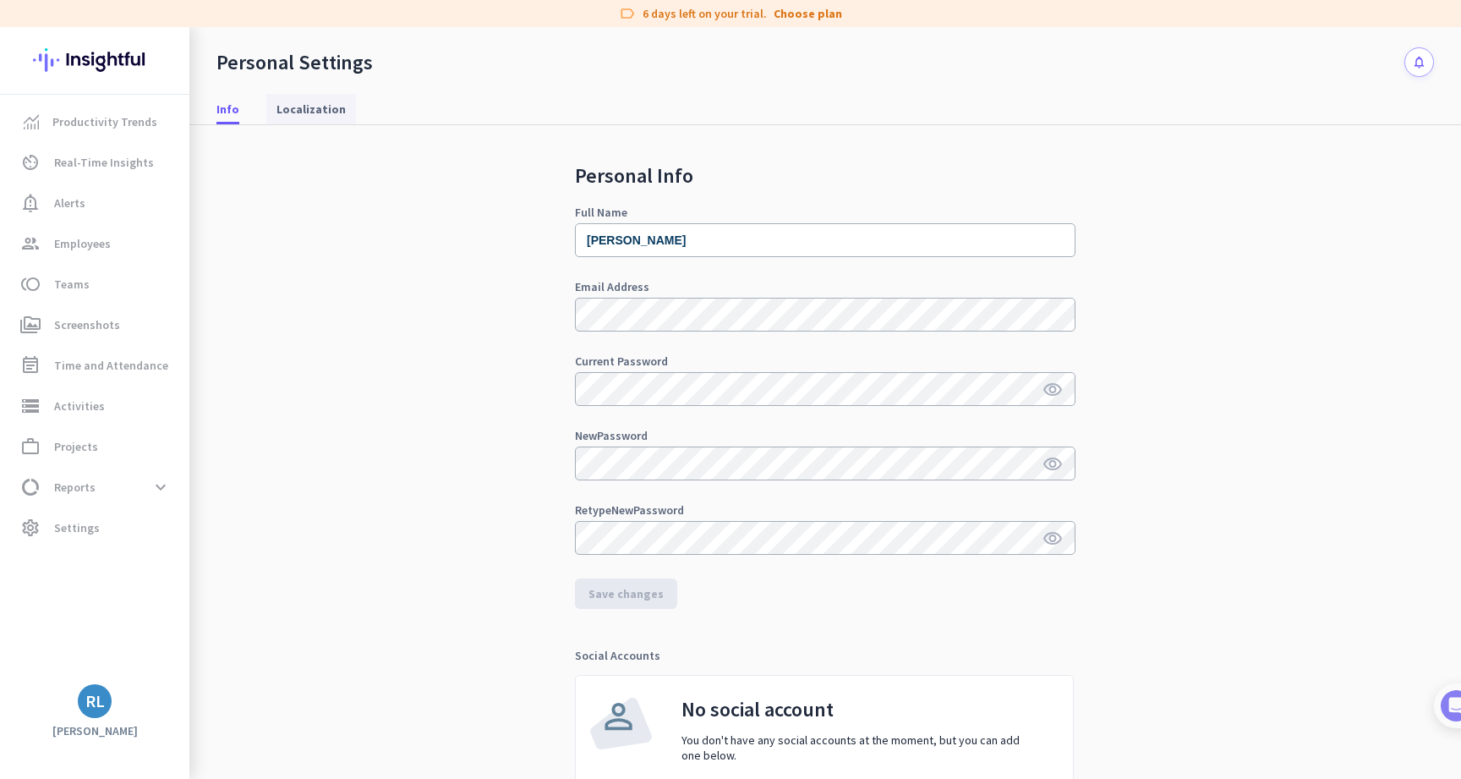
click at [272, 112] on link "Localization" at bounding box center [311, 109] width 90 height 30
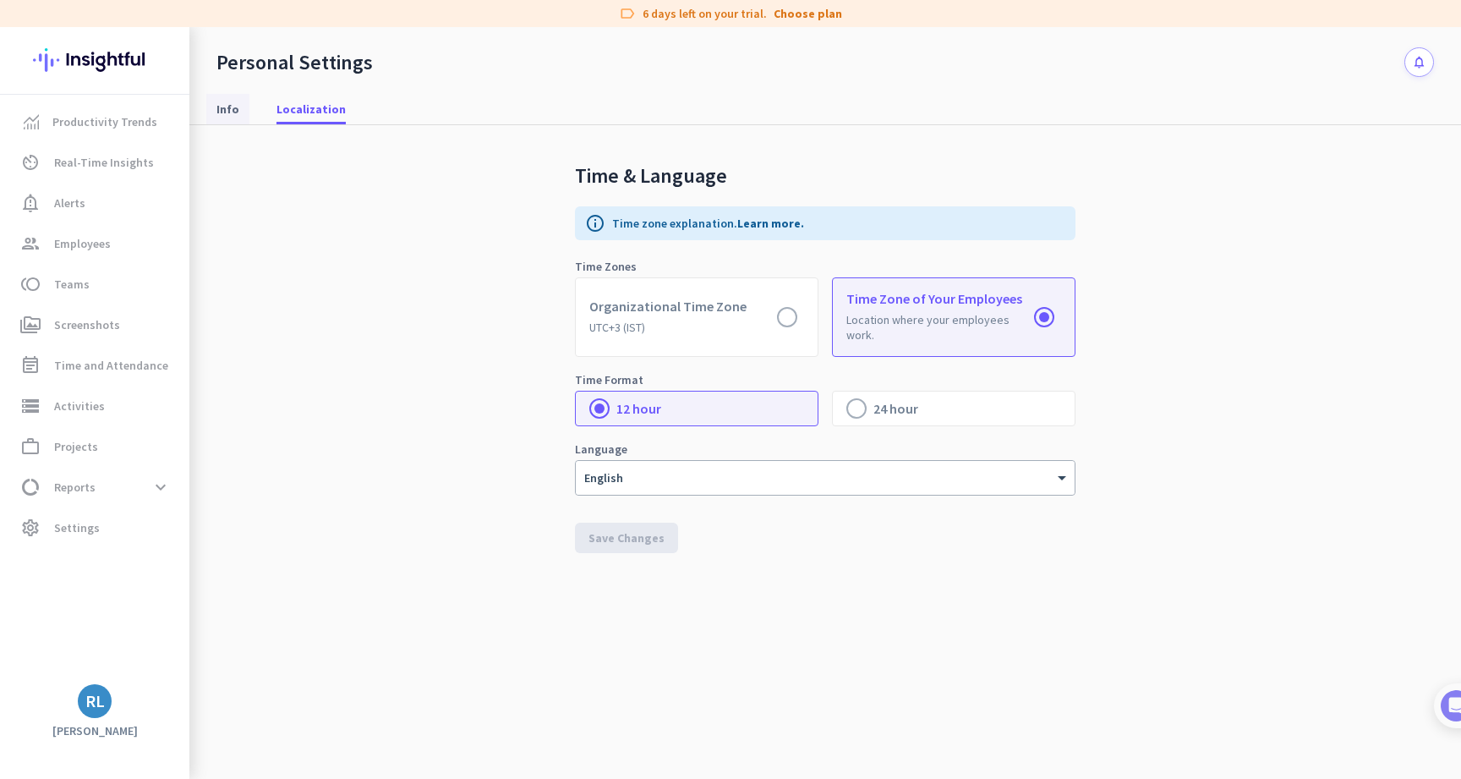
click at [232, 112] on span "Info" at bounding box center [227, 109] width 23 height 17
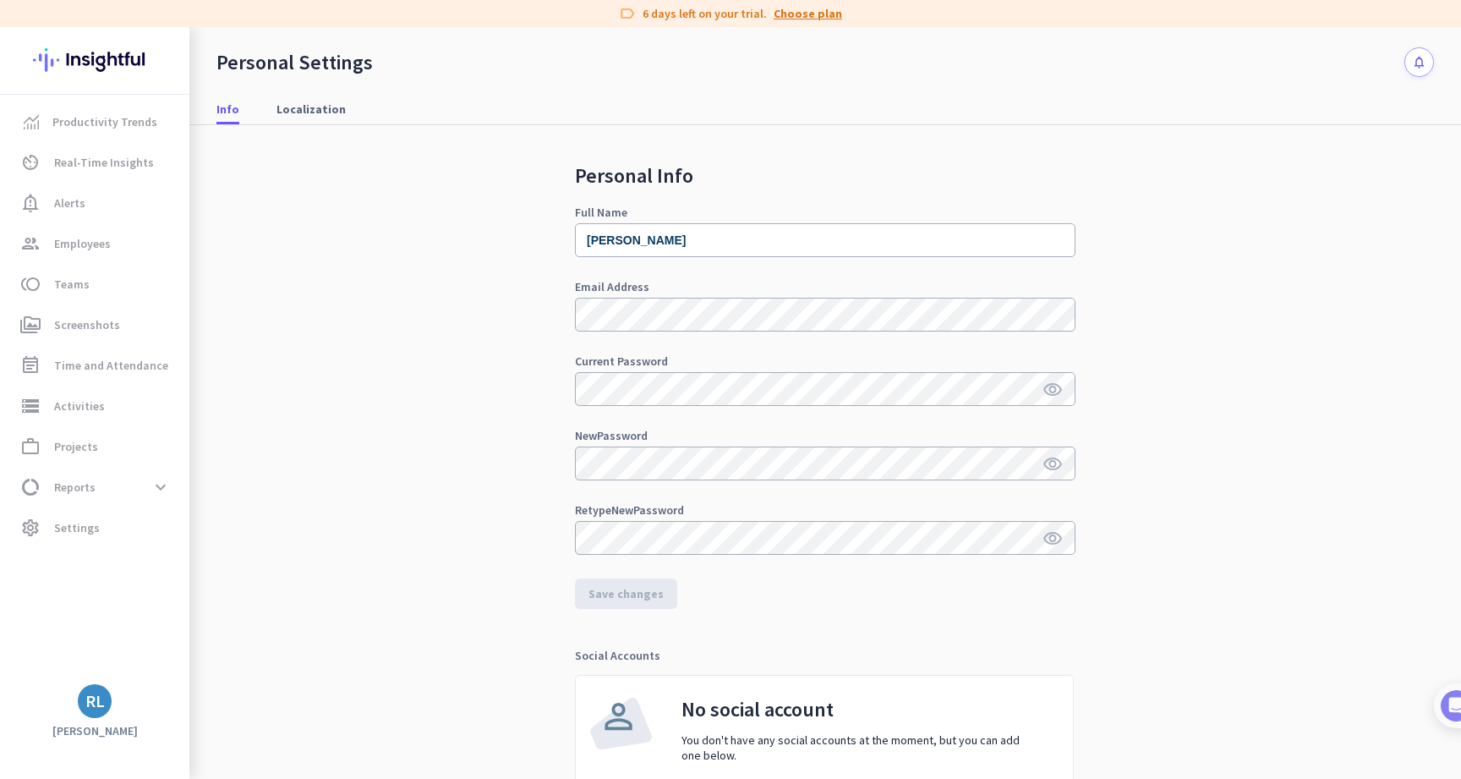
click at [794, 13] on link "Choose plan" at bounding box center [807, 13] width 68 height 17
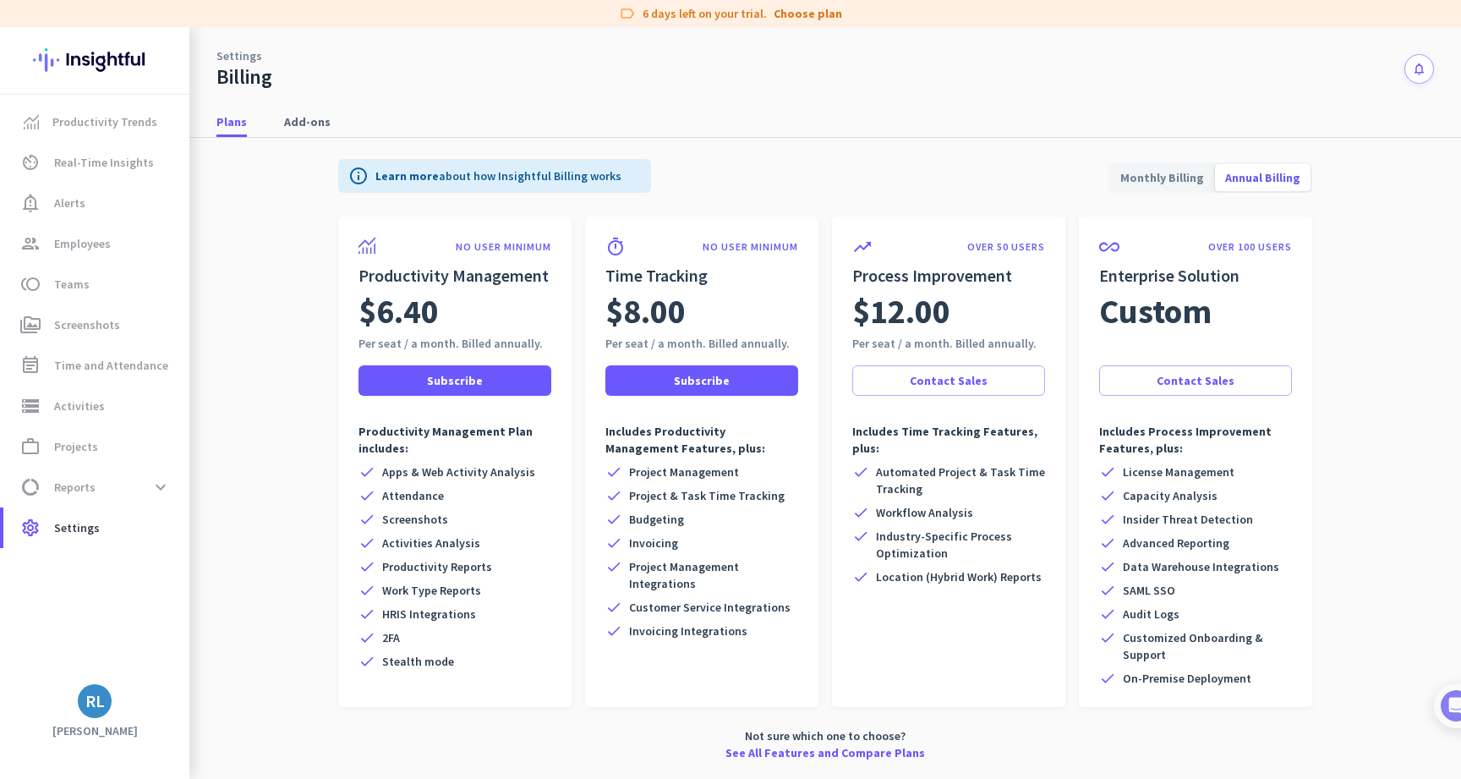
click at [1161, 169] on span "Monthly Billing" at bounding box center [1162, 177] width 104 height 41
click at [1239, 172] on span "Annual Billing" at bounding box center [1263, 177] width 96 height 41
click at [752, 376] on span at bounding box center [701, 380] width 193 height 41
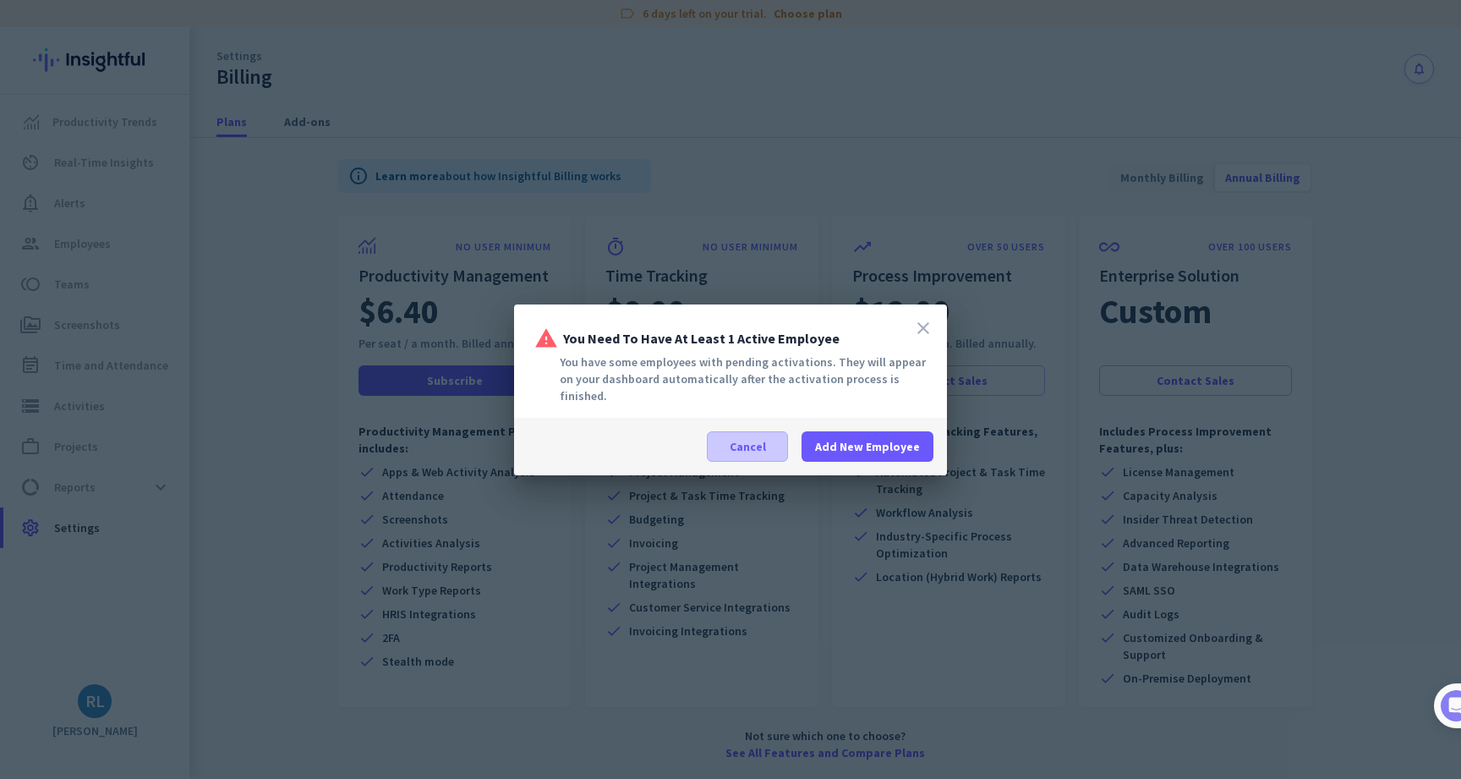
click at [782, 441] on span at bounding box center [747, 446] width 79 height 41
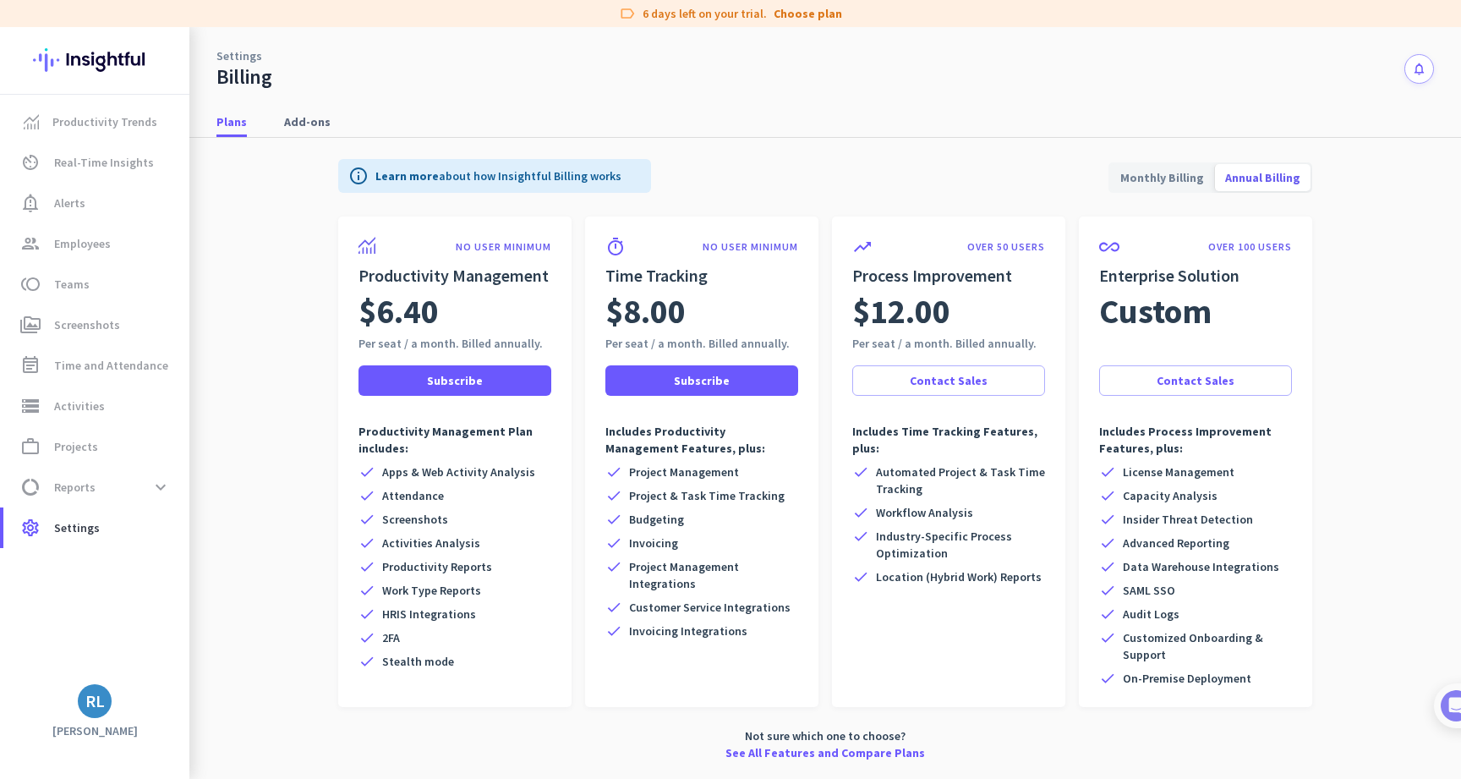
click at [123, 705] on div "RL" at bounding box center [94, 701] width 189 height 34
click at [93, 702] on div "RL" at bounding box center [94, 700] width 19 height 17
click at [181, 583] on span "Personal Settings" at bounding box center [185, 577] width 102 height 15
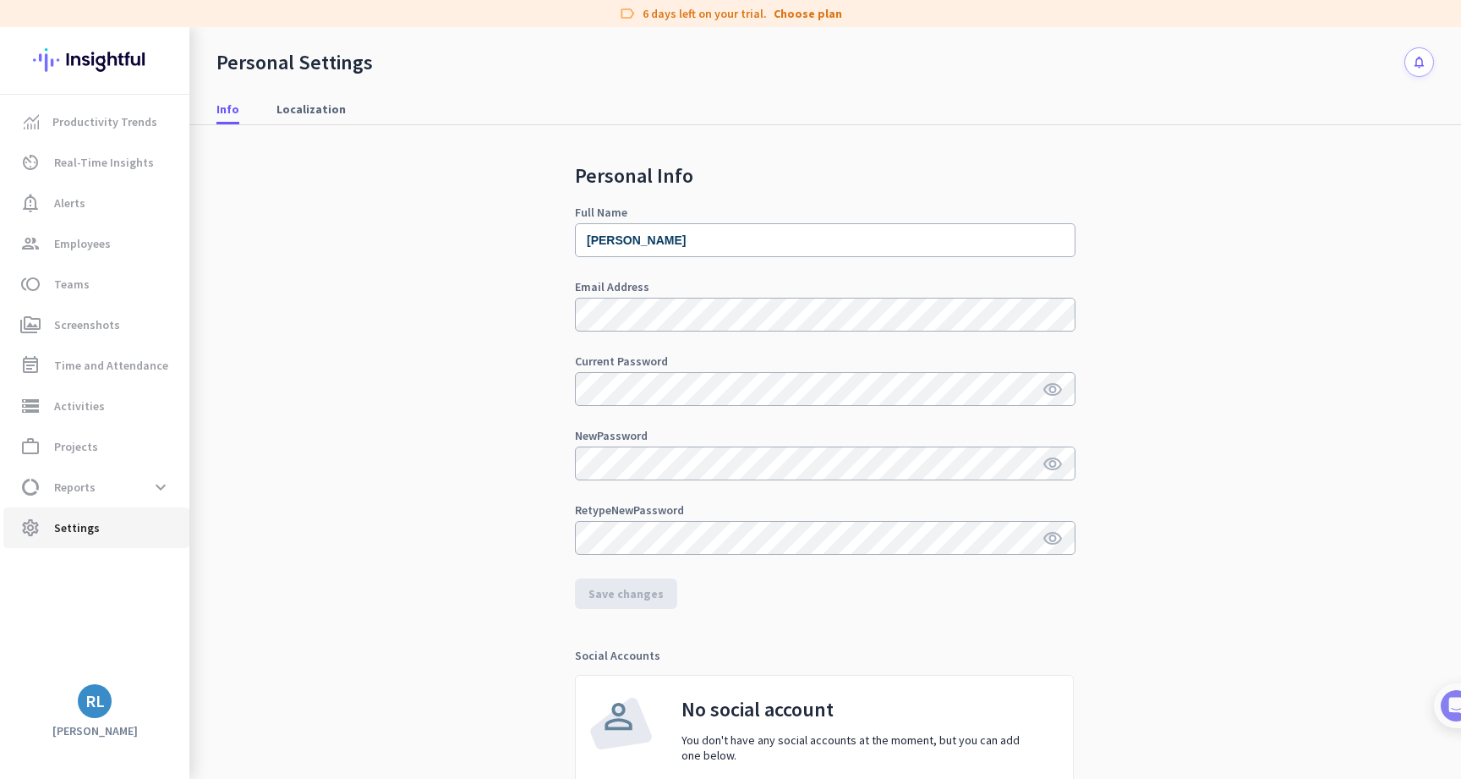
click at [79, 525] on span "Settings" at bounding box center [77, 527] width 46 height 20
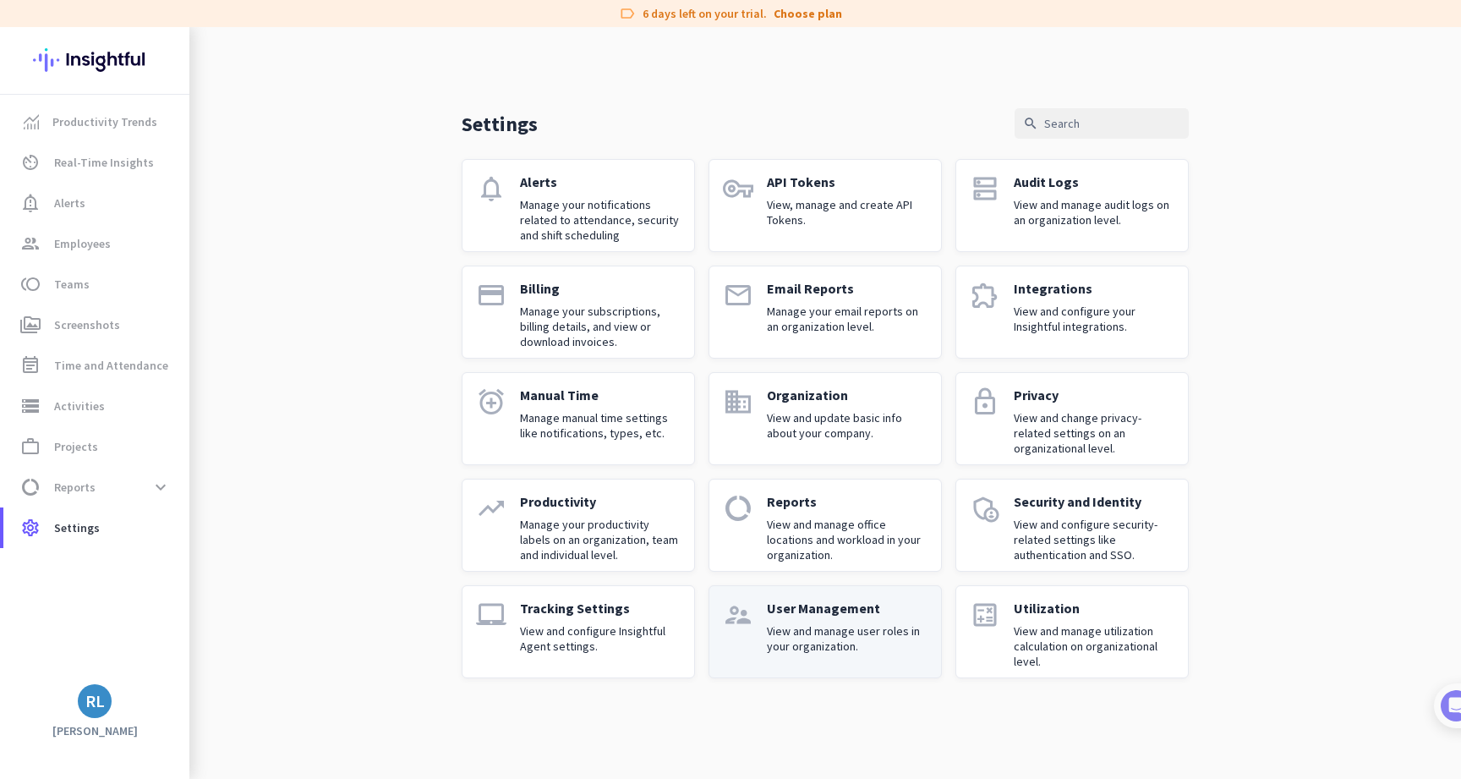
click at [864, 620] on div "User Management View and manage user roles in your organization." at bounding box center [847, 631] width 161 height 64
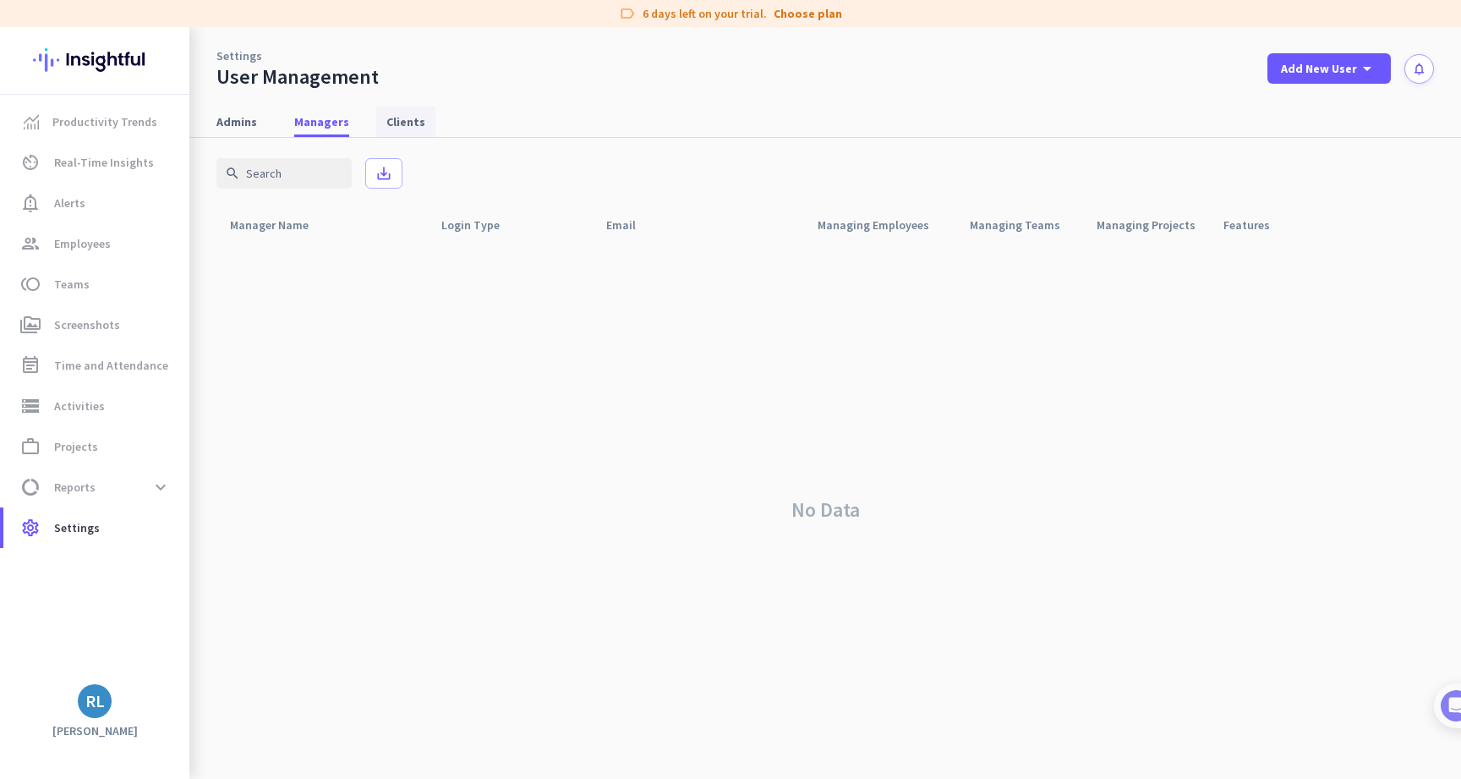
click at [395, 124] on span "Clients" at bounding box center [405, 121] width 39 height 17
click at [240, 130] on span "Admins" at bounding box center [236, 122] width 41 height 30
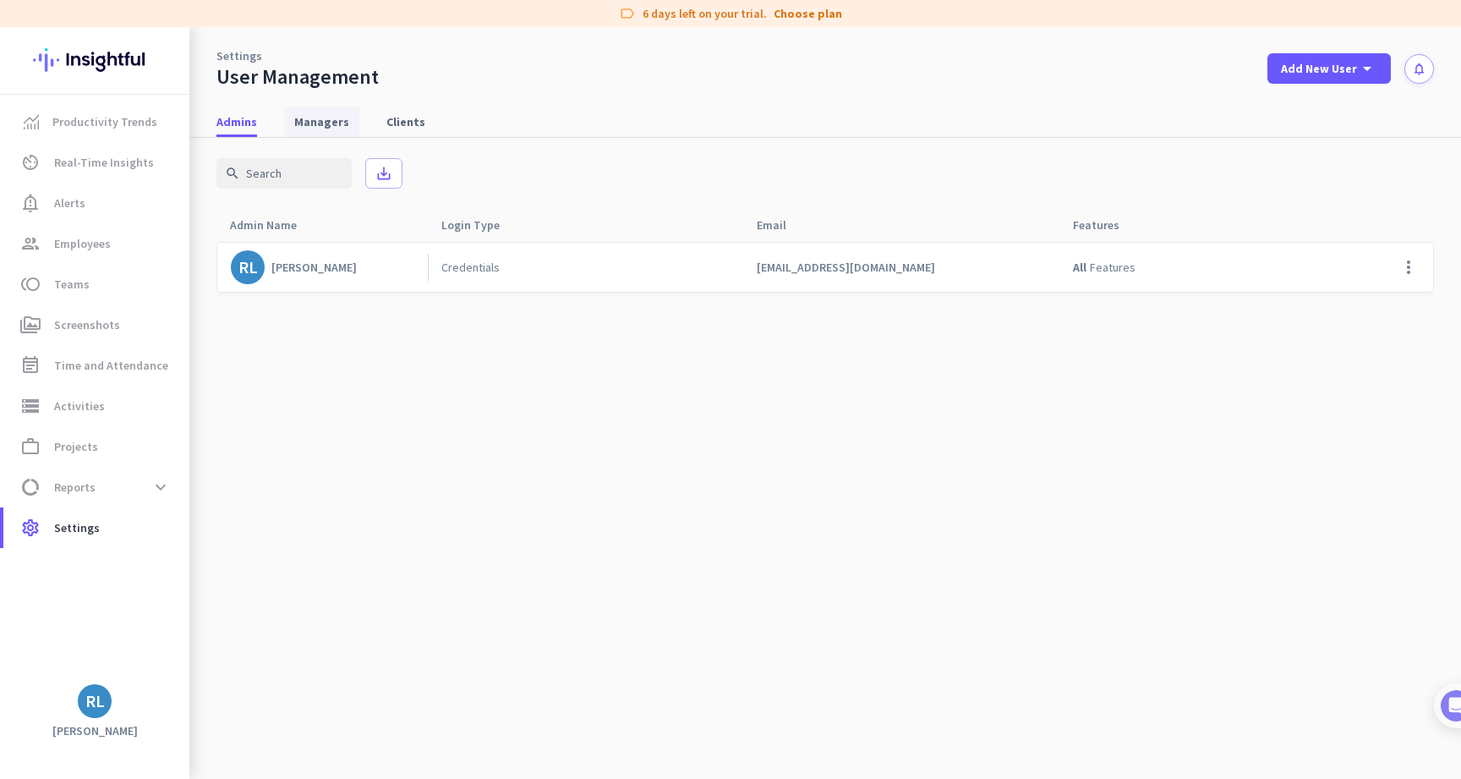
click at [305, 126] on span "Managers" at bounding box center [321, 121] width 55 height 17
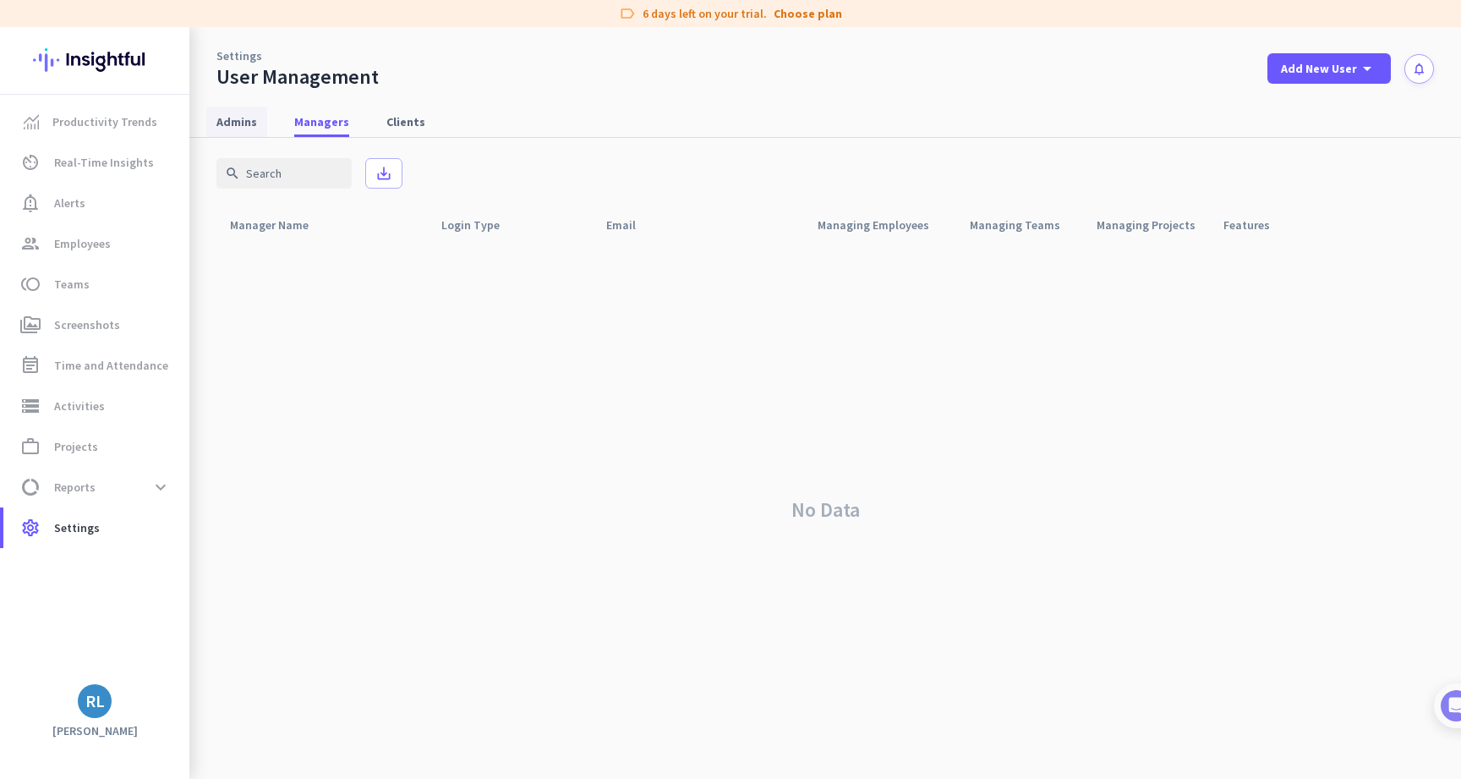
click at [248, 127] on span "Admins" at bounding box center [236, 121] width 41 height 17
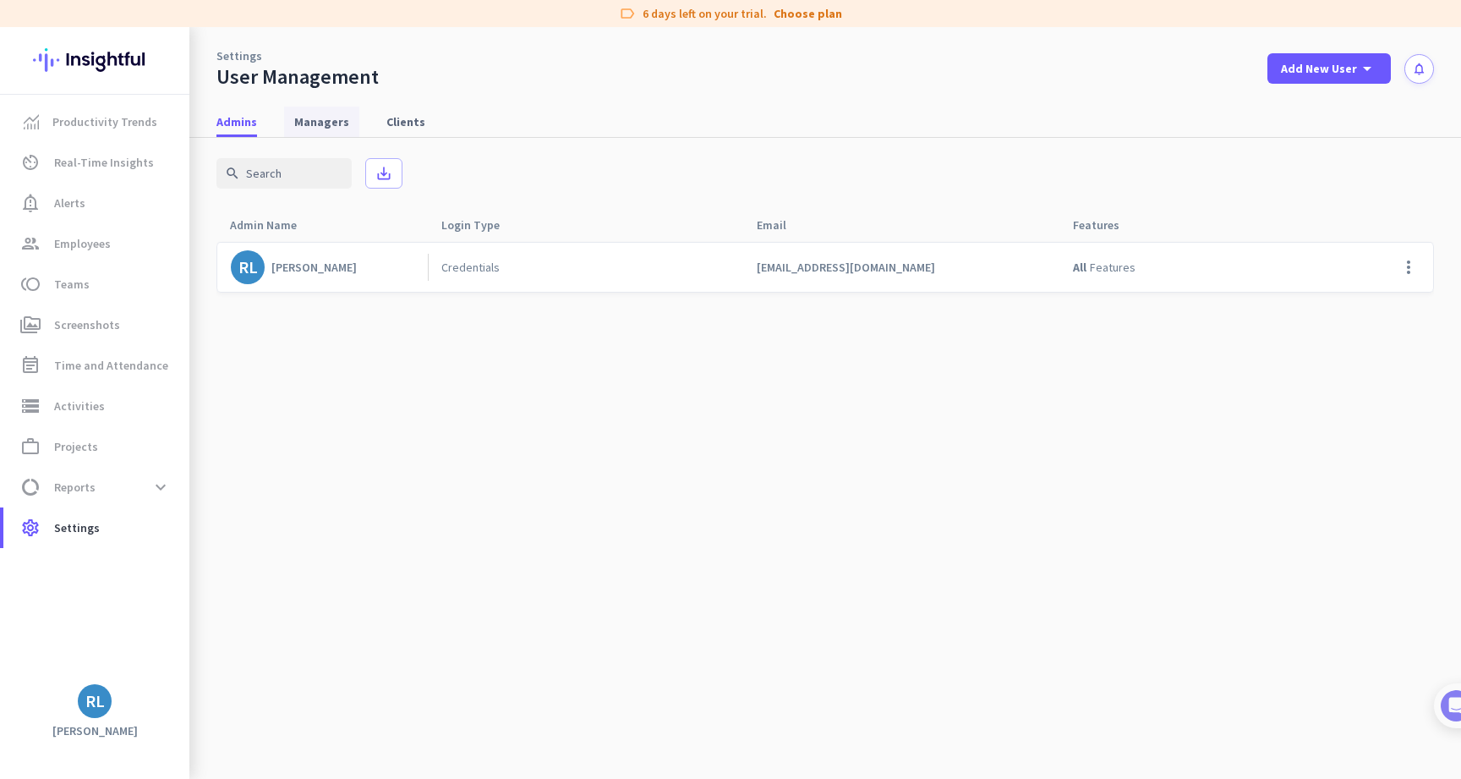
click at [298, 130] on span "Managers" at bounding box center [321, 122] width 55 height 30
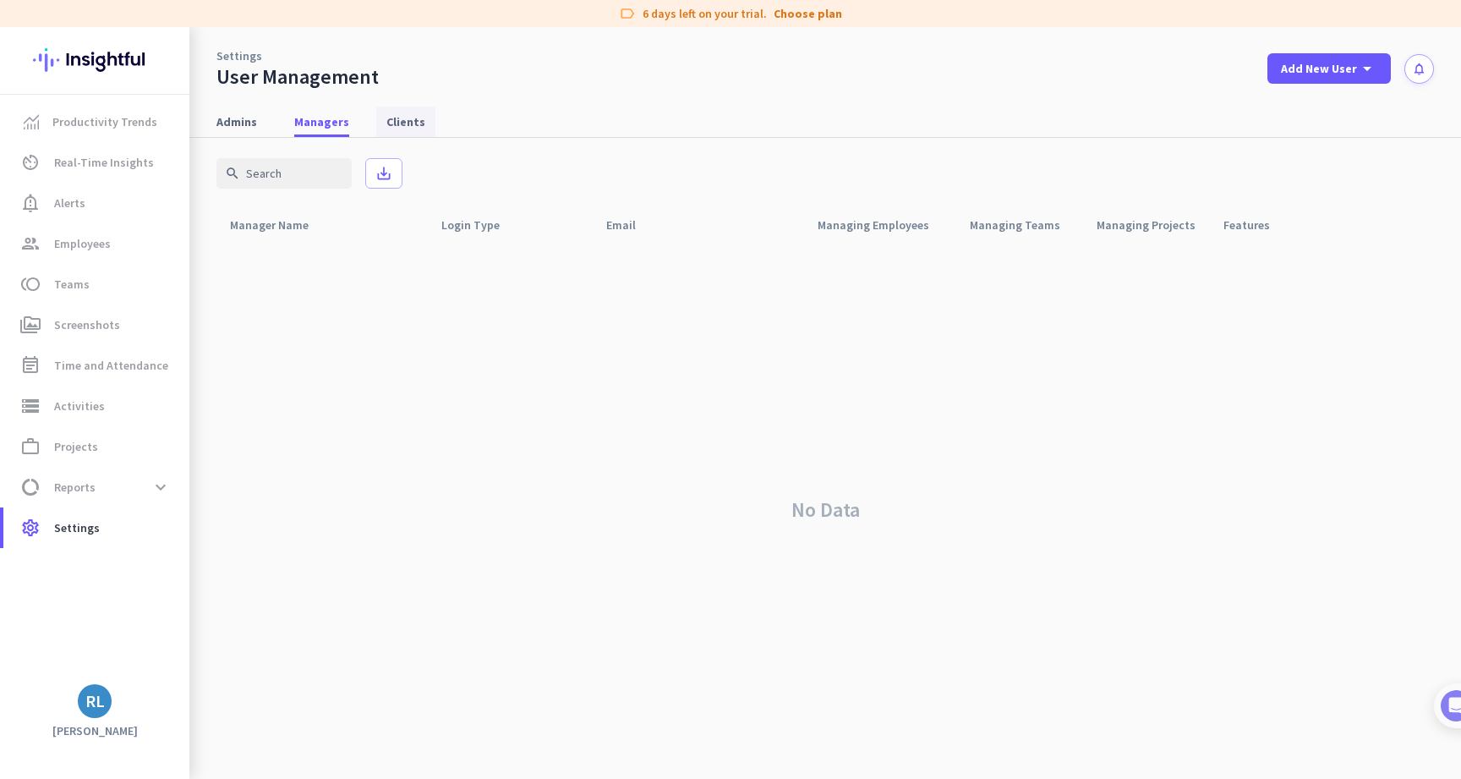
click at [391, 132] on span "Clients" at bounding box center [405, 122] width 39 height 30
click at [260, 136] on link "Admins" at bounding box center [236, 122] width 61 height 30
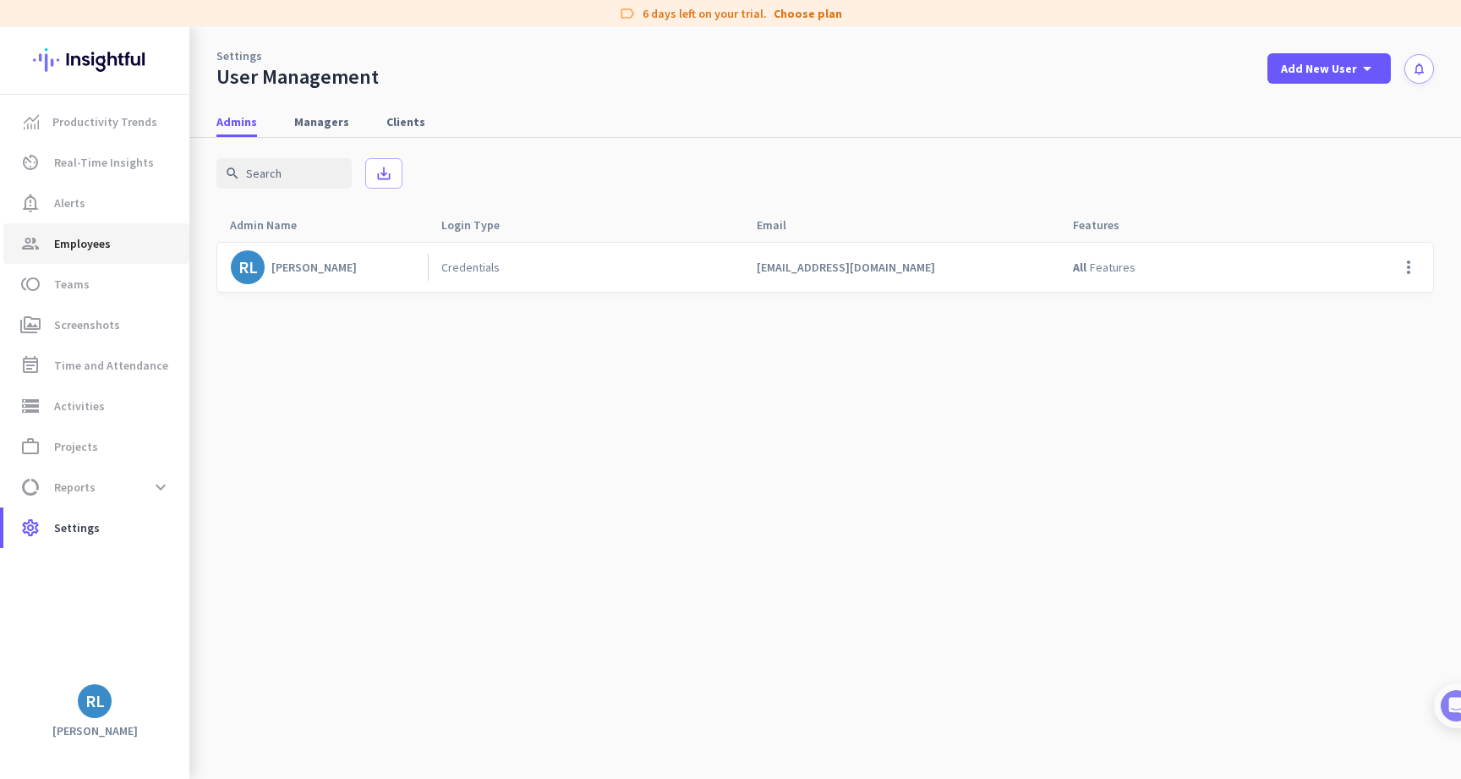
click at [121, 249] on span "group Employees" at bounding box center [96, 243] width 159 height 20
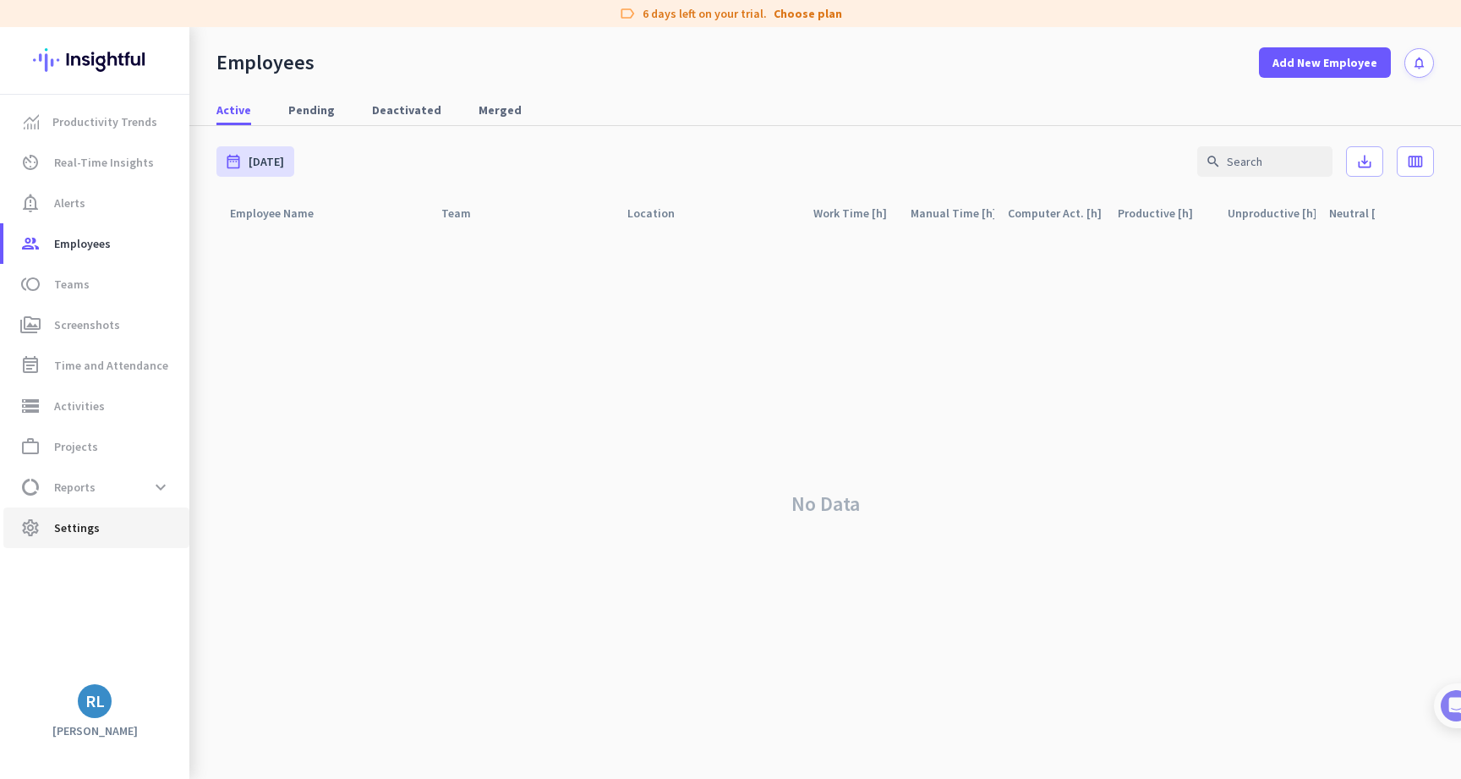
click at [116, 525] on span "settings Settings" at bounding box center [96, 527] width 159 height 20
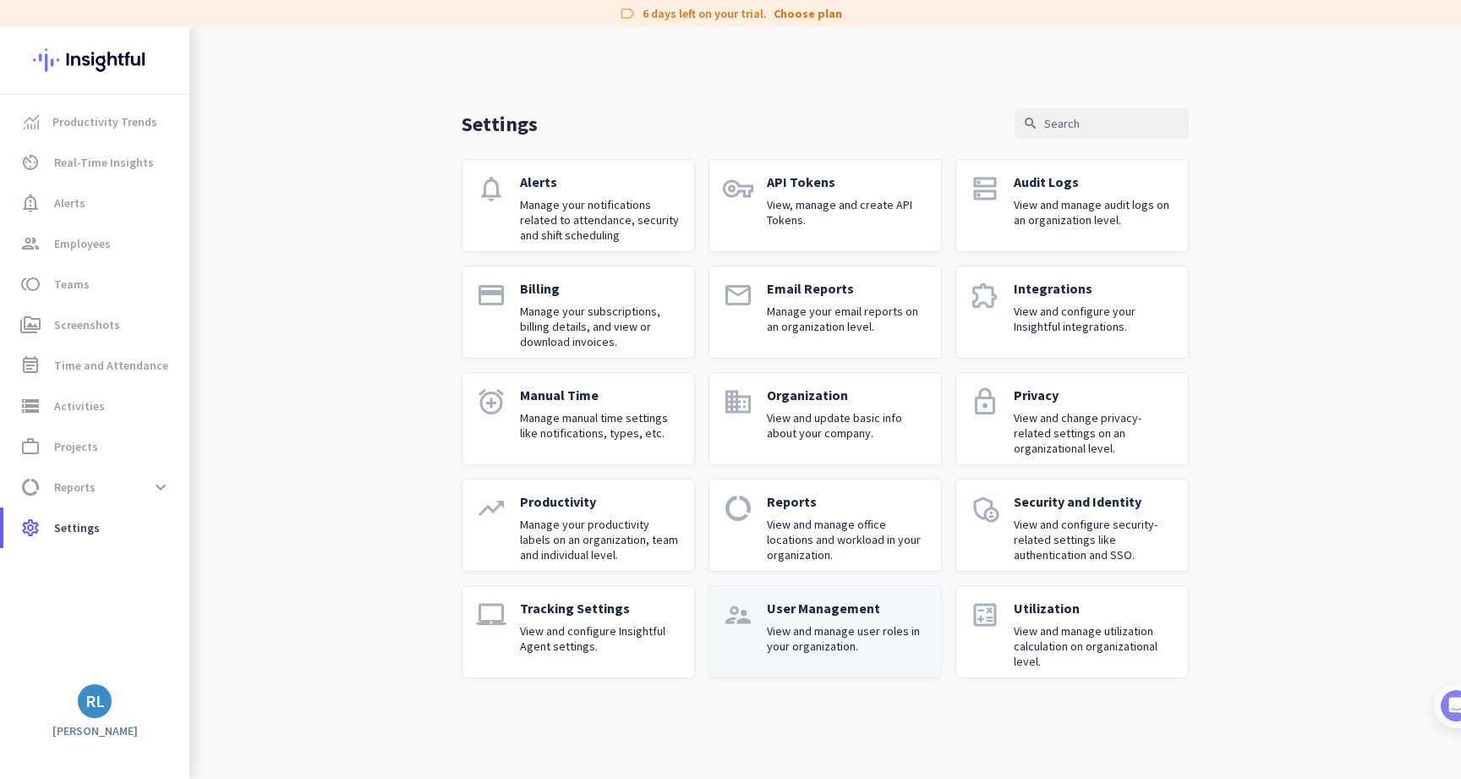
click at [829, 626] on p "View and manage user roles in your organization." at bounding box center [847, 638] width 161 height 30
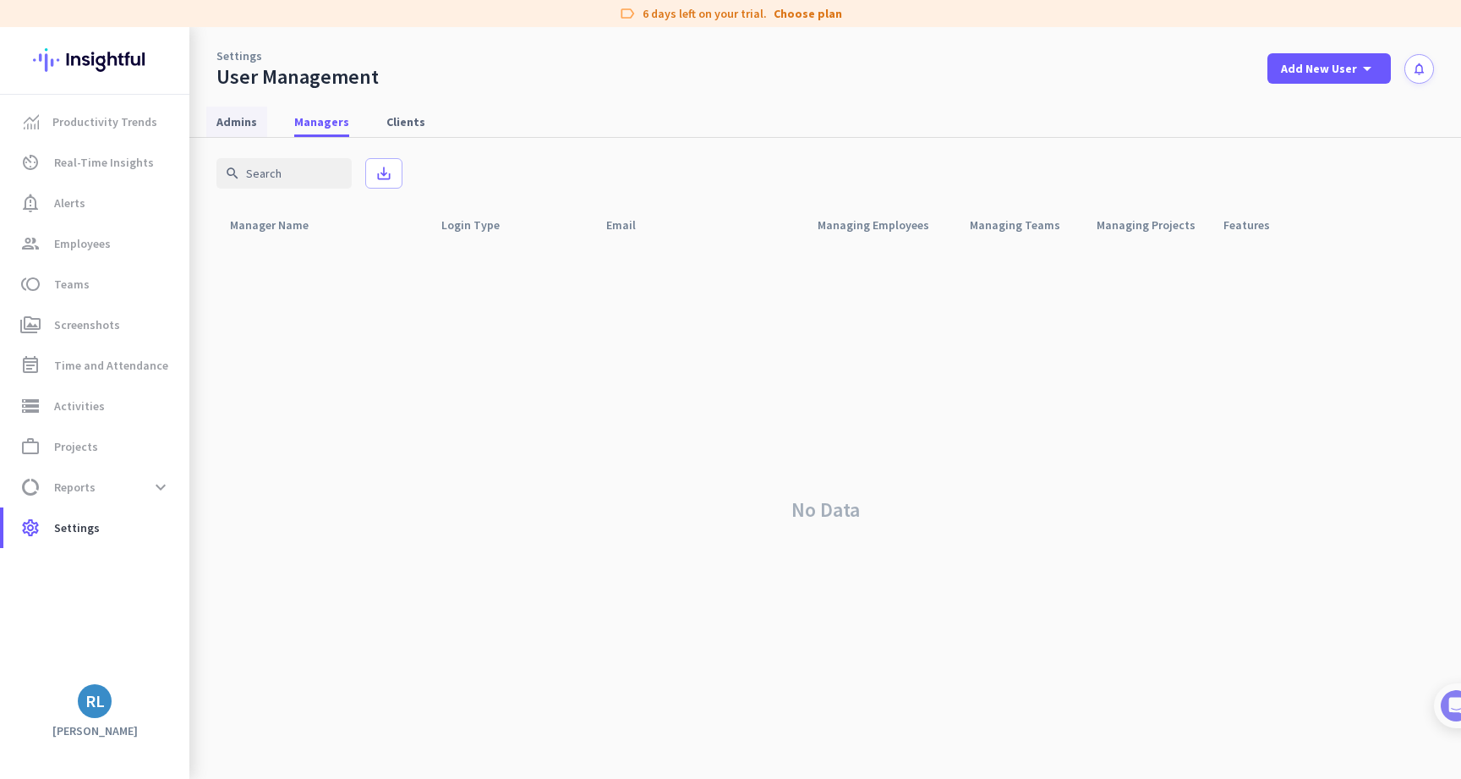
click at [258, 126] on link "Admins" at bounding box center [236, 122] width 61 height 30
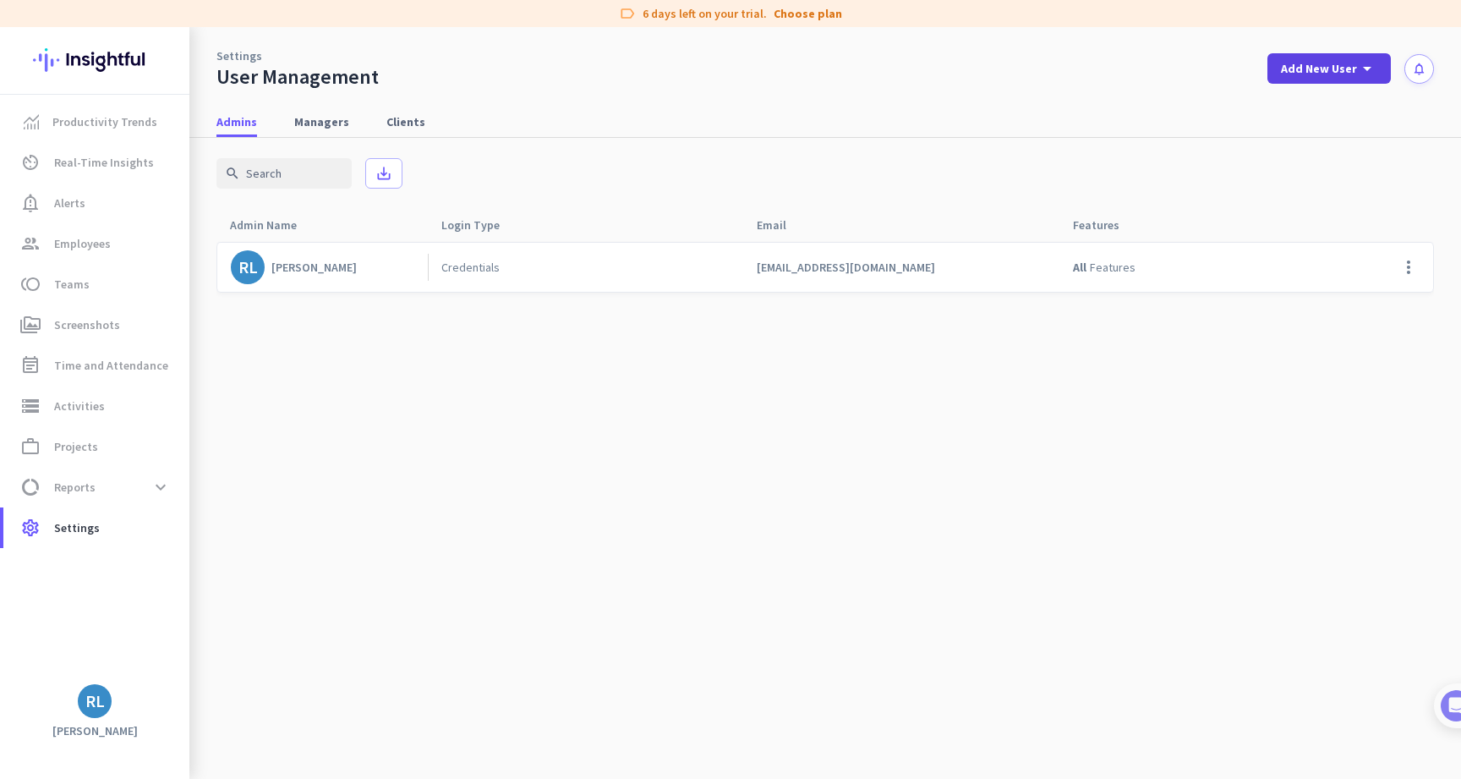
click at [1278, 70] on span at bounding box center [1328, 68] width 123 height 41
click at [1306, 107] on div "add Admin" at bounding box center [1322, 105] width 89 height 30
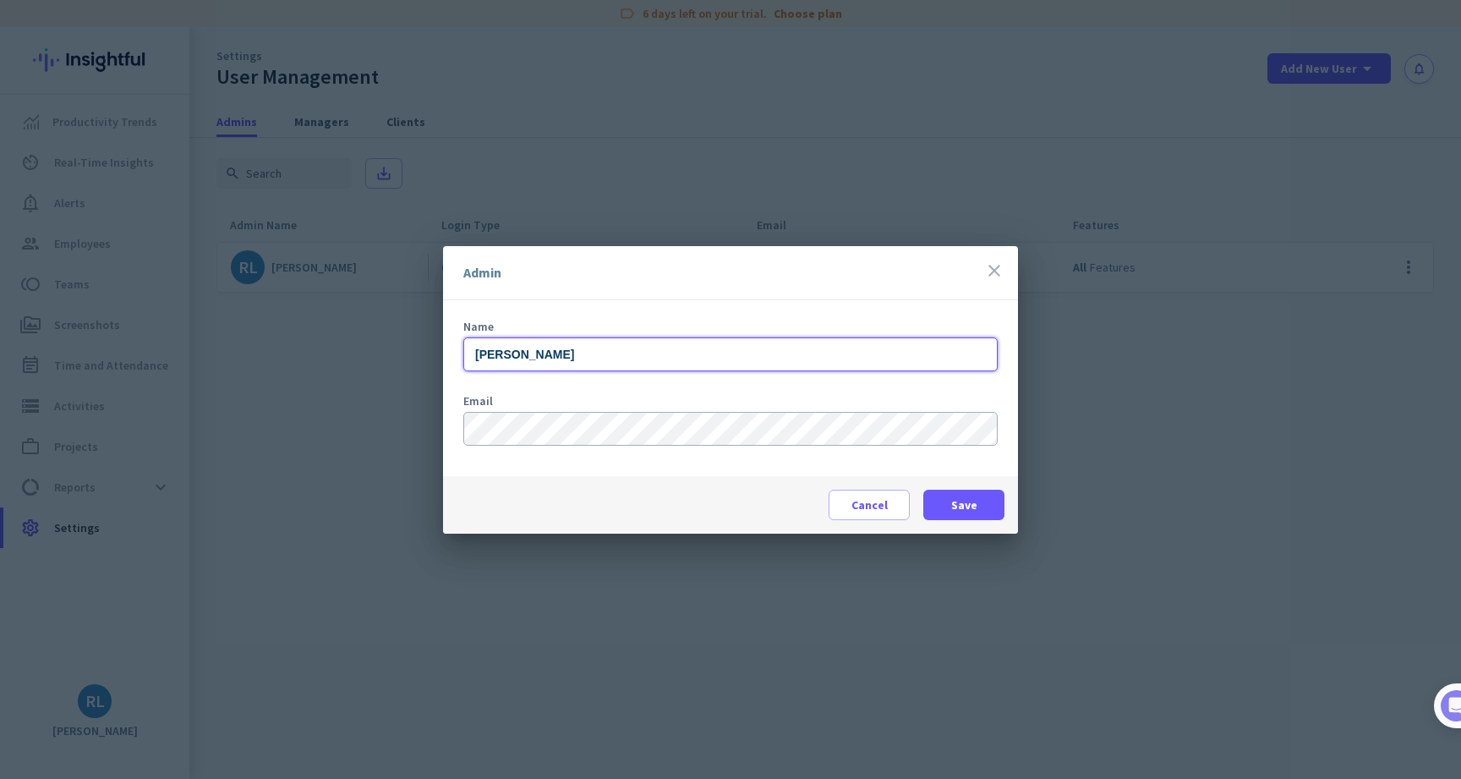
type input "Aviel Zvi"
click at [978, 500] on span at bounding box center [963, 504] width 81 height 41
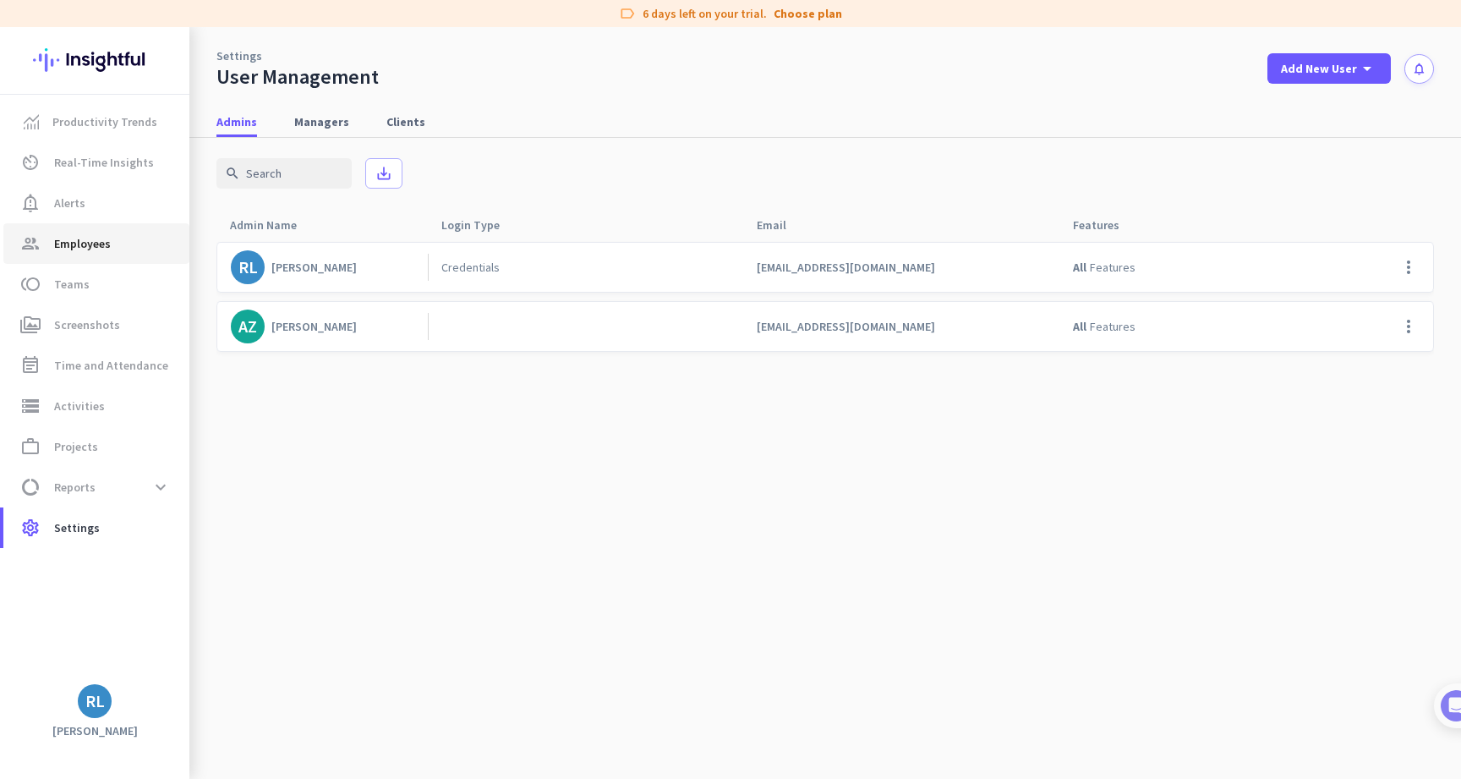
click at [171, 240] on span "group Employees" at bounding box center [96, 243] width 159 height 20
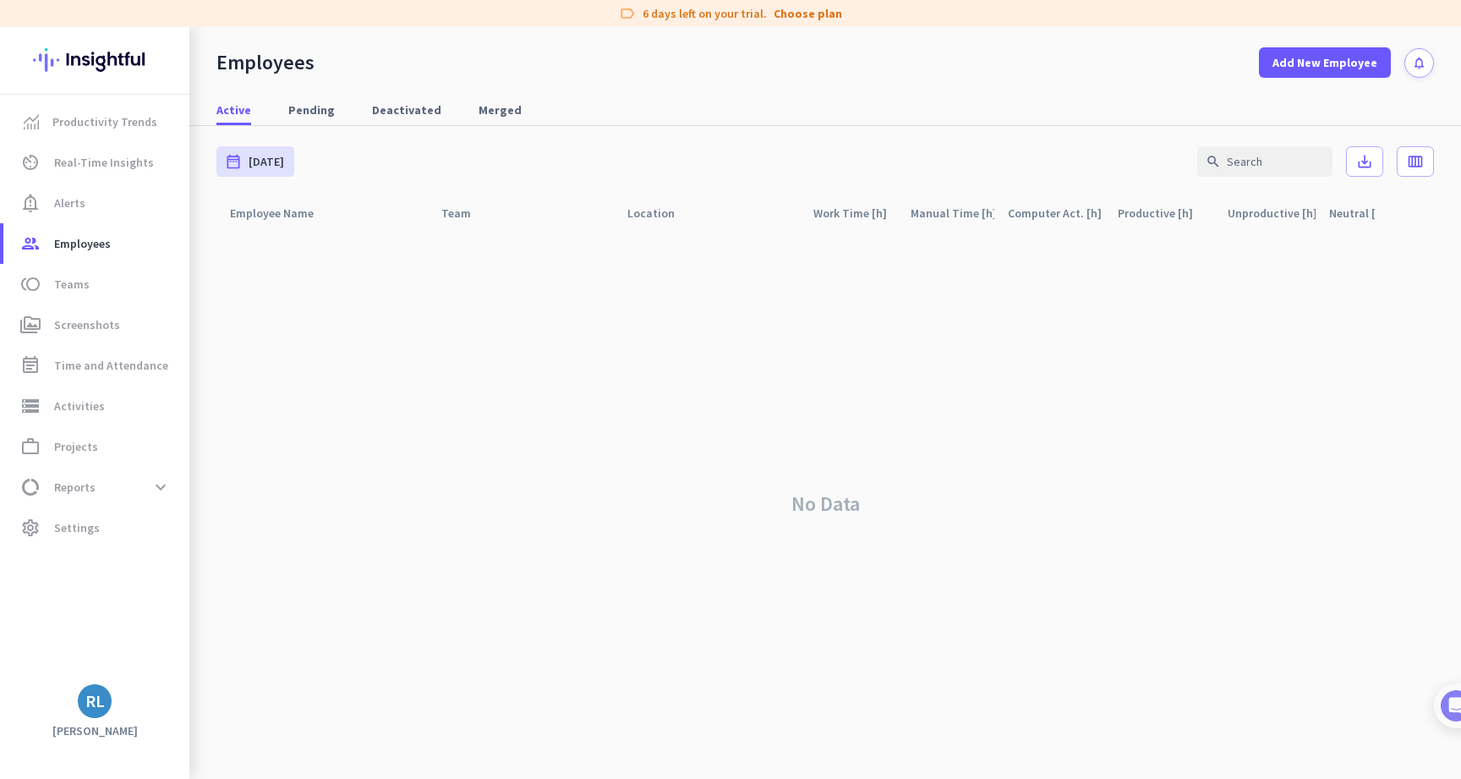
click at [342, 112] on div "Active Pending Deactivated Merged" at bounding box center [824, 110] width 1271 height 31
click at [320, 112] on span "Pending" at bounding box center [311, 109] width 46 height 17
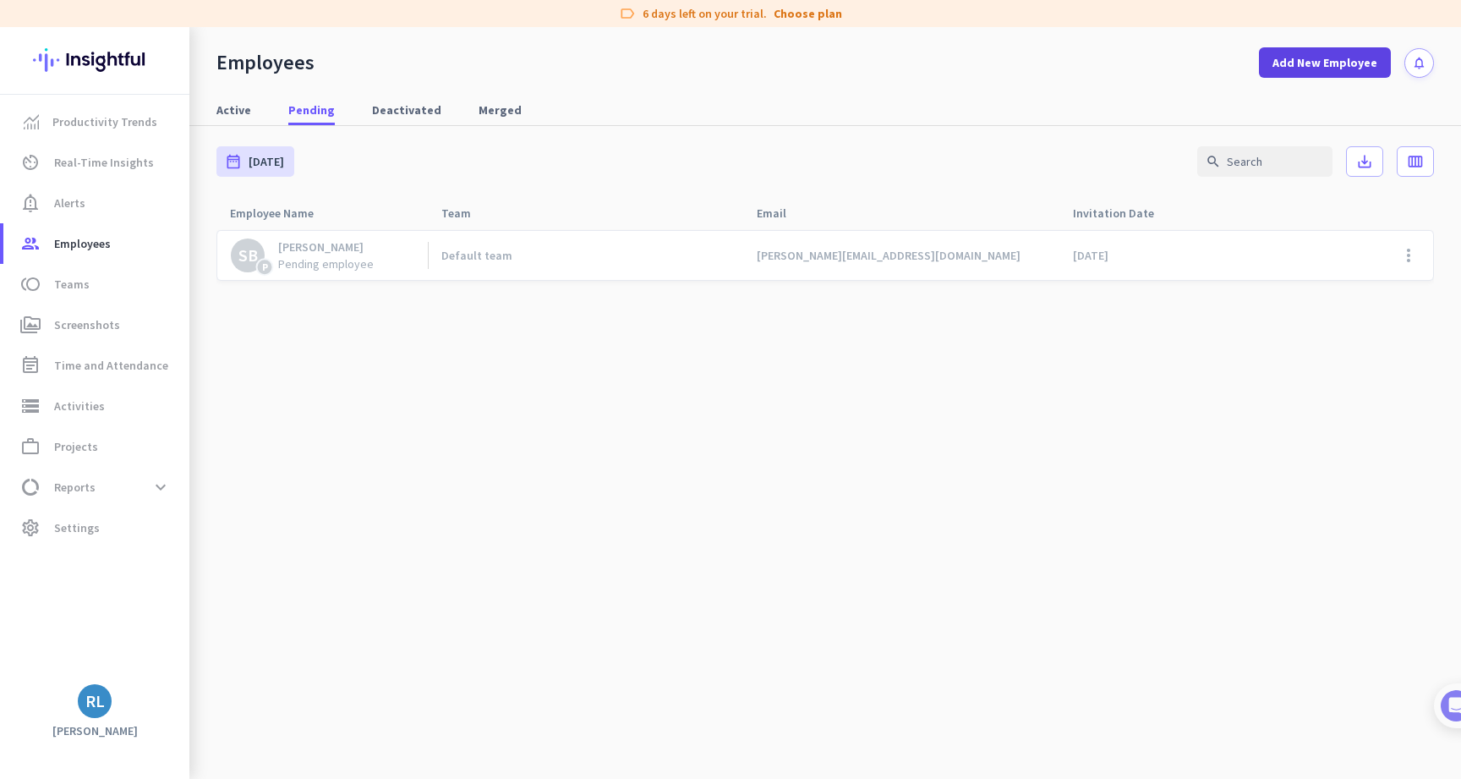
click at [1334, 74] on span at bounding box center [1325, 62] width 132 height 41
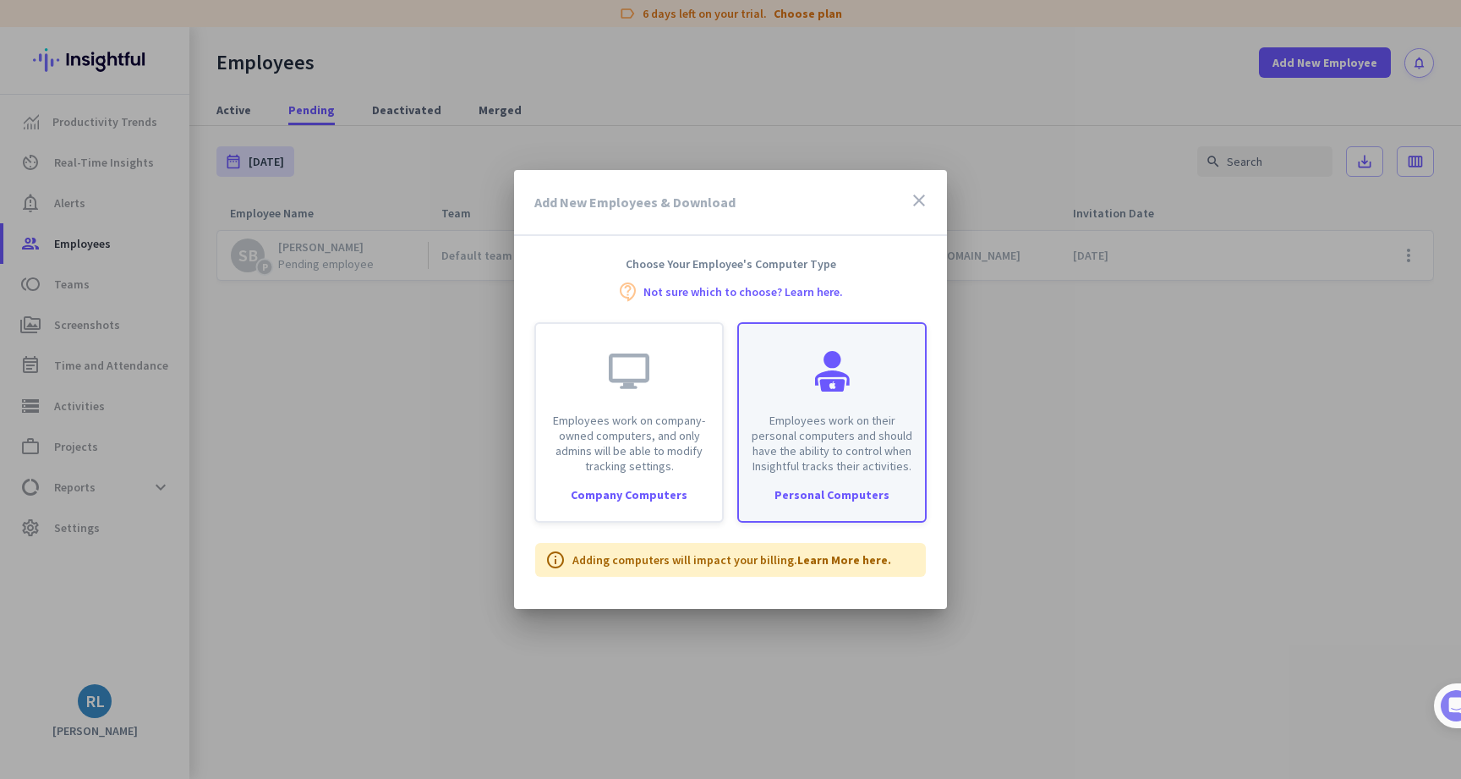
click at [877, 364] on div "Employees work on their personal computers and should have the ability to contr…" at bounding box center [832, 399] width 186 height 150
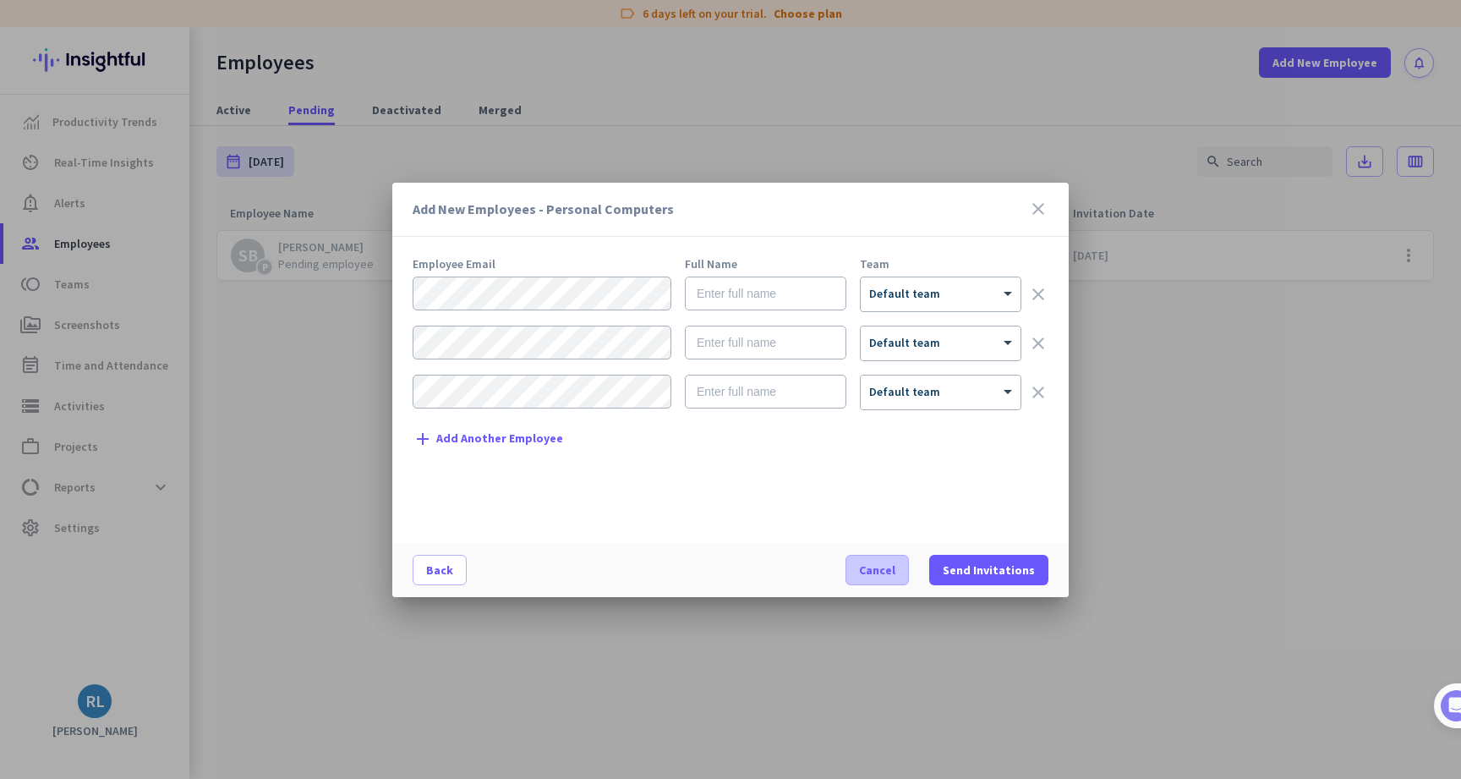
click at [892, 570] on span "Cancel" at bounding box center [877, 569] width 36 height 17
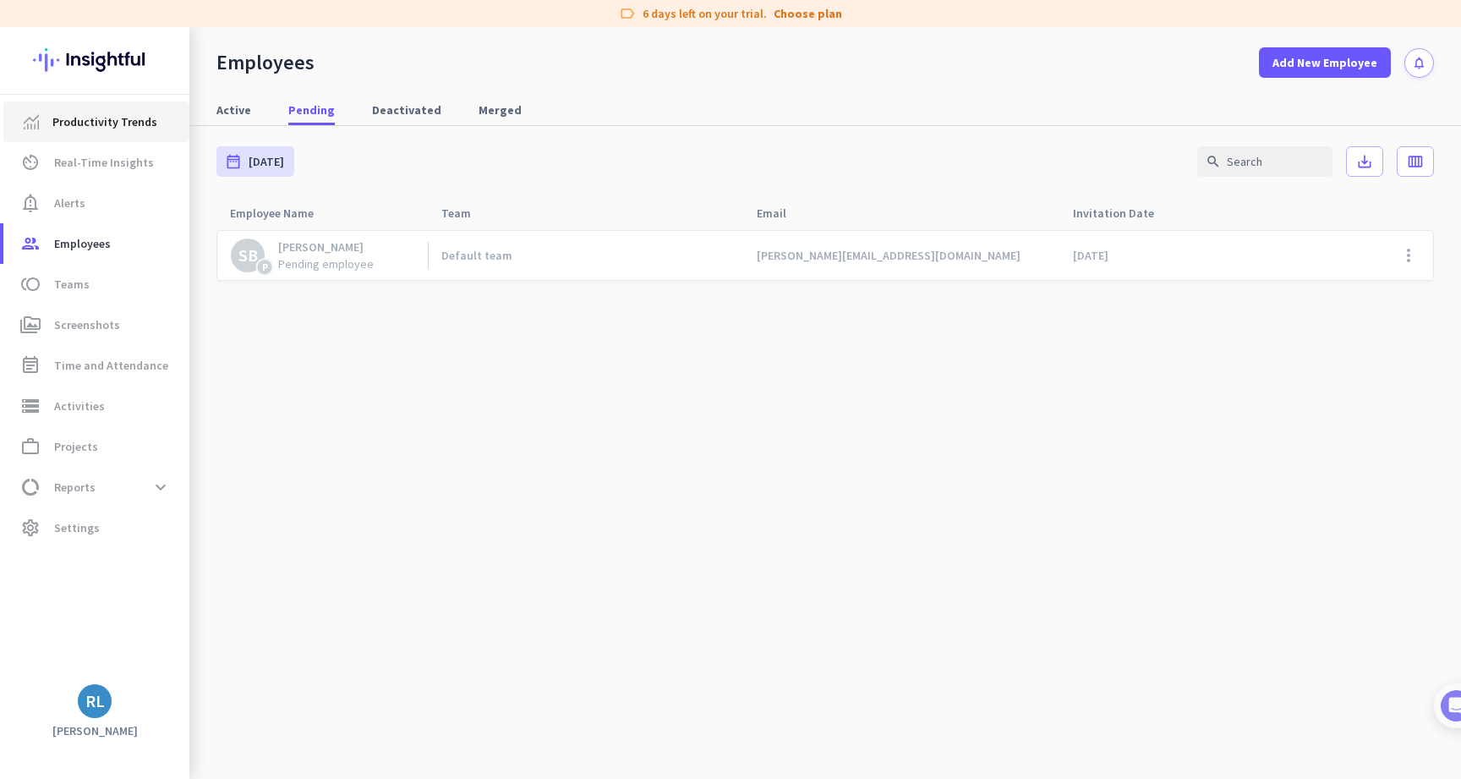
click at [119, 108] on link "Productivity Trends" at bounding box center [96, 121] width 186 height 41
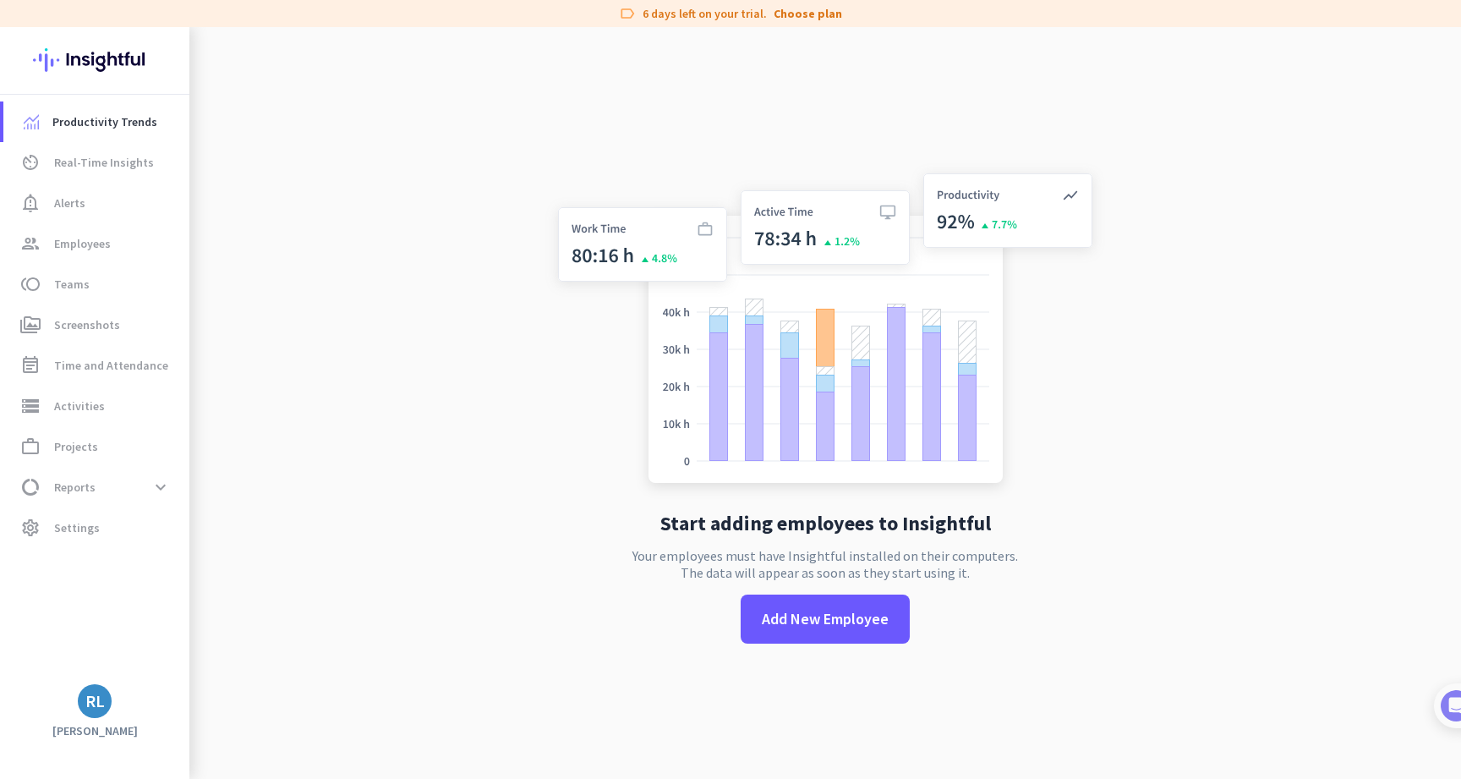
click at [516, 399] on app-no-employees "Start adding employees to Insightful Your employees must have Insightful instal…" at bounding box center [824, 416] width 1271 height 779
